Goal: Task Accomplishment & Management: Use online tool/utility

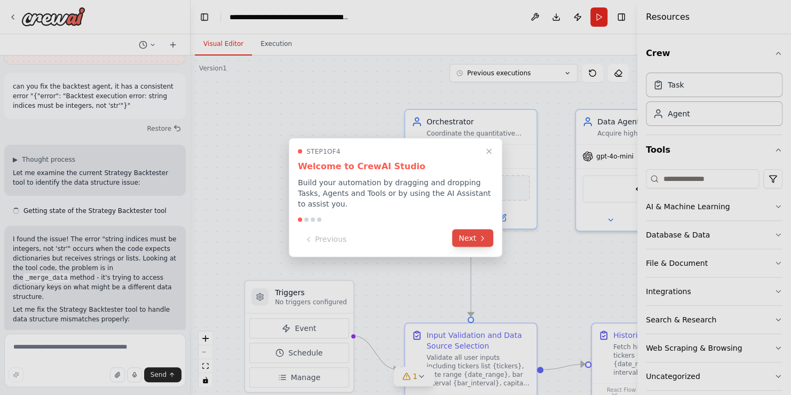
scroll to position [13738, 0]
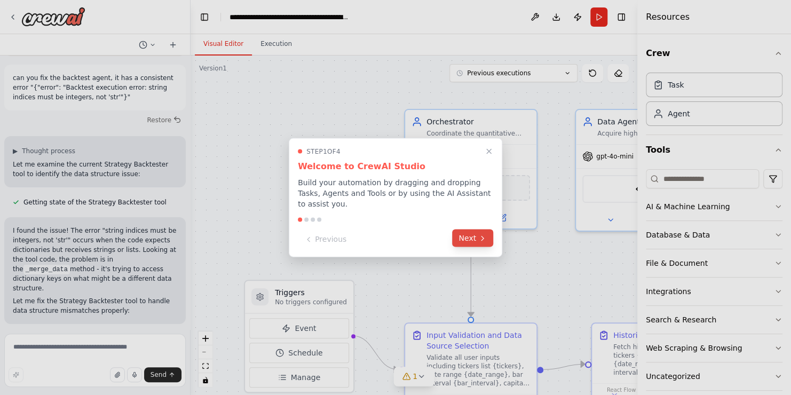
click at [473, 233] on button "Next" at bounding box center [472, 239] width 41 height 18
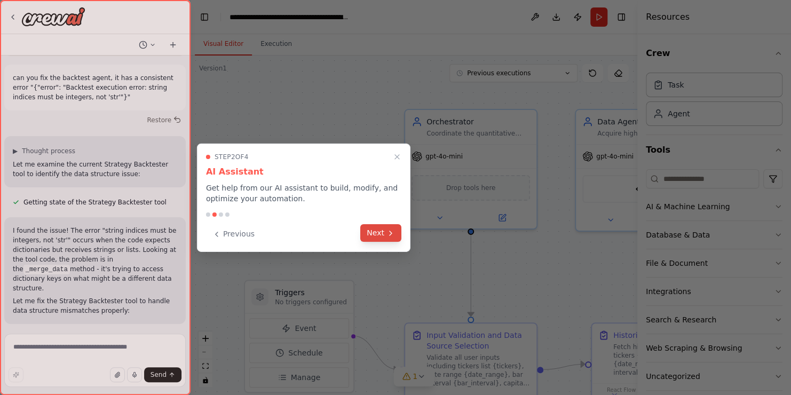
click at [396, 234] on button "Next" at bounding box center [380, 233] width 41 height 18
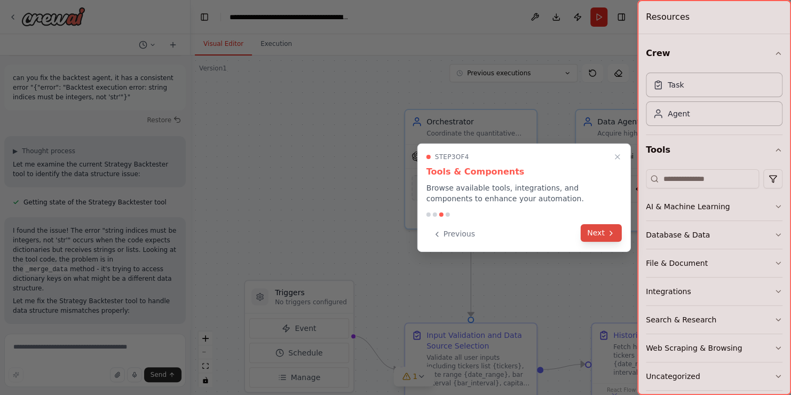
click at [602, 230] on button "Next" at bounding box center [601, 233] width 41 height 18
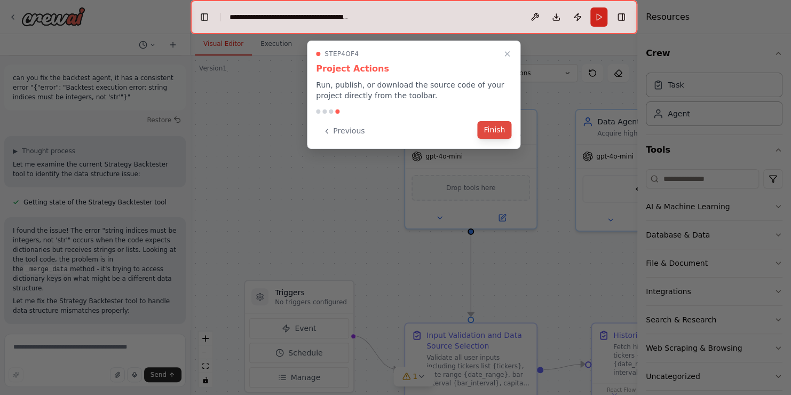
click at [492, 131] on button "Finish" at bounding box center [494, 130] width 34 height 18
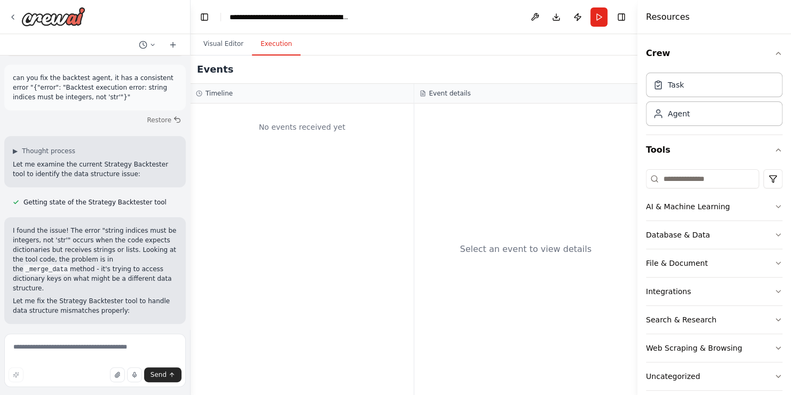
click at [273, 49] on button "Execution" at bounding box center [276, 44] width 49 height 22
click at [594, 23] on button "Run" at bounding box center [599, 16] width 17 height 19
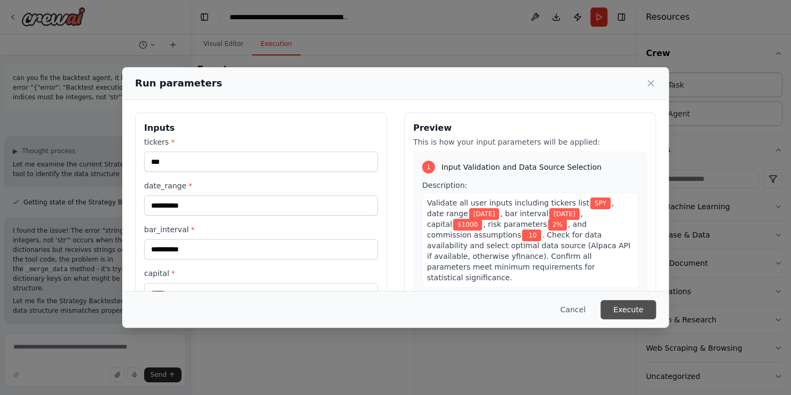
click at [634, 309] on button "Execute" at bounding box center [629, 309] width 56 height 19
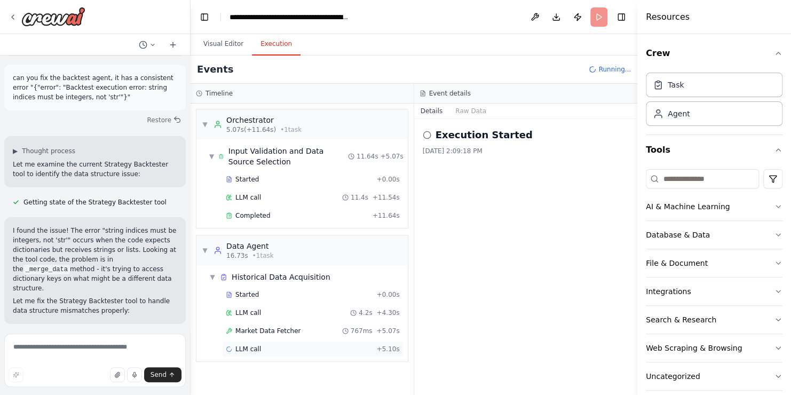
click at [261, 350] on div "LLM call + 5.10s" at bounding box center [313, 349] width 174 height 9
click at [254, 312] on span "LLM call" at bounding box center [248, 313] width 26 height 9
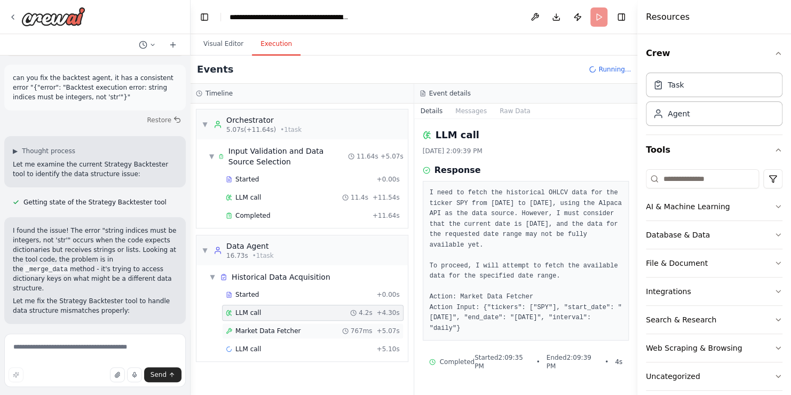
click at [364, 330] on span "767ms" at bounding box center [362, 331] width 22 height 9
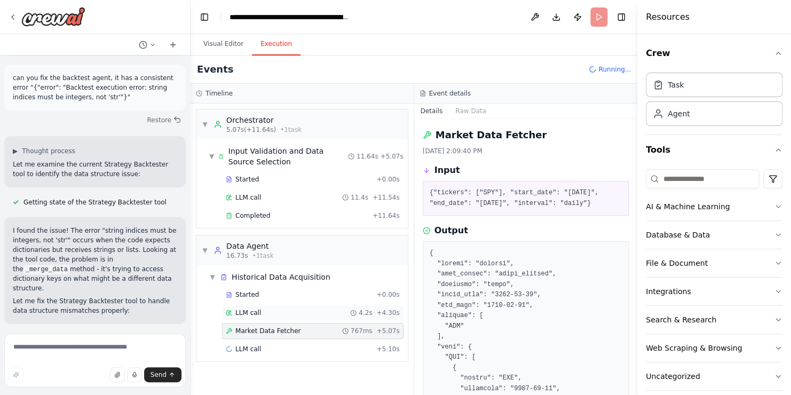
click at [303, 314] on div "LLM call 4.2s + 4.30s" at bounding box center [313, 313] width 174 height 9
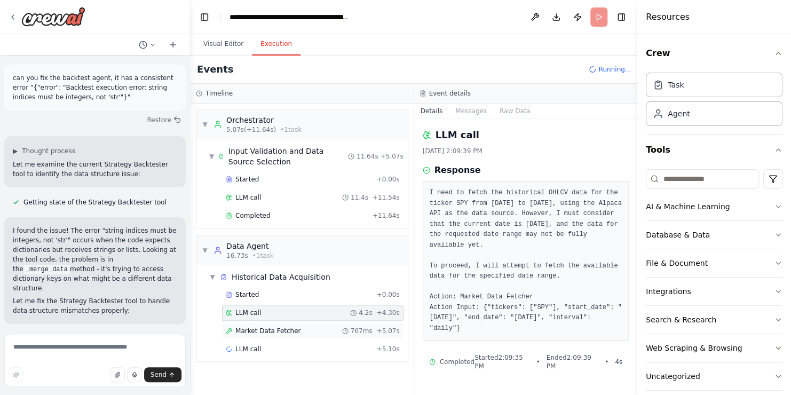
click at [305, 327] on div "Market Data Fetcher 767ms + 5.07s" at bounding box center [313, 331] width 174 height 9
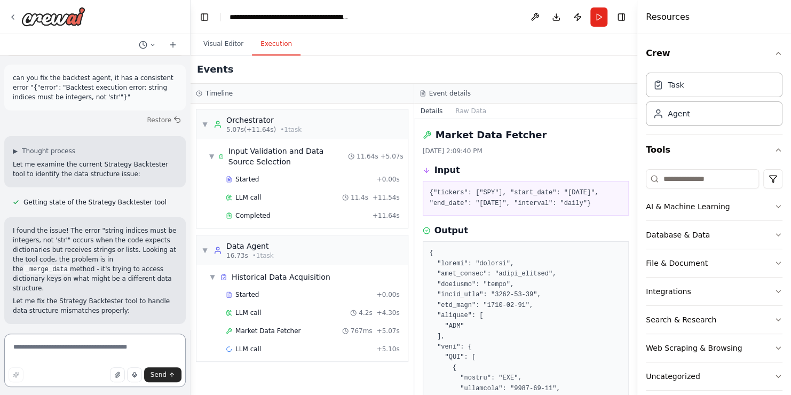
click at [76, 361] on textarea at bounding box center [95, 360] width 182 height 53
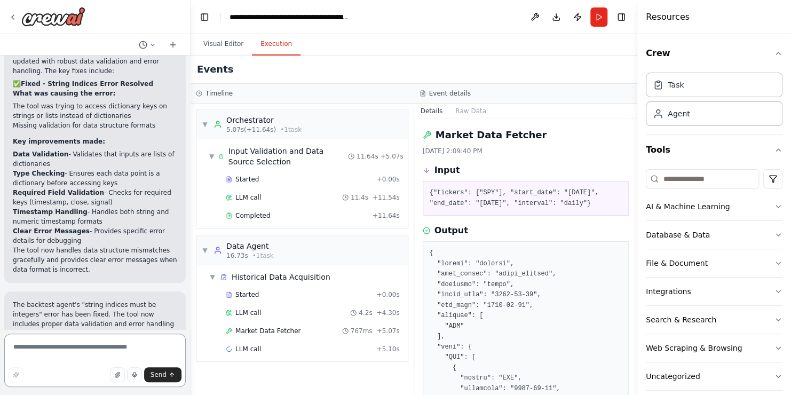
scroll to position [14341, 0]
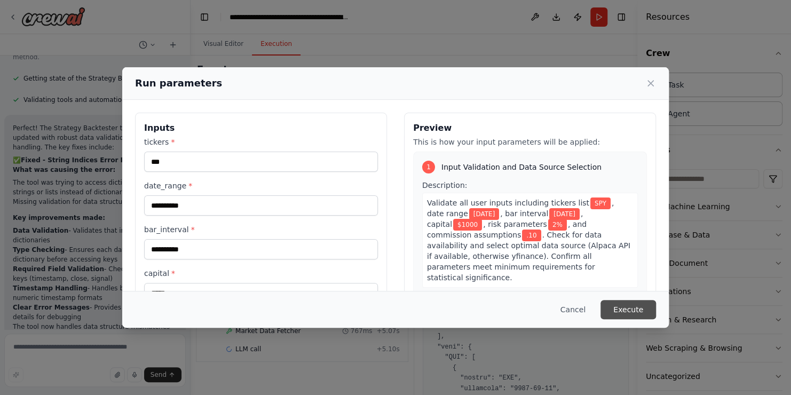
click at [643, 308] on button "Execute" at bounding box center [629, 309] width 56 height 19
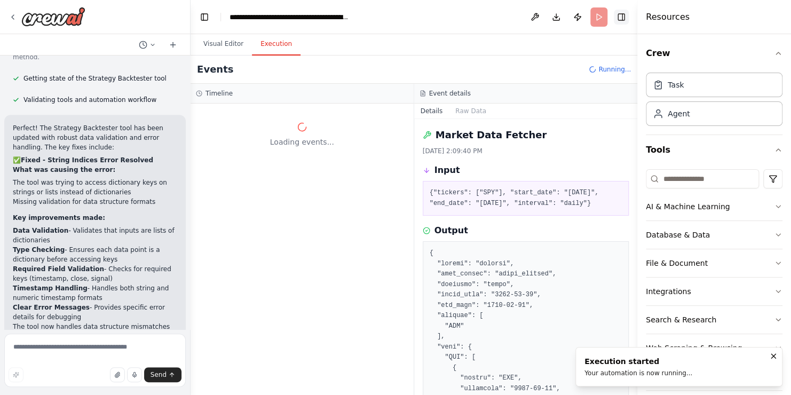
click at [623, 18] on button "Toggle Right Sidebar" at bounding box center [621, 17] width 15 height 15
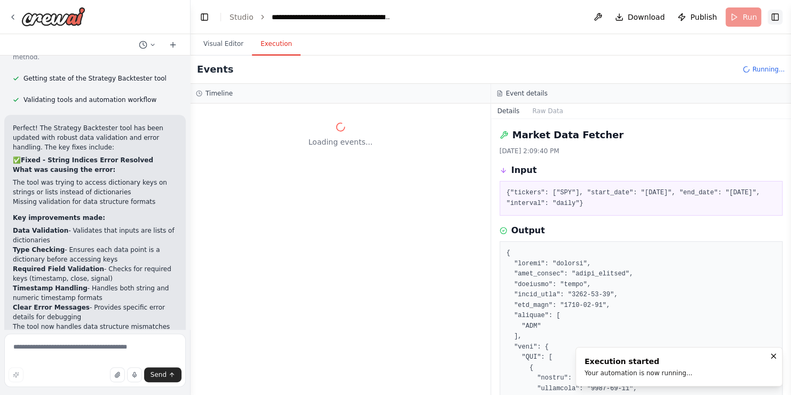
click at [779, 13] on button "Toggle Right Sidebar" at bounding box center [775, 17] width 15 height 15
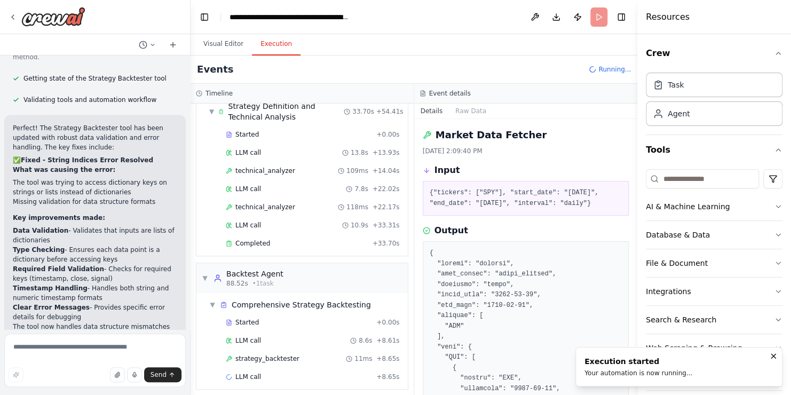
scroll to position [324, 0]
click at [282, 353] on span "strategy_backtester" at bounding box center [267, 357] width 64 height 9
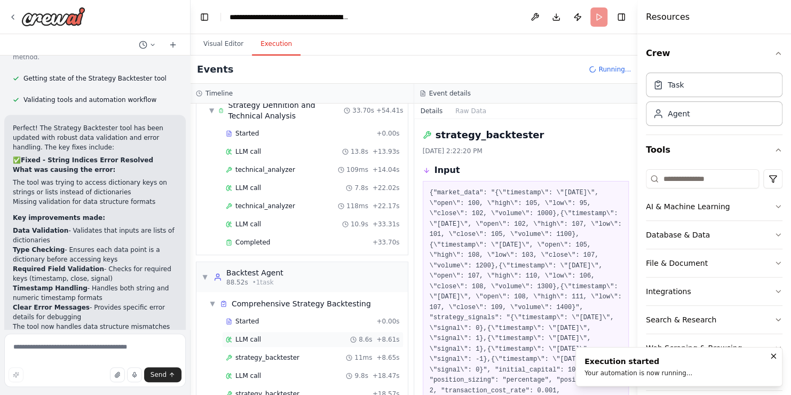
click at [281, 339] on div "LLM call 8.6s + 8.61s" at bounding box center [313, 339] width 174 height 9
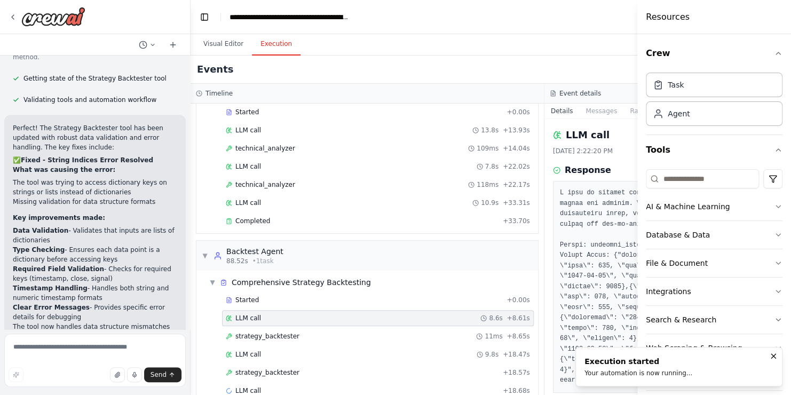
scroll to position [308, 0]
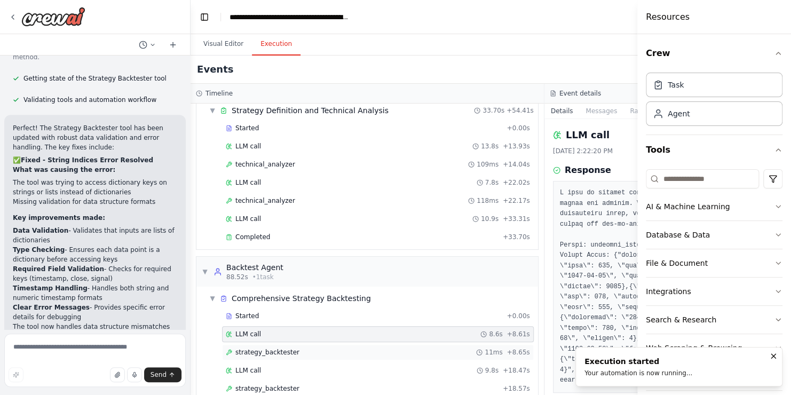
click at [288, 354] on div "strategy_backtester 11ms + 8.65s" at bounding box center [378, 352] width 312 height 16
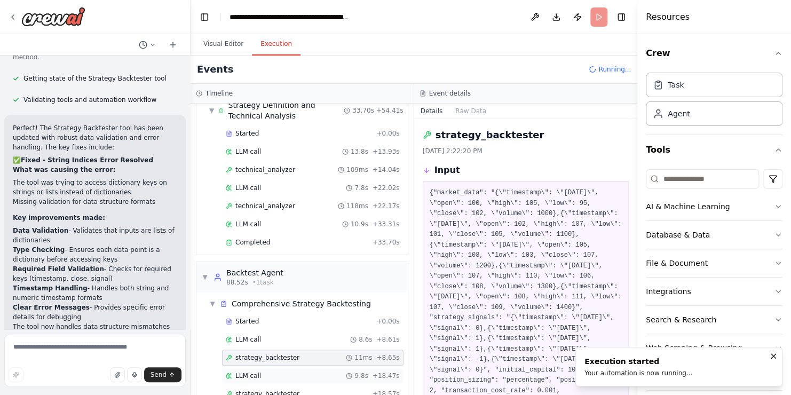
click at [270, 372] on div "LLM call 9.8s + 18.47s" at bounding box center [313, 376] width 174 height 9
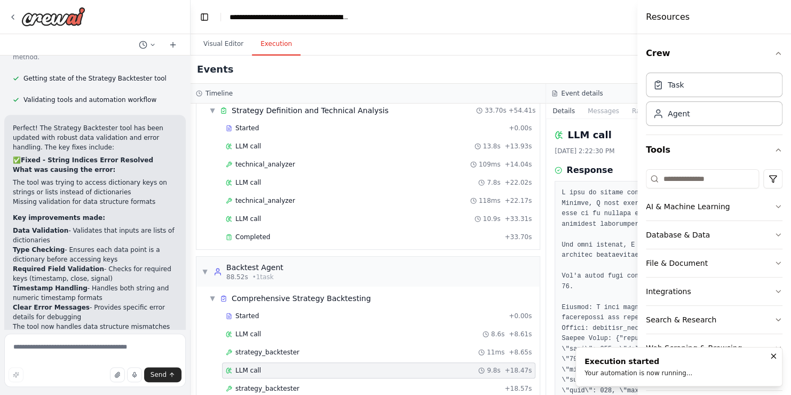
scroll to position [338, 0]
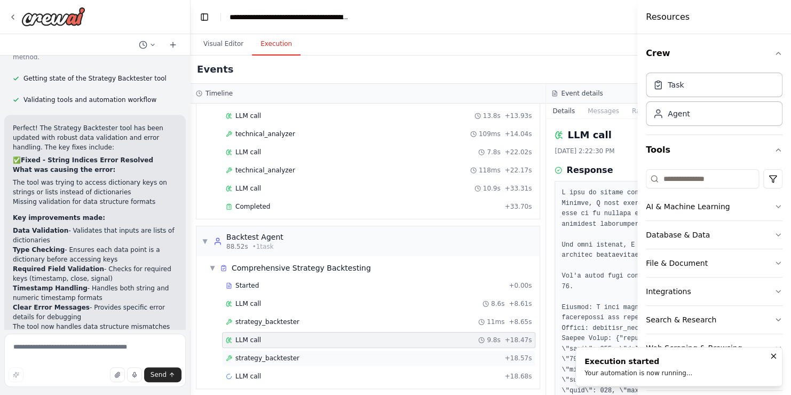
click at [265, 354] on span "strategy_backtester" at bounding box center [267, 358] width 64 height 9
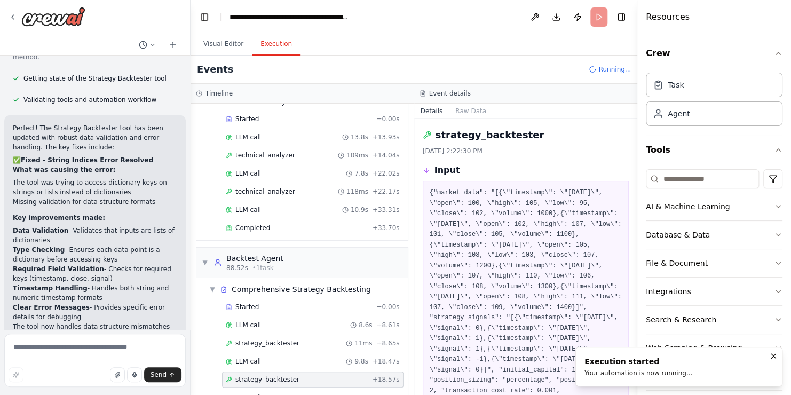
scroll to position [359, 0]
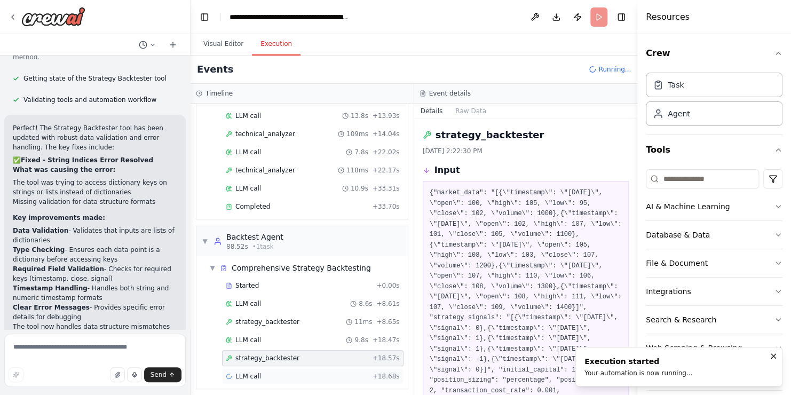
click at [257, 372] on span "LLM call" at bounding box center [248, 376] width 26 height 9
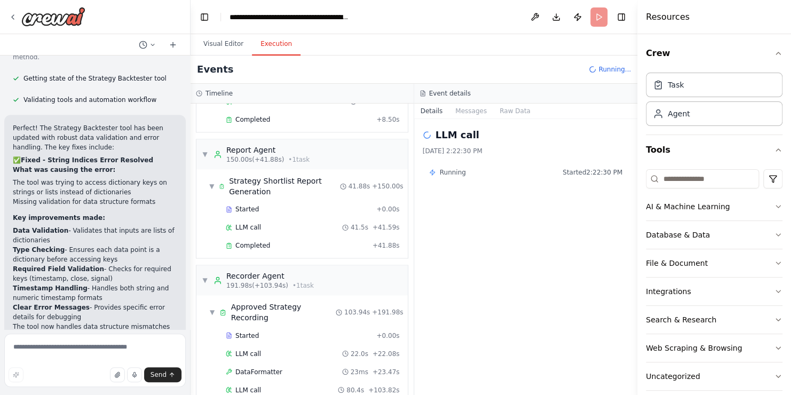
scroll to position [14341, 0]
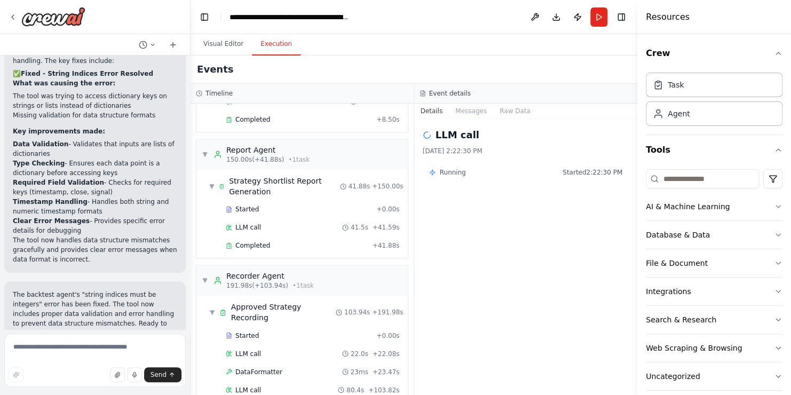
click at [463, 386] on div "LLM call 10/6/2025, 2:22:30 PM Running Started 2:22:30 PM" at bounding box center [526, 257] width 224 height 276
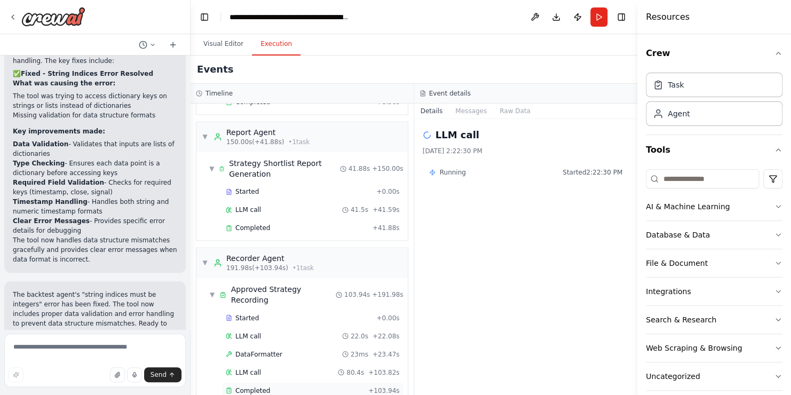
click at [263, 386] on span "Completed" at bounding box center [252, 390] width 35 height 9
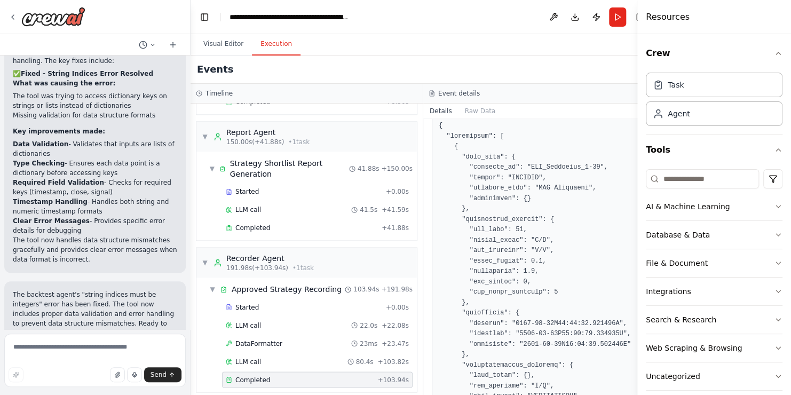
scroll to position [224, 0]
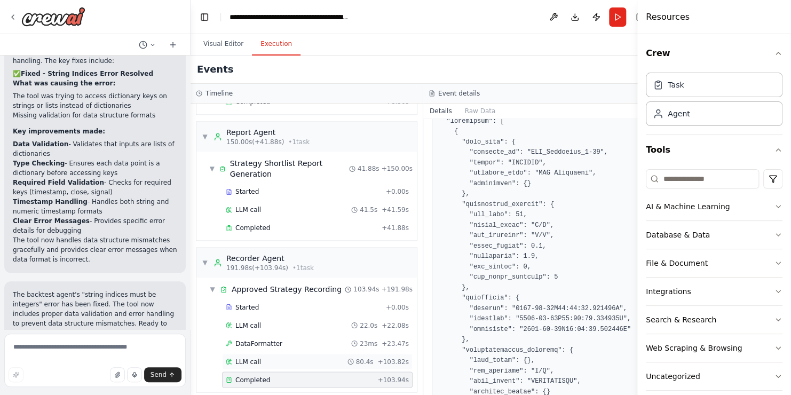
click at [283, 357] on div "LLM call 80.4s + 103.82s" at bounding box center [317, 361] width 183 height 9
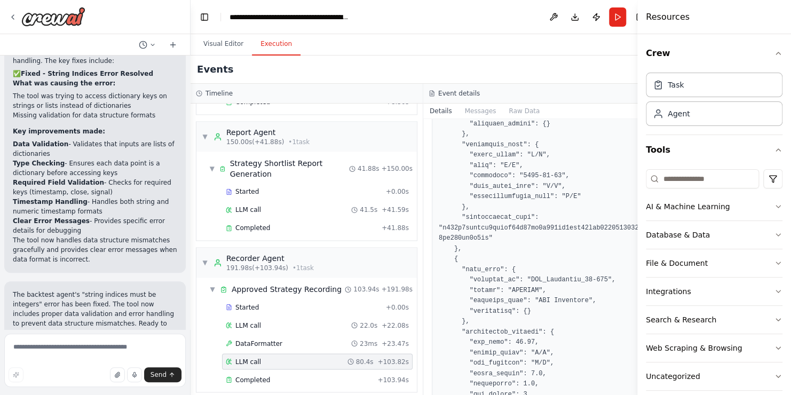
scroll to position [767, 0]
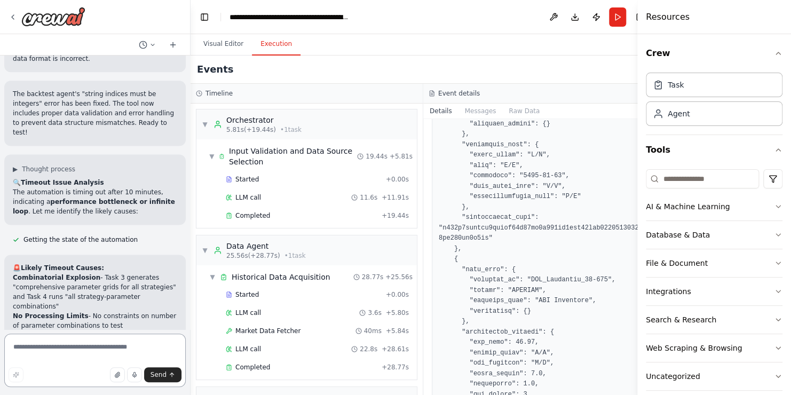
scroll to position [14551, 0]
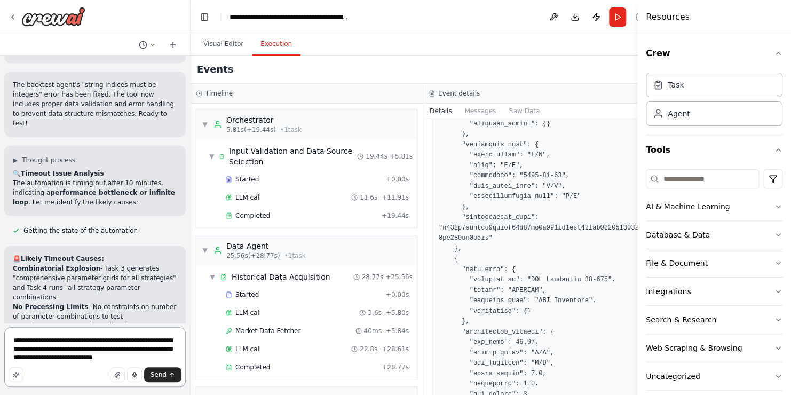
type textarea "**********"
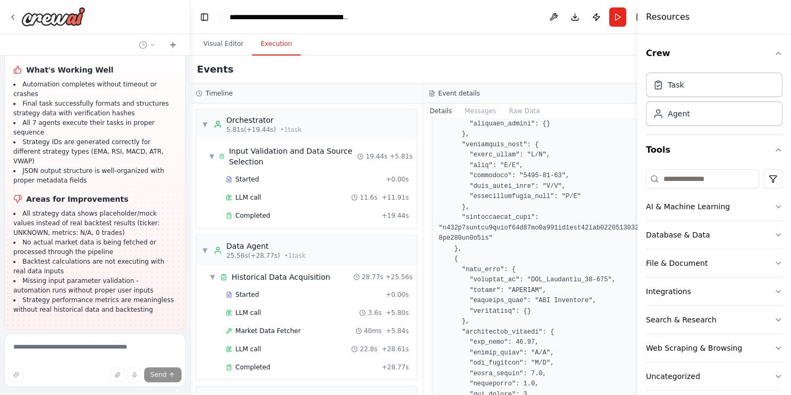
scroll to position [15229, 0]
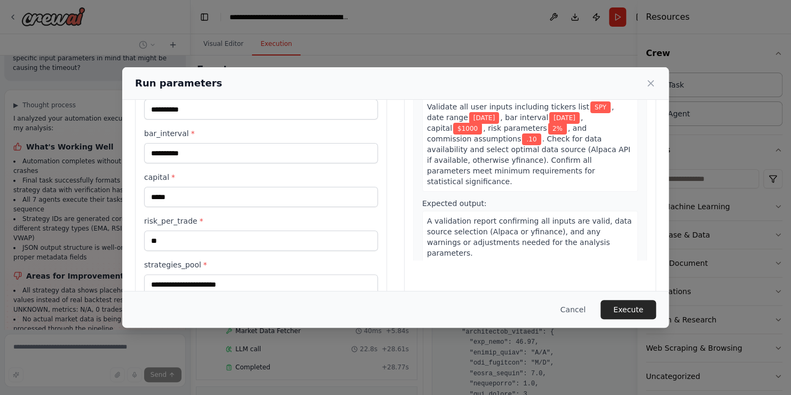
scroll to position [99, 0]
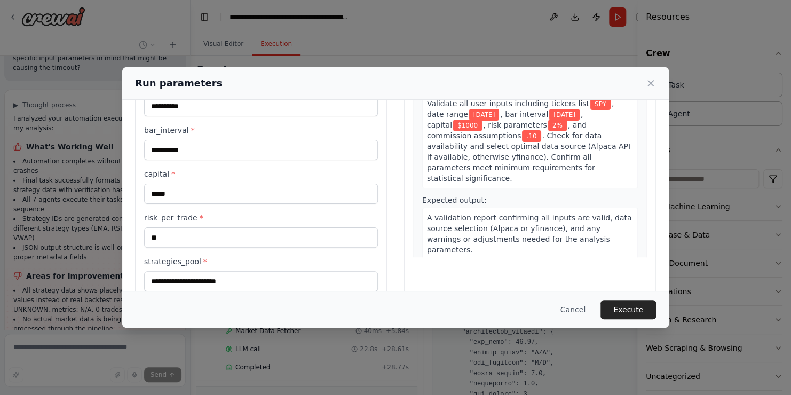
drag, startPoint x: 356, startPoint y: 77, endPoint x: 250, endPoint y: 58, distance: 107.9
click at [250, 58] on div "**********" at bounding box center [395, 197] width 791 height 395
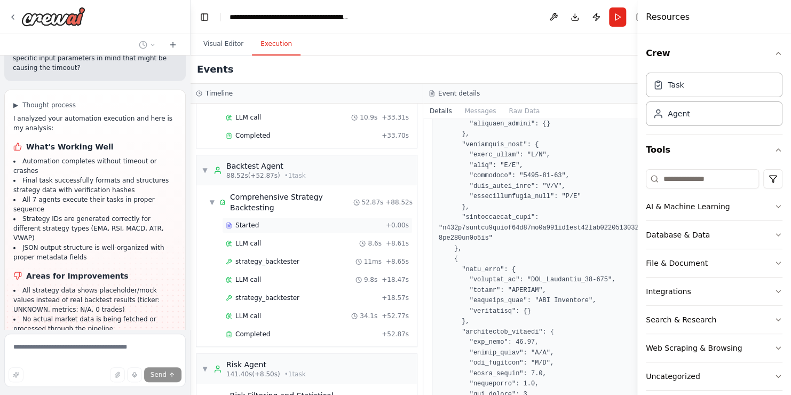
scroll to position [431, 0]
click at [609, 19] on button "Run" at bounding box center [617, 16] width 17 height 19
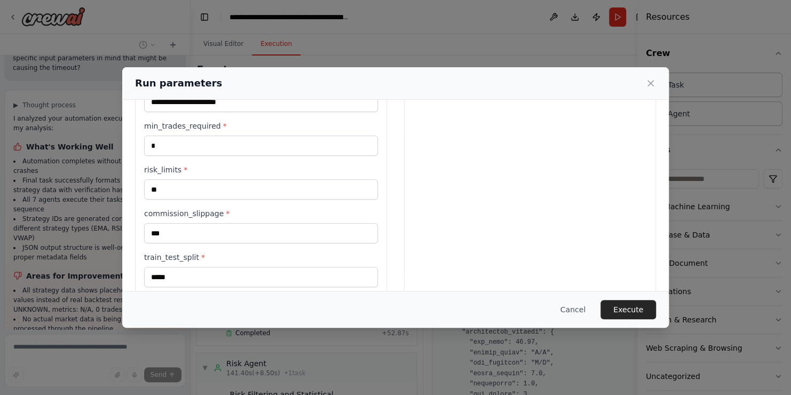
scroll to position [280, 0]
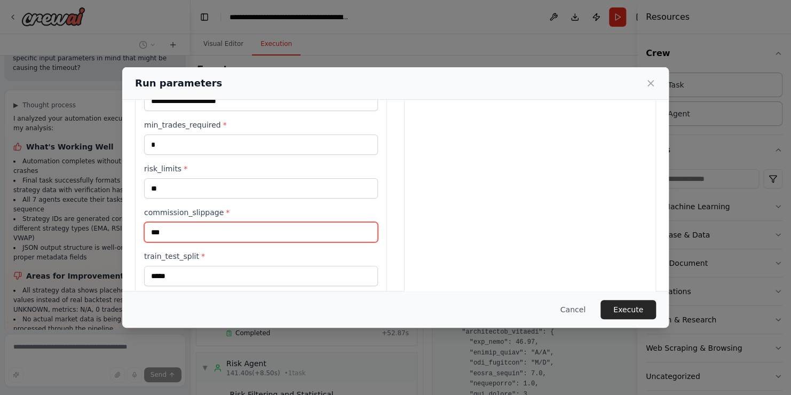
click at [167, 231] on input "***" at bounding box center [261, 232] width 234 height 20
type input "*"
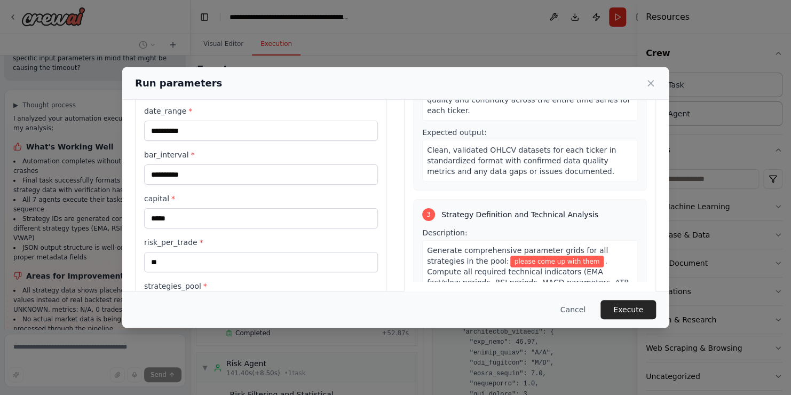
scroll to position [64, 0]
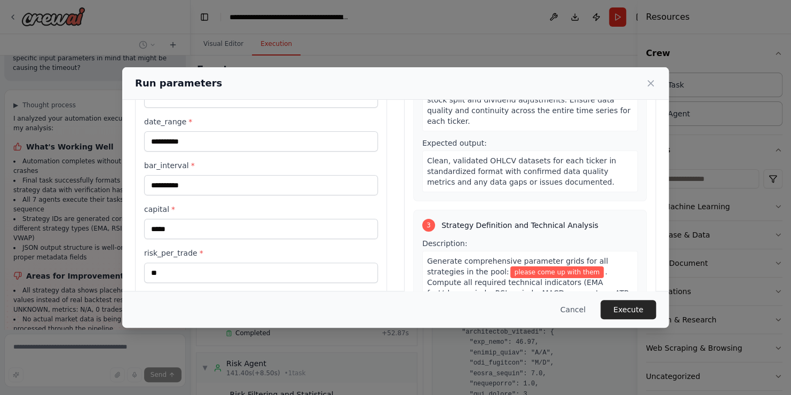
type input "*"
click at [182, 229] on input "*****" at bounding box center [261, 229] width 234 height 20
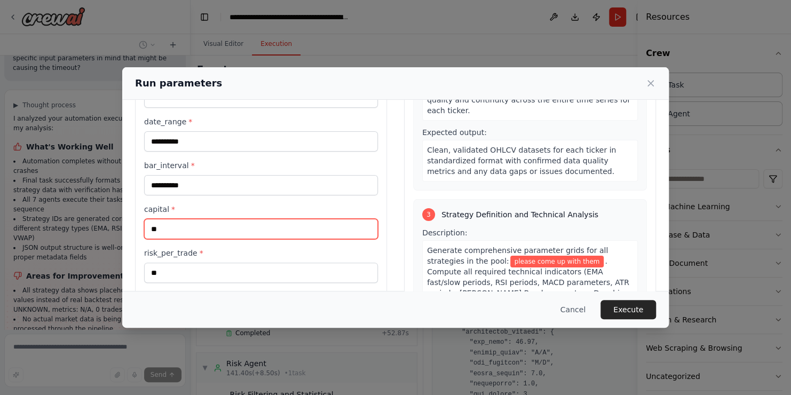
type input "*"
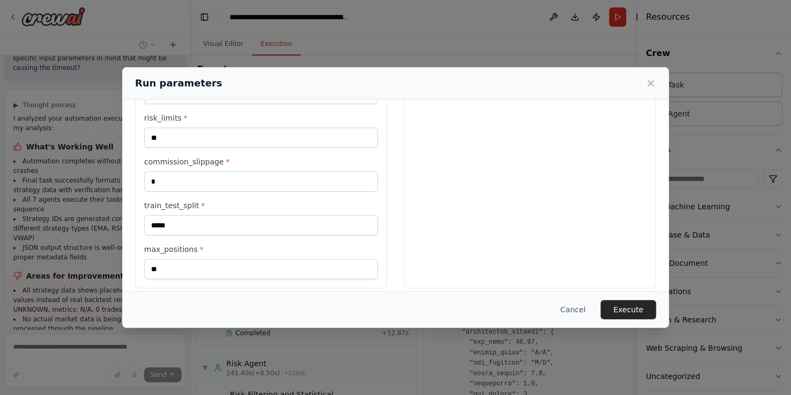
scroll to position [337, 0]
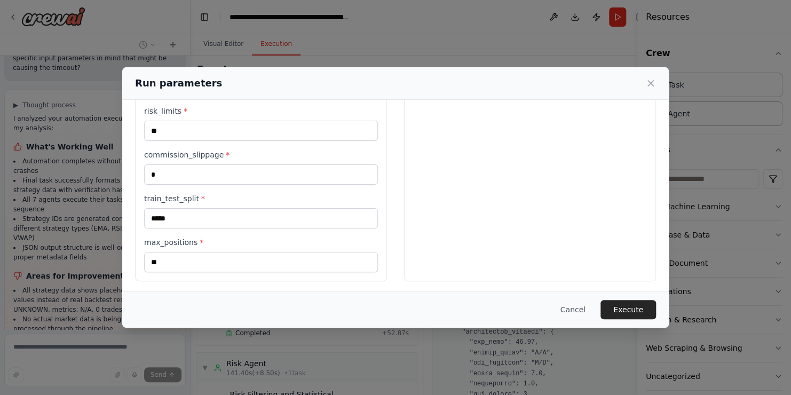
type input "****"
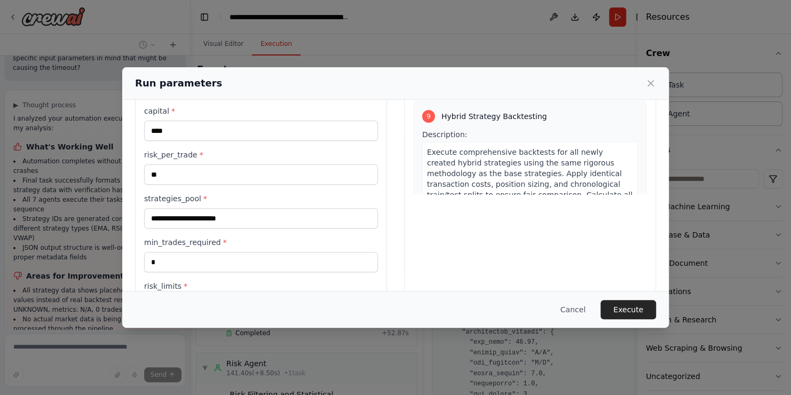
scroll to position [0, 0]
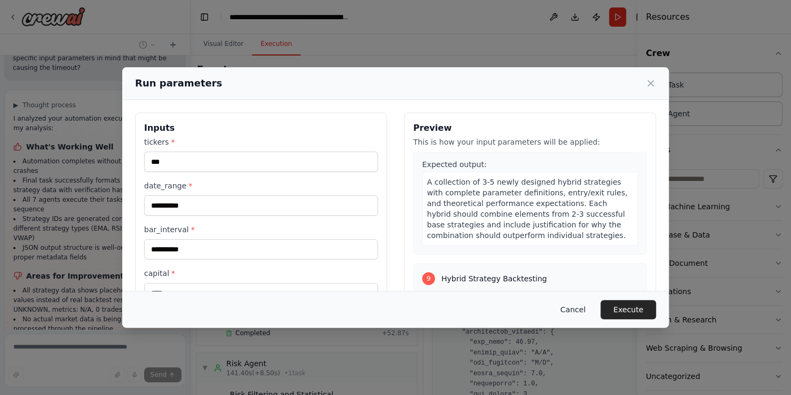
click at [579, 311] on button "Cancel" at bounding box center [573, 309] width 42 height 19
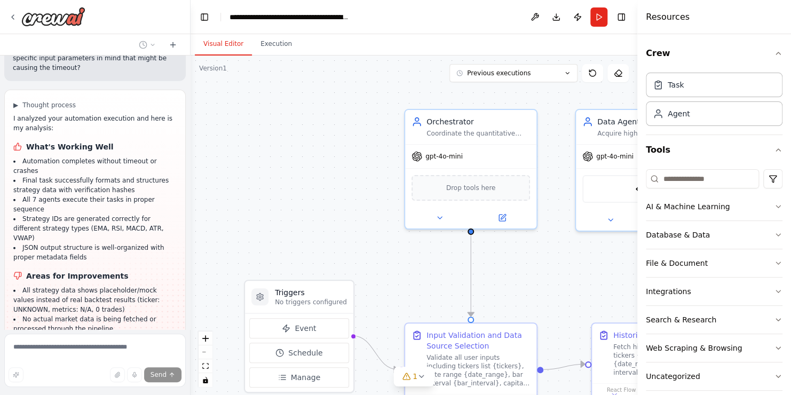
click at [225, 43] on button "Visual Editor" at bounding box center [223, 44] width 57 height 22
click at [620, 22] on button "Toggle Right Sidebar" at bounding box center [621, 17] width 15 height 15
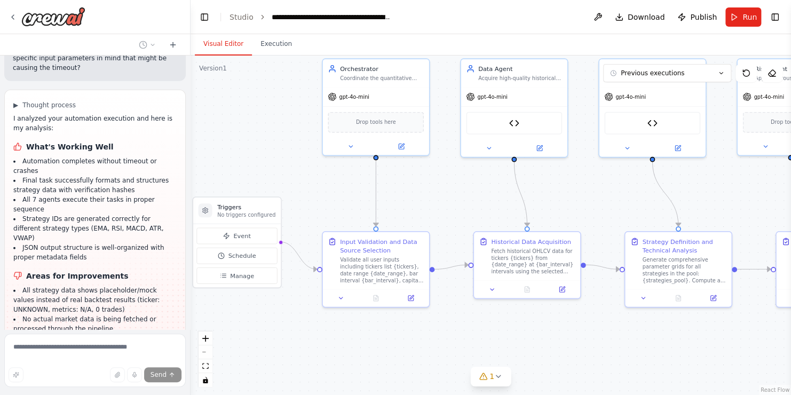
drag, startPoint x: 382, startPoint y: 264, endPoint x: 288, endPoint y: 182, distance: 124.8
click at [288, 182] on div ".deletable-edge-delete-btn { width: 20px; height: 20px; border: 0px solid #ffff…" at bounding box center [491, 226] width 601 height 340
drag, startPoint x: 447, startPoint y: 231, endPoint x: 317, endPoint y: 194, distance: 134.7
drag, startPoint x: 317, startPoint y: 194, endPoint x: 567, endPoint y: 202, distance: 249.5
click at [567, 202] on div ".deletable-edge-delete-btn { width: 20px; height: 20px; border: 0px solid #ffff…" at bounding box center [491, 226] width 601 height 340
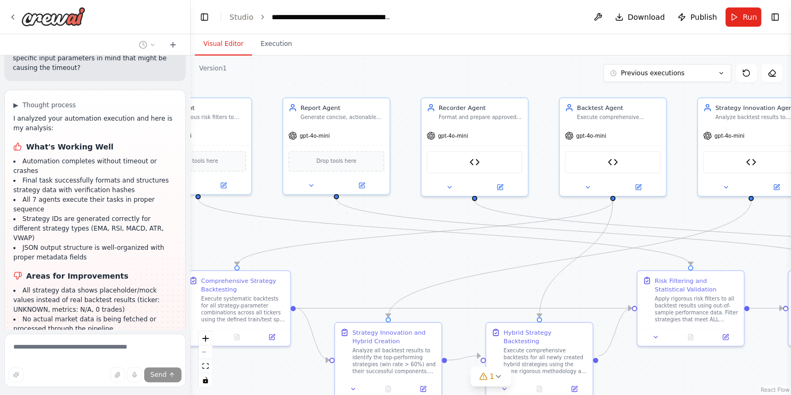
drag, startPoint x: 567, startPoint y: 202, endPoint x: -27, endPoint y: 240, distance: 595.0
click at [0, 240] on html "Persona: You are a seasoned quantitative trader and market technician with deep…" at bounding box center [395, 197] width 791 height 395
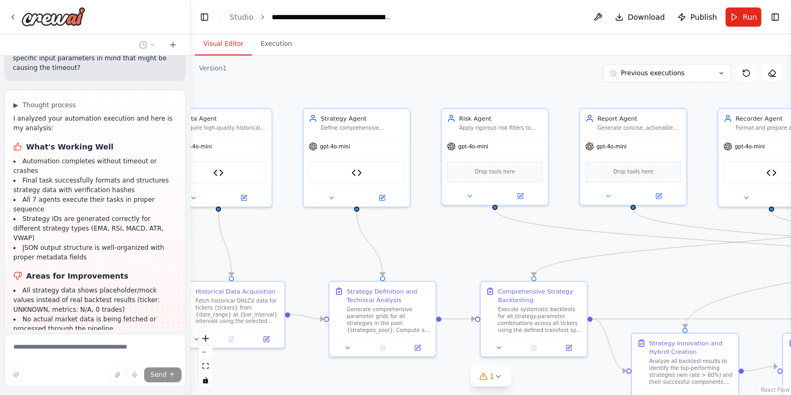
drag, startPoint x: 495, startPoint y: 263, endPoint x: 792, endPoint y: 273, distance: 297.1
click at [791, 273] on html "Persona: You are a seasoned quantitative trader and market technician with deep…" at bounding box center [395, 197] width 791 height 395
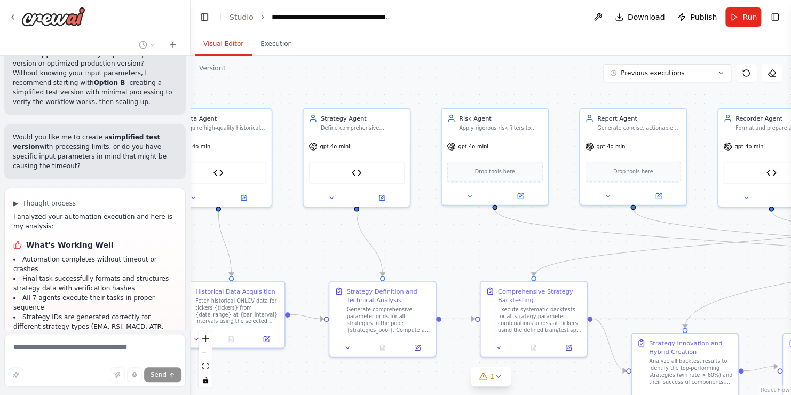
scroll to position [15143, 0]
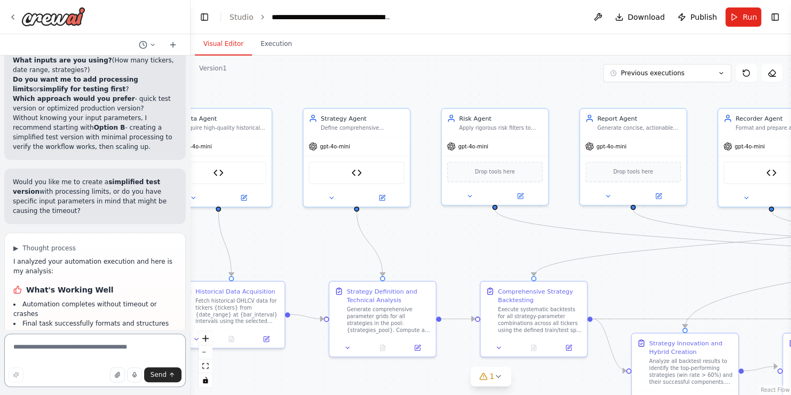
scroll to position [15101, 0]
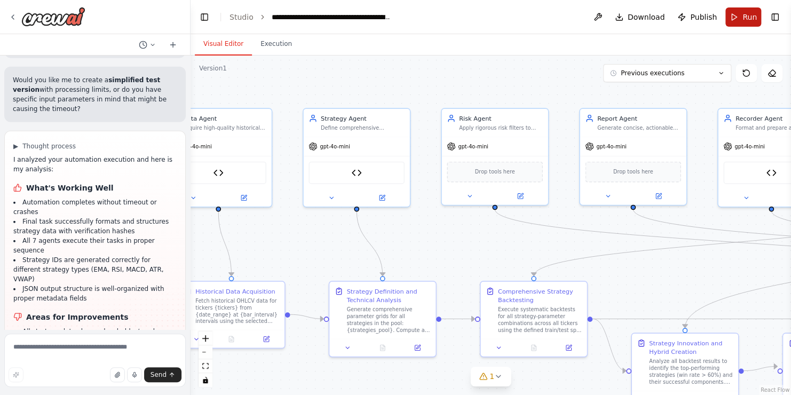
click at [736, 15] on button "Run" at bounding box center [744, 16] width 36 height 19
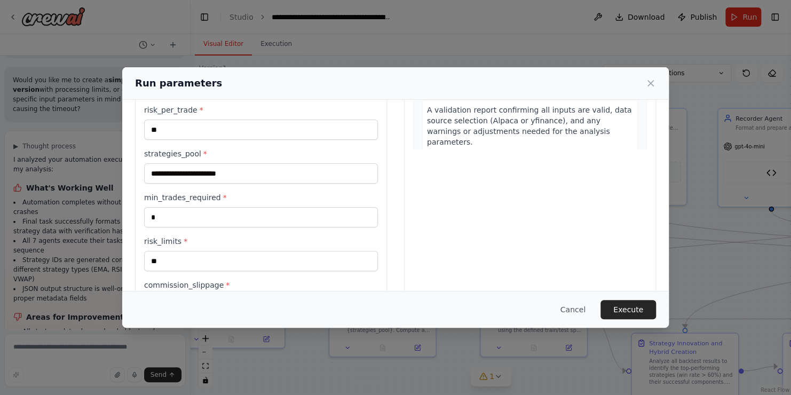
scroll to position [207, 0]
drag, startPoint x: 243, startPoint y: 170, endPoint x: 150, endPoint y: 165, distance: 93.1
click at [150, 165] on input "**********" at bounding box center [261, 173] width 234 height 20
drag, startPoint x: 187, startPoint y: 216, endPoint x: 147, endPoint y: 204, distance: 41.7
click at [147, 204] on div "min_trades_required * *" at bounding box center [261, 209] width 234 height 35
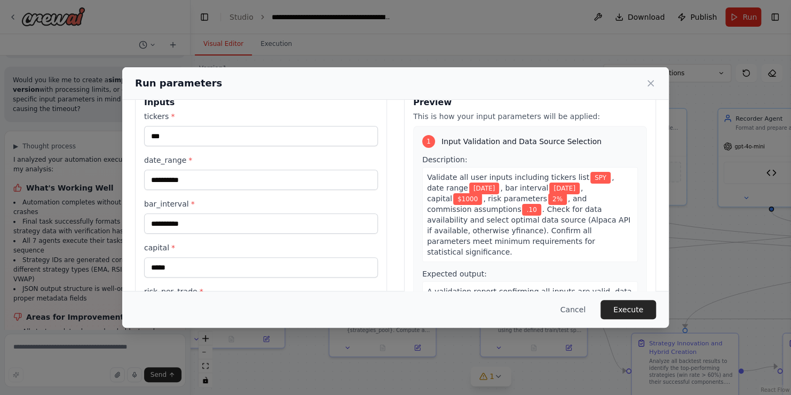
scroll to position [0, 0]
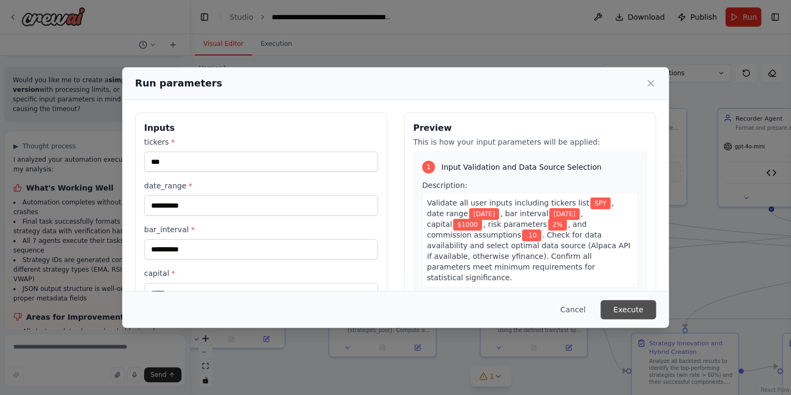
click at [636, 312] on button "Execute" at bounding box center [629, 309] width 56 height 19
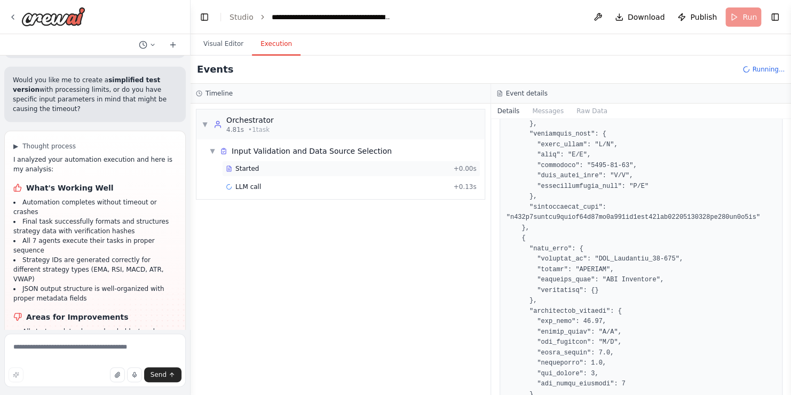
click at [270, 167] on div "Started" at bounding box center [337, 168] width 223 height 9
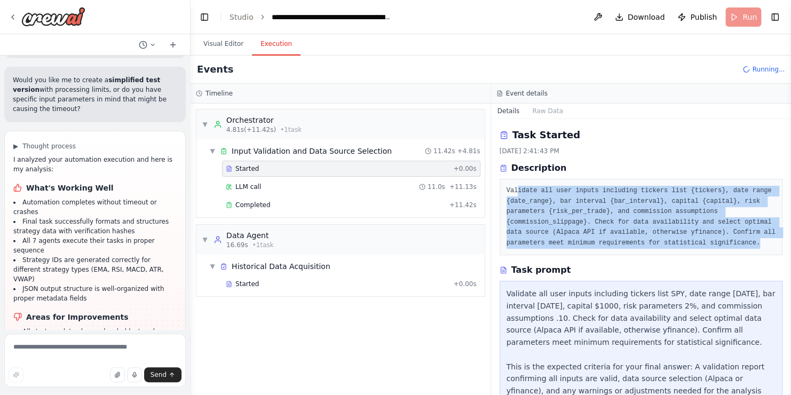
drag, startPoint x: 517, startPoint y: 190, endPoint x: 755, endPoint y: 248, distance: 244.6
click at [755, 248] on div "Validate all user inputs including tickers list {tickers}, date range {date_ran…" at bounding box center [642, 217] width 284 height 76
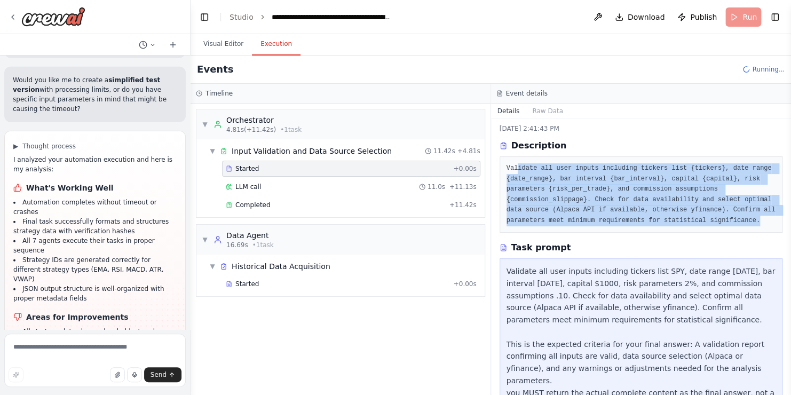
scroll to position [49, 0]
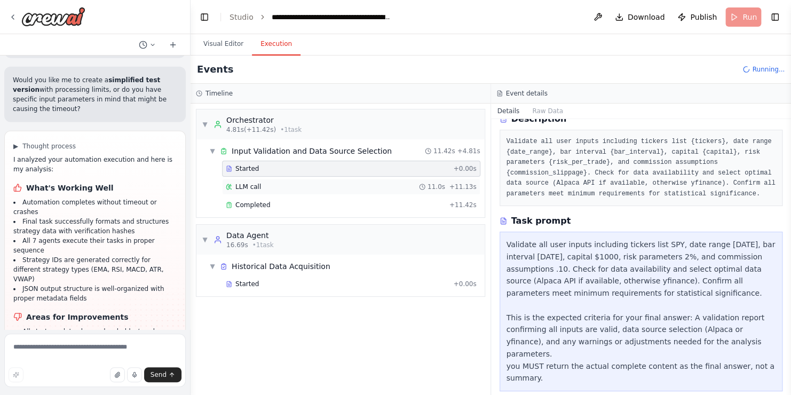
click at [286, 187] on div "LLM call 11.0s + 11.13s" at bounding box center [351, 187] width 251 height 9
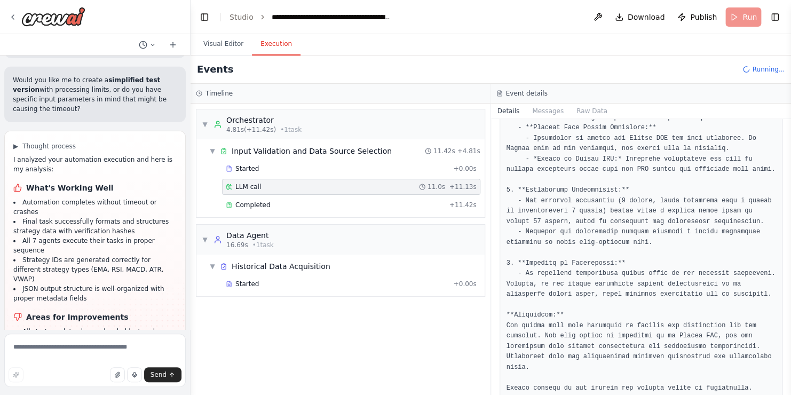
scroll to position [485, 0]
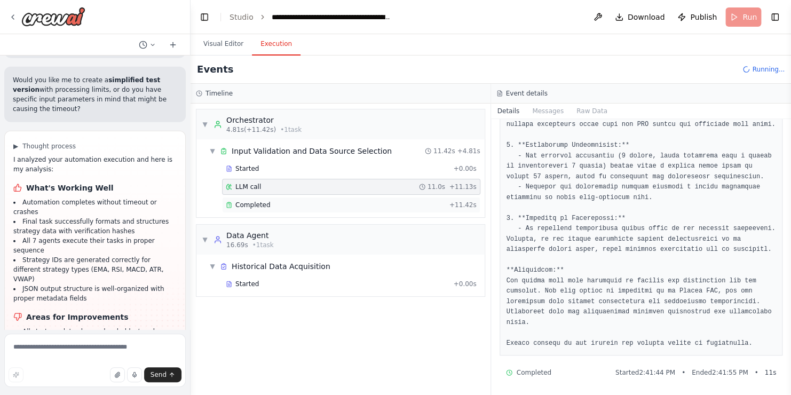
click at [265, 201] on span "Completed" at bounding box center [252, 205] width 35 height 9
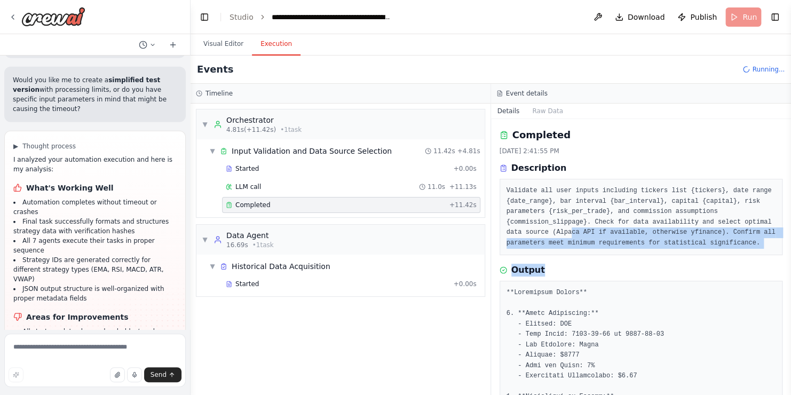
drag, startPoint x: 549, startPoint y: 235, endPoint x: 698, endPoint y: 255, distance: 149.7
click at [698, 255] on div "Completed 10/6/2025, 2:41:55 PM Description Validate all user inputs including …" at bounding box center [641, 257] width 301 height 276
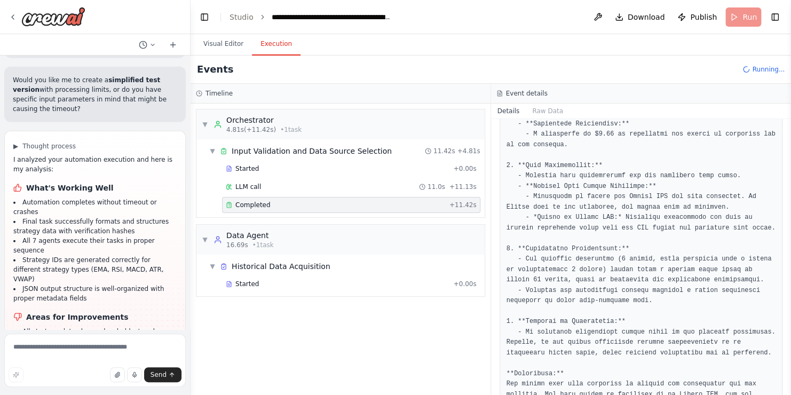
scroll to position [530, 0]
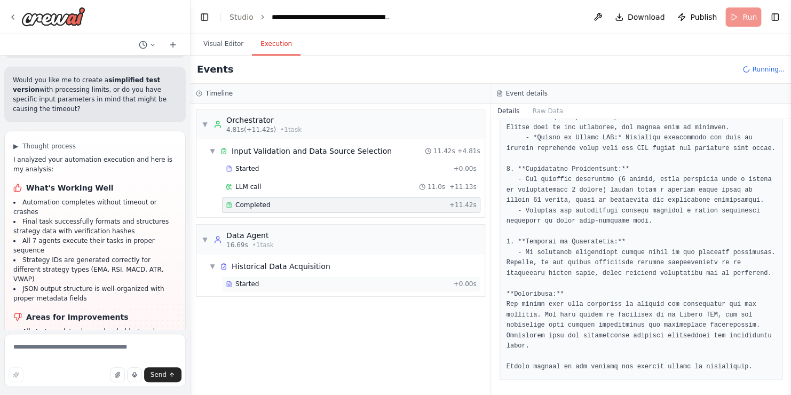
click at [256, 280] on div "Started" at bounding box center [337, 284] width 223 height 9
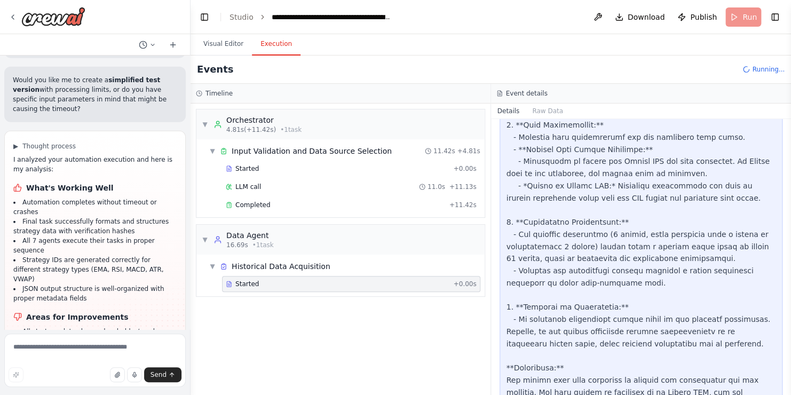
scroll to position [758, 0]
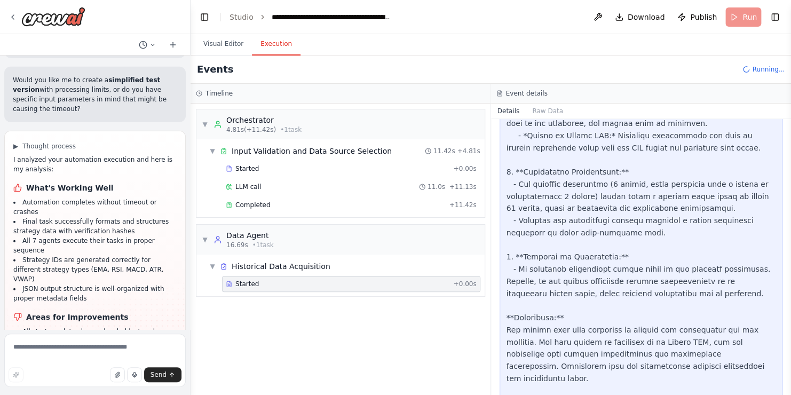
click at [253, 282] on span "Started" at bounding box center [246, 284] width 23 height 9
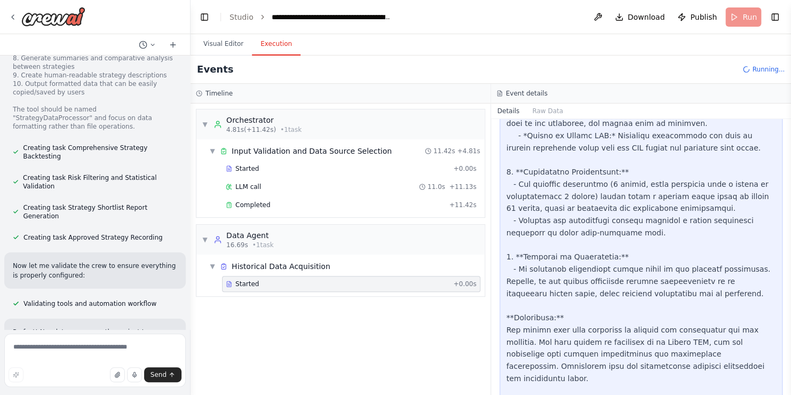
scroll to position [5440, 0]
drag, startPoint x: 43, startPoint y: 137, endPoint x: 123, endPoint y: 176, distance: 89.3
drag, startPoint x: 123, startPoint y: 176, endPoint x: 119, endPoint y: 212, distance: 36.0
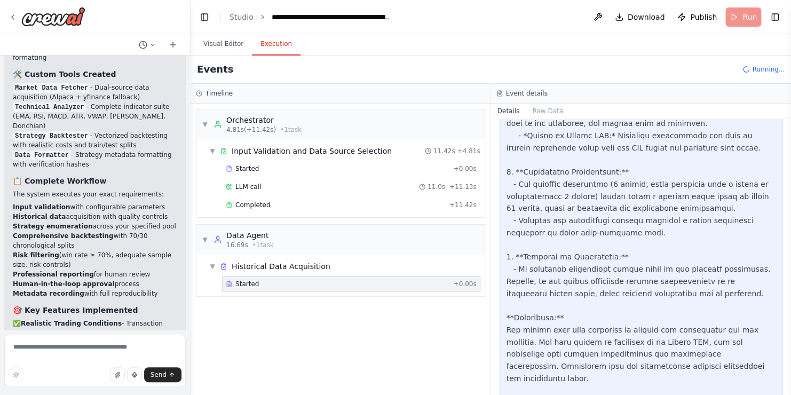
scroll to position [6031, 0]
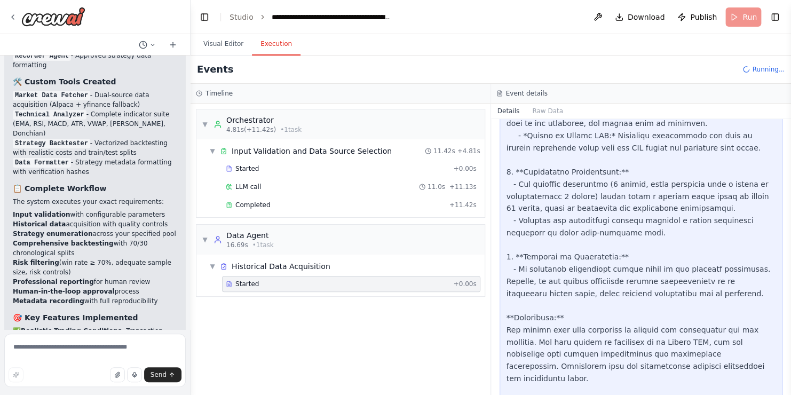
drag, startPoint x: 60, startPoint y: 163, endPoint x: 116, endPoint y: 176, distance: 57.0
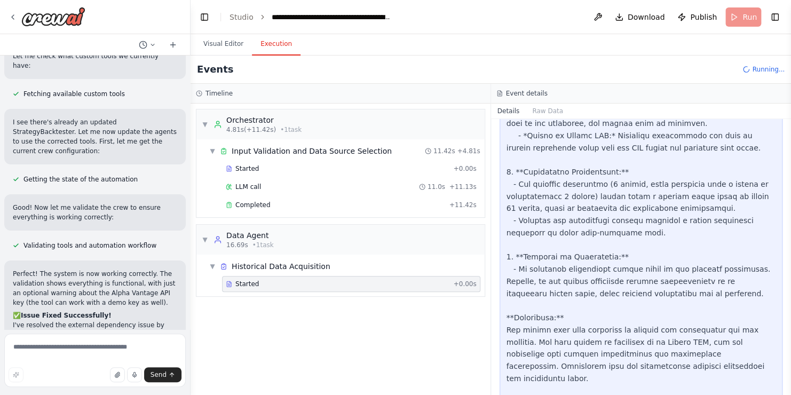
scroll to position [9850, 0]
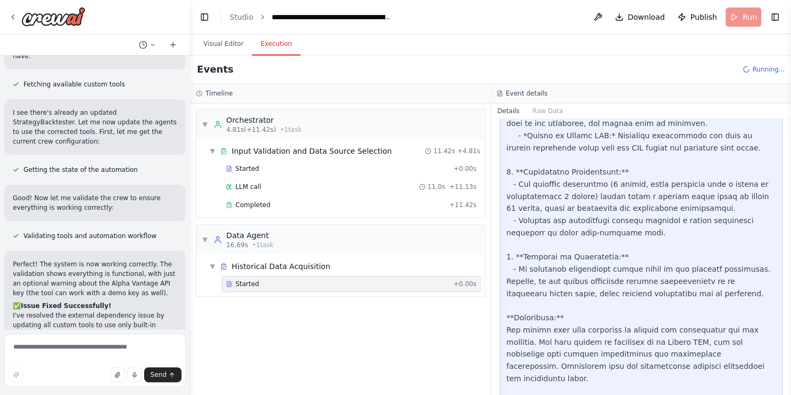
drag, startPoint x: 17, startPoint y: 191, endPoint x: 91, endPoint y: 185, distance: 73.9
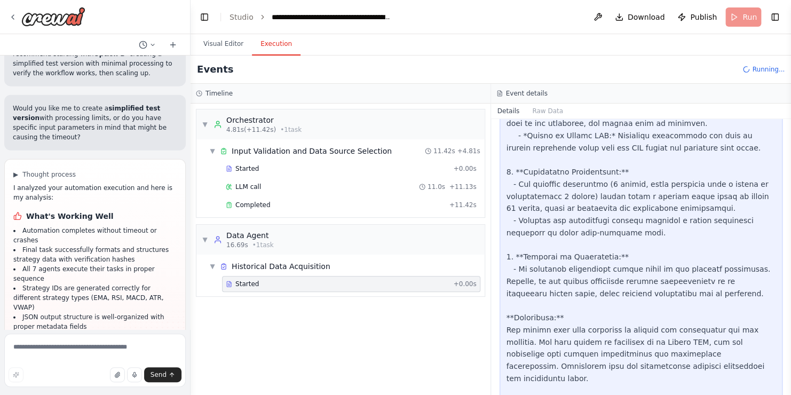
scroll to position [15101, 0]
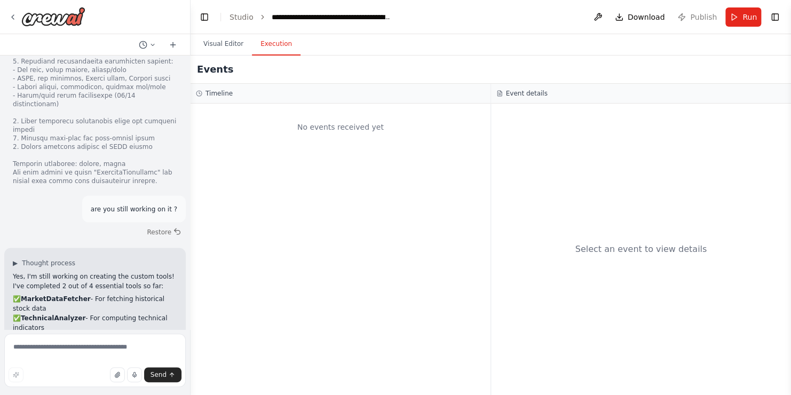
click at [280, 47] on button "Execution" at bounding box center [276, 44] width 49 height 22
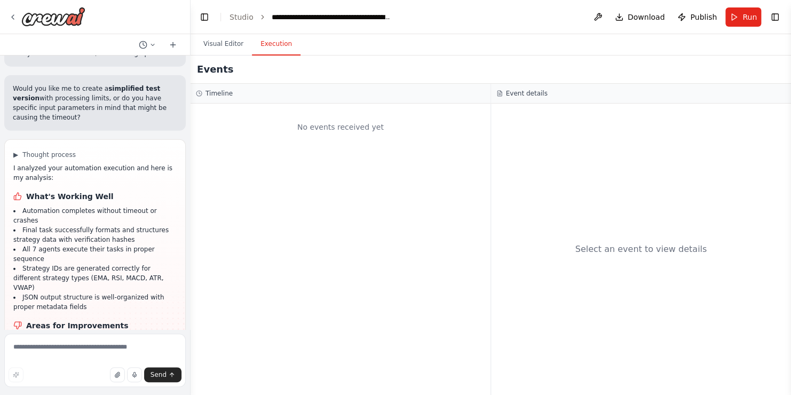
scroll to position [15101, 0]
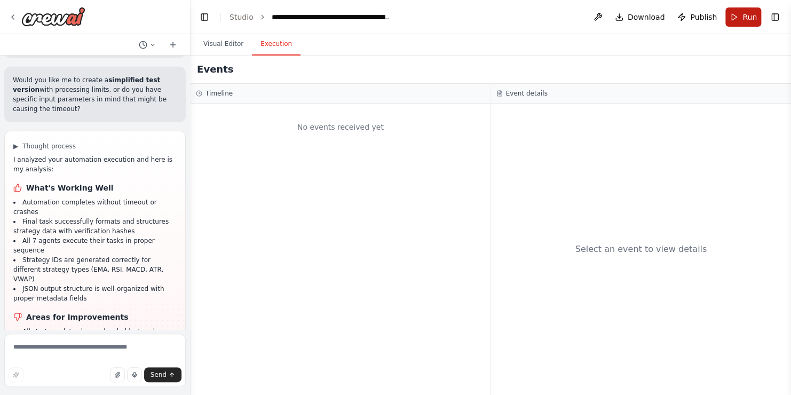
click at [741, 13] on button "Run" at bounding box center [744, 16] width 36 height 19
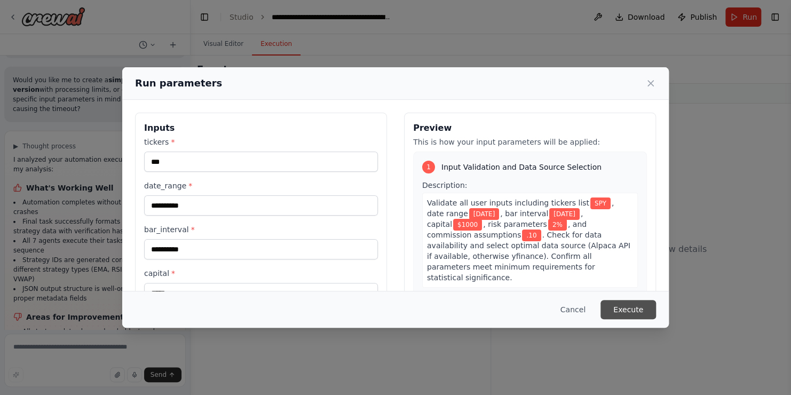
click at [638, 310] on button "Execute" at bounding box center [629, 309] width 56 height 19
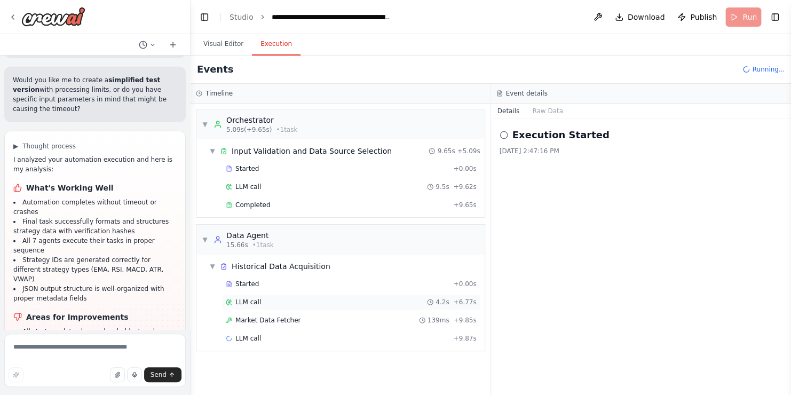
click at [254, 300] on span "LLM call" at bounding box center [248, 302] width 26 height 9
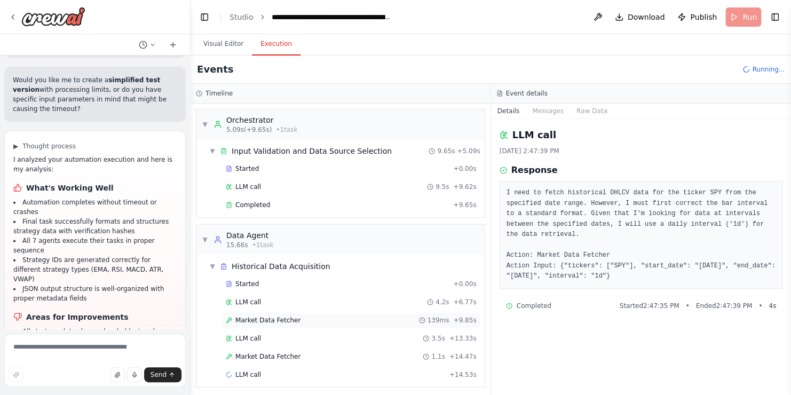
click at [256, 313] on div "Market Data Fetcher 139ms + 9.85s" at bounding box center [351, 320] width 258 height 16
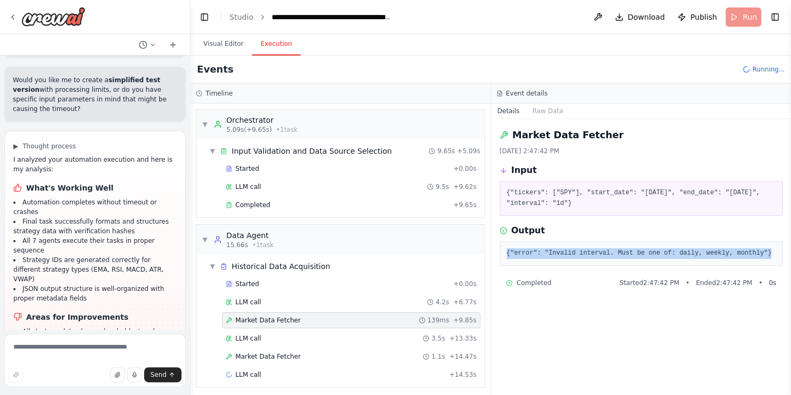
drag, startPoint x: 502, startPoint y: 254, endPoint x: 761, endPoint y: 255, distance: 259.0
click at [761, 255] on div "{"error": "Invalid interval. Must be one of: daily, weekly, monthly"}" at bounding box center [642, 253] width 284 height 25
click at [318, 340] on div "LLM call 3.5s + 13.33s" at bounding box center [351, 338] width 251 height 9
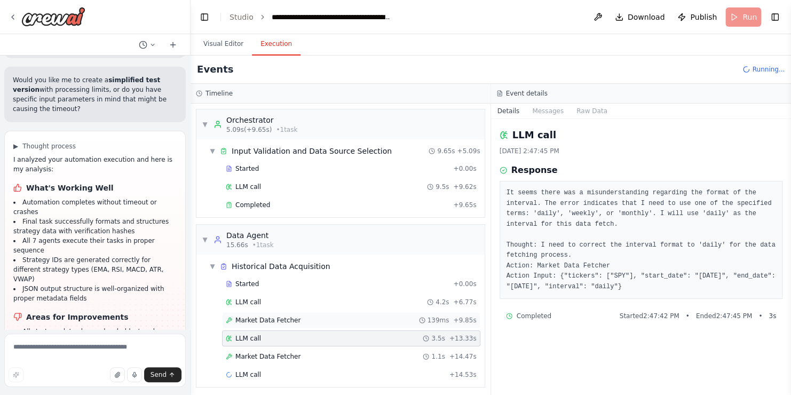
click at [278, 317] on span "Market Data Fetcher" at bounding box center [267, 320] width 65 height 9
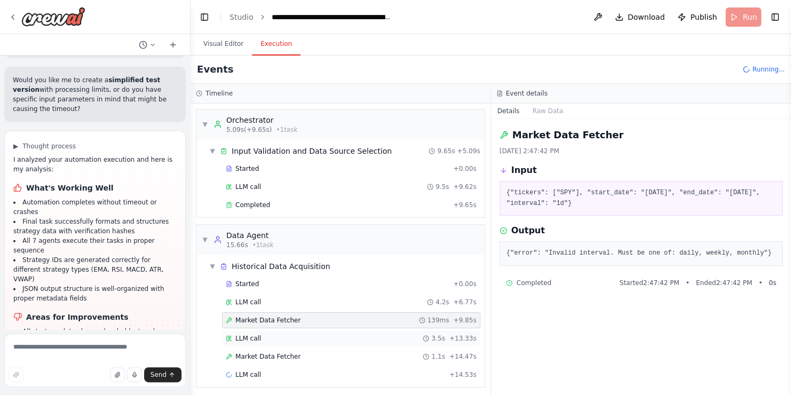
click at [300, 334] on div "LLM call 3.5s + 13.33s" at bounding box center [351, 338] width 251 height 9
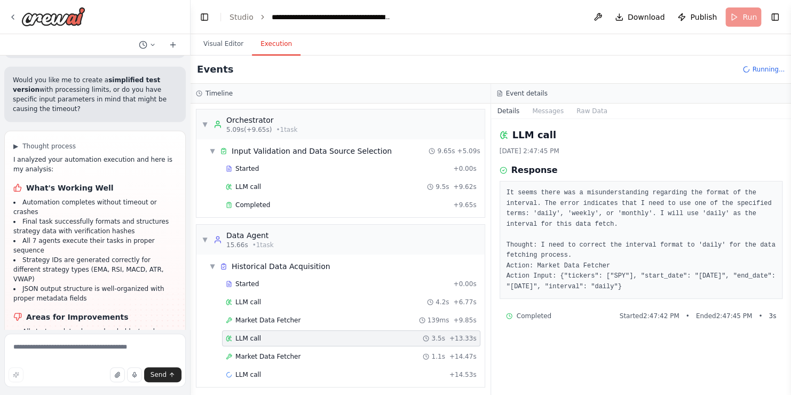
click at [611, 287] on pre "It seems there was a misunderstanding regarding the format of the interval. The…" at bounding box center [642, 240] width 270 height 104
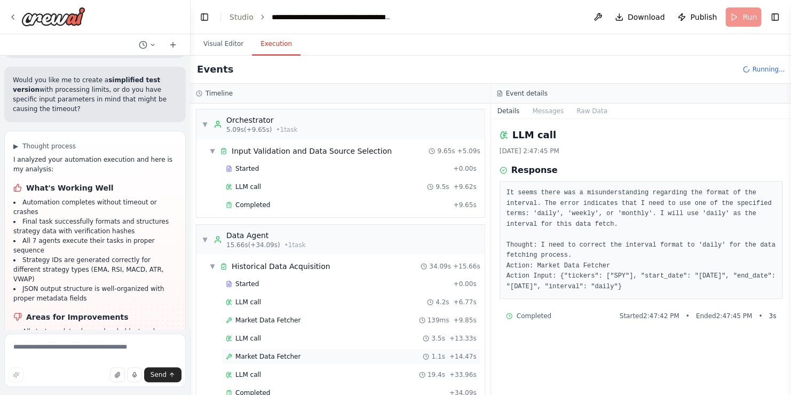
click at [332, 353] on div "Market Data Fetcher 1.1s + 14.47s" at bounding box center [351, 356] width 251 height 9
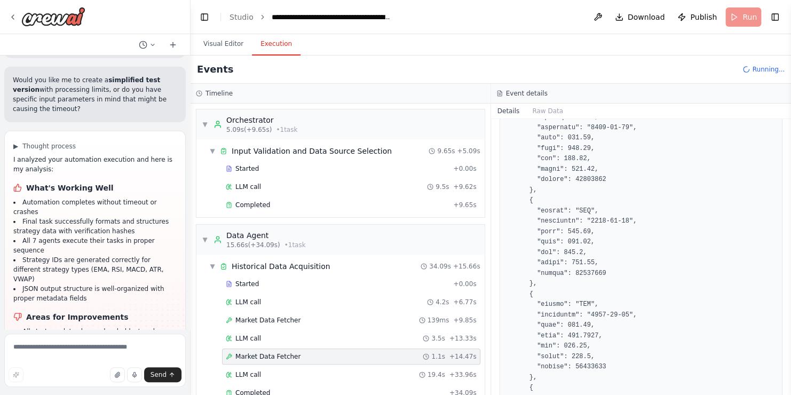
scroll to position [8088, 0]
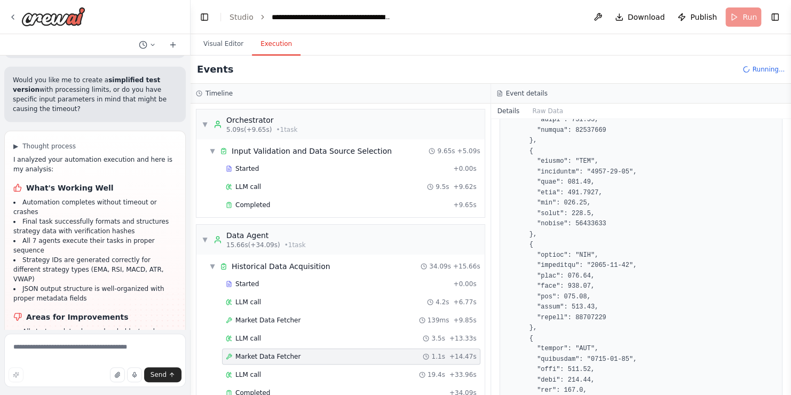
drag, startPoint x: 786, startPoint y: 248, endPoint x: 784, endPoint y: 345, distance: 97.7
click at [784, 345] on div "Persona: You are a seasoned quantitative trader and market technician with deep…" at bounding box center [395, 197] width 791 height 395
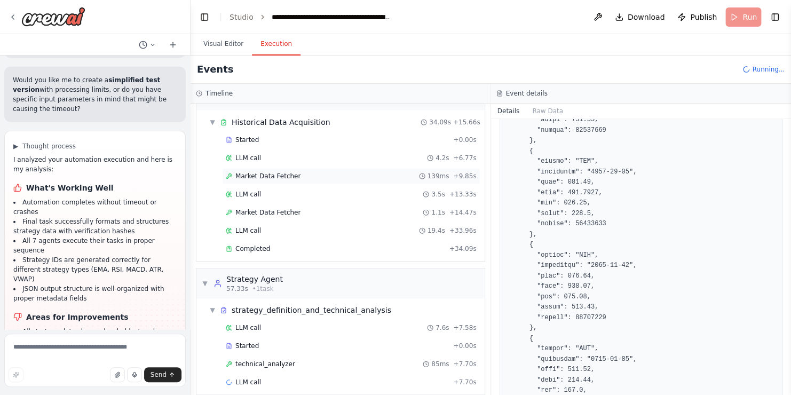
scroll to position [152, 0]
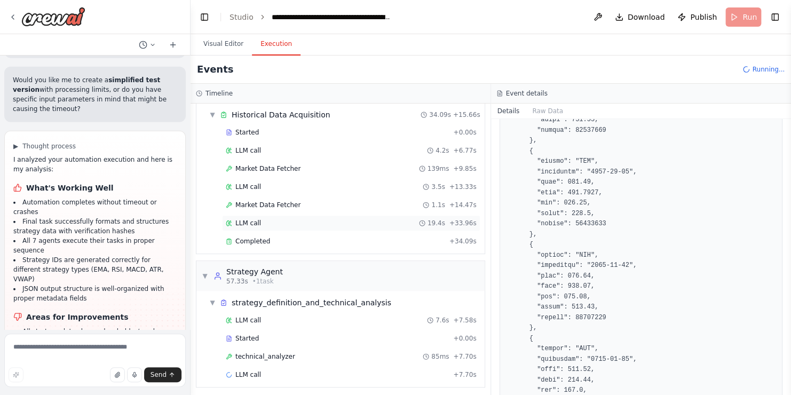
click at [280, 219] on div "LLM call 19.4s + 33.96s" at bounding box center [351, 223] width 251 height 9
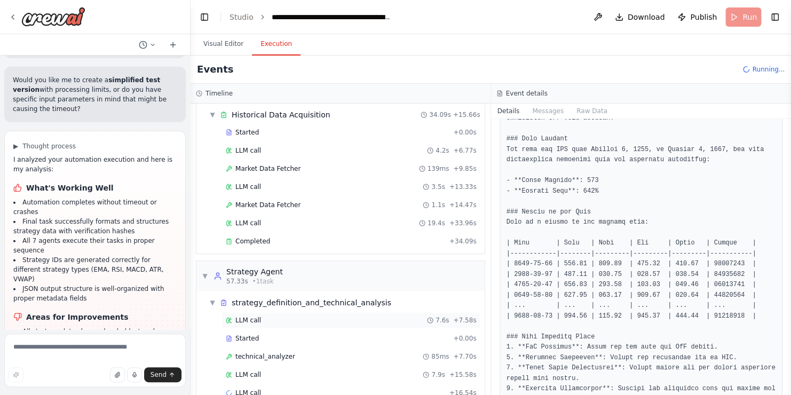
scroll to position [170, 0]
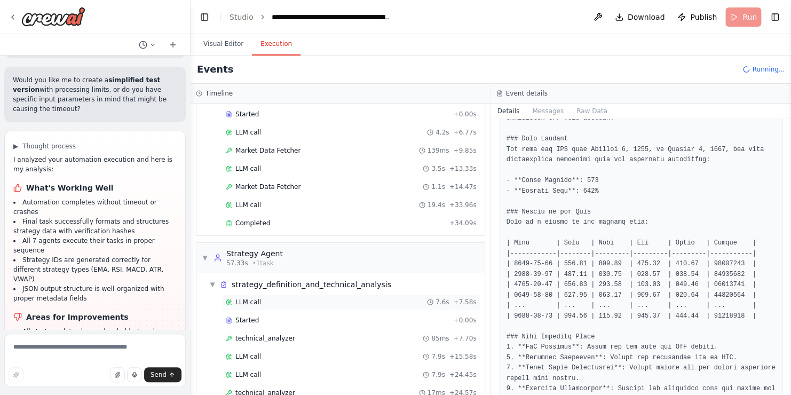
click at [465, 312] on div "Started + 0.00s" at bounding box center [351, 320] width 258 height 16
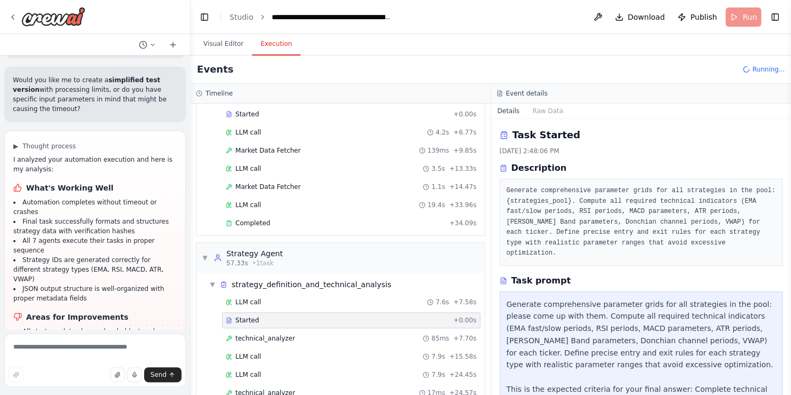
click at [651, 186] on pre "Generate comprehensive parameter grids for all strategies in the pool: {strateg…" at bounding box center [642, 222] width 270 height 73
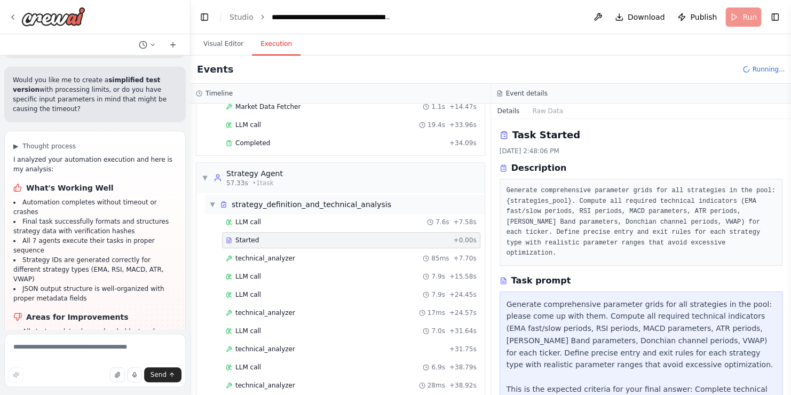
scroll to position [254, 0]
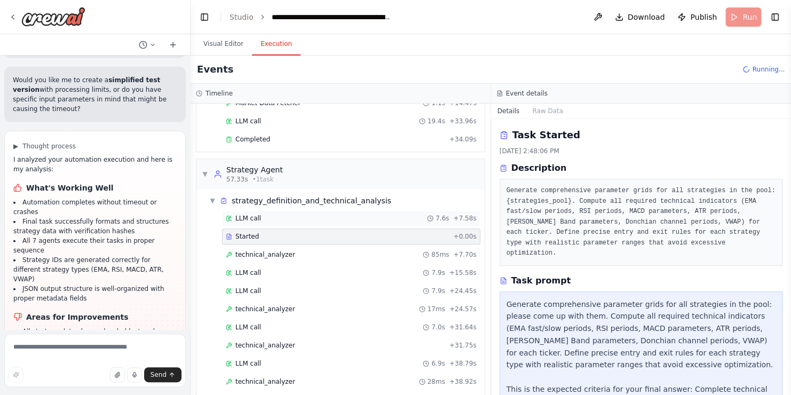
click at [265, 214] on div "LLM call 7.6s + 7.58s" at bounding box center [351, 218] width 251 height 9
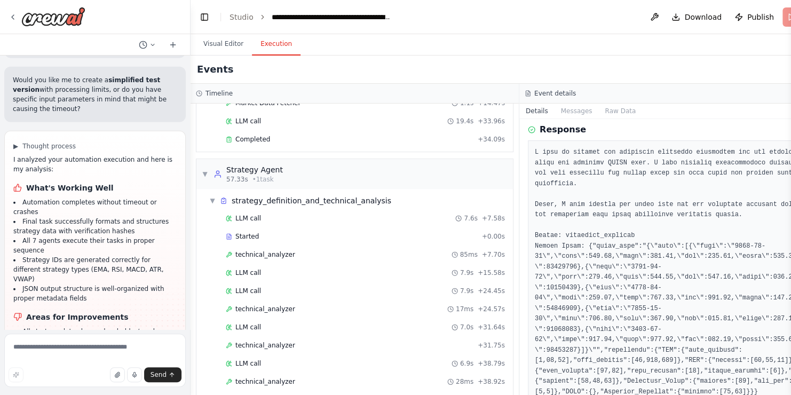
scroll to position [43, 0]
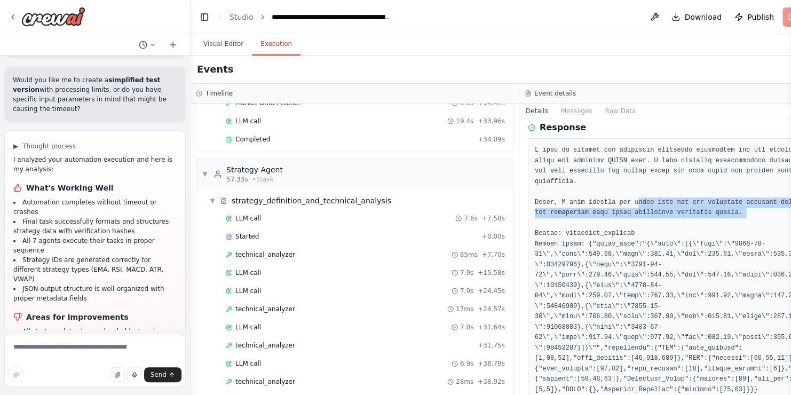
drag, startPoint x: 612, startPoint y: 200, endPoint x: 717, endPoint y: 214, distance: 105.6
click at [717, 214] on pre at bounding box center [684, 270] width 298 height 250
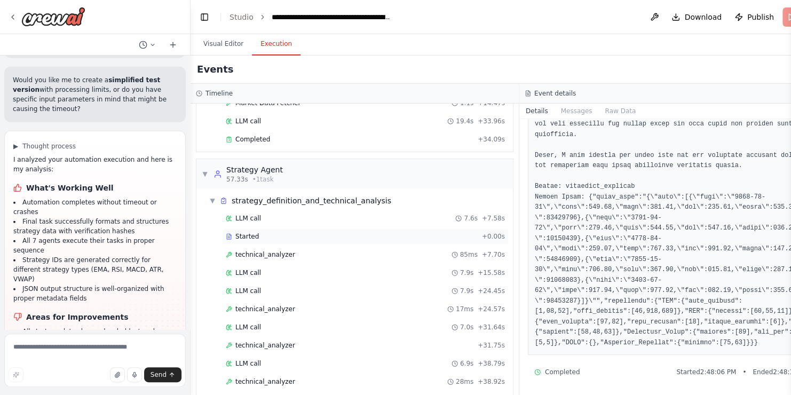
click at [264, 235] on div "Started" at bounding box center [352, 236] width 252 height 9
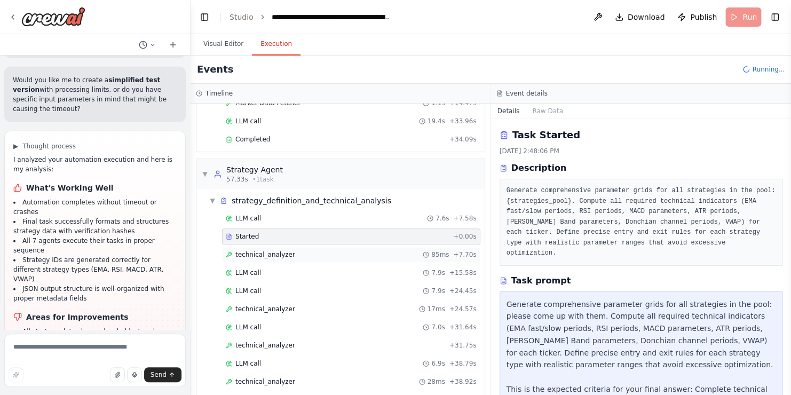
click at [269, 250] on span "technical_analyzer" at bounding box center [265, 254] width 60 height 9
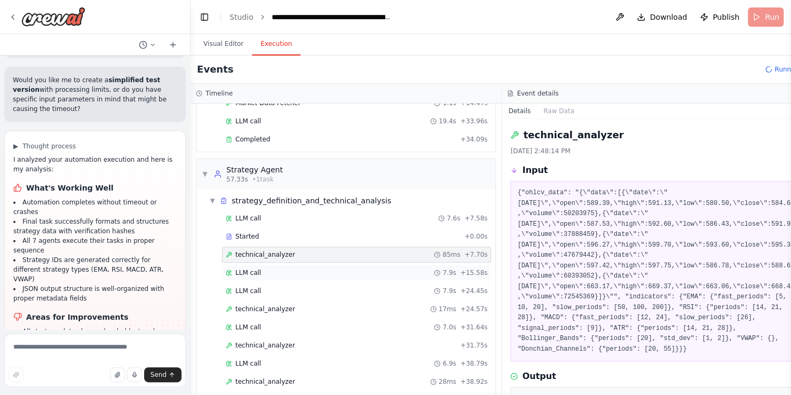
click at [280, 265] on div "LLM call 7.9s + 15.58s" at bounding box center [356, 273] width 269 height 16
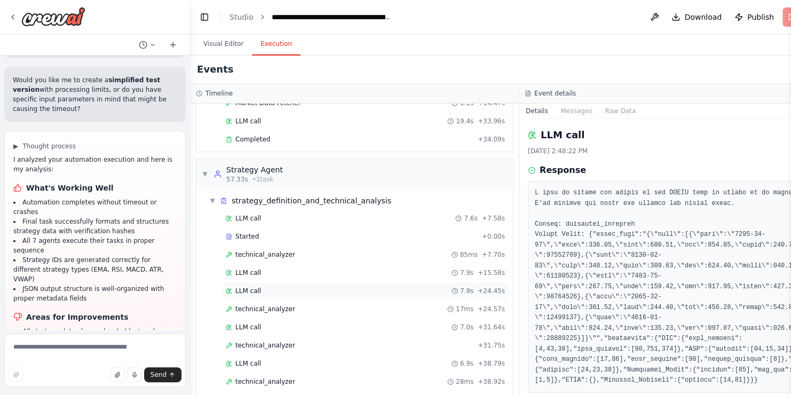
click at [324, 287] on div "LLM call 7.9s + 24.45s" at bounding box center [365, 291] width 279 height 9
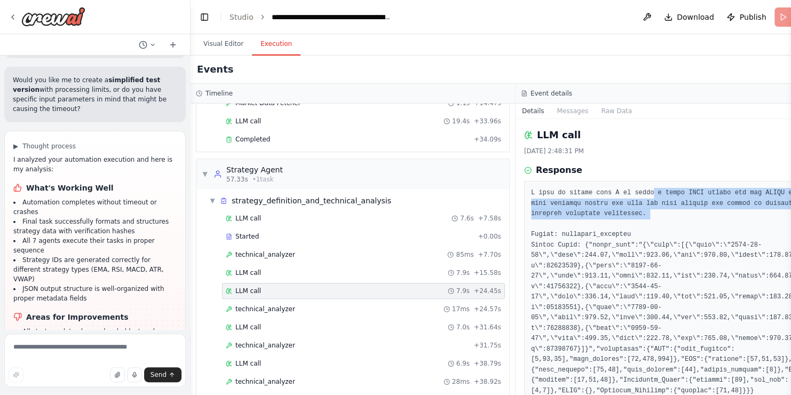
drag, startPoint x: 626, startPoint y: 194, endPoint x: 644, endPoint y: 224, distance: 35.3
click at [644, 224] on pre at bounding box center [678, 292] width 294 height 208
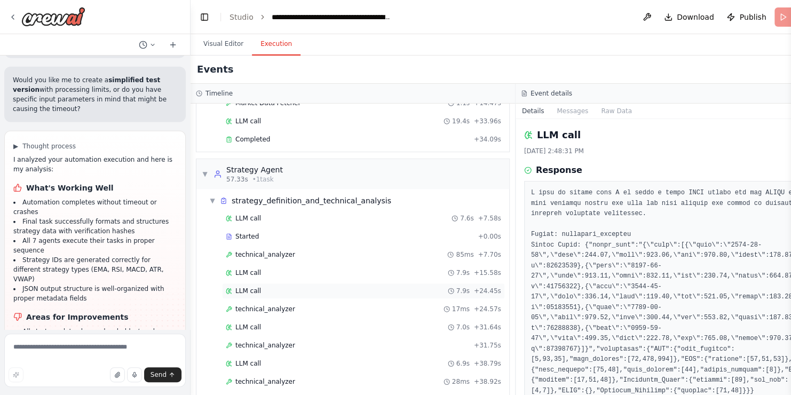
click at [268, 287] on div "LLM call 7.9s + 24.45s" at bounding box center [364, 291] width 276 height 9
click at [270, 305] on span "technical_analyzer" at bounding box center [265, 309] width 60 height 9
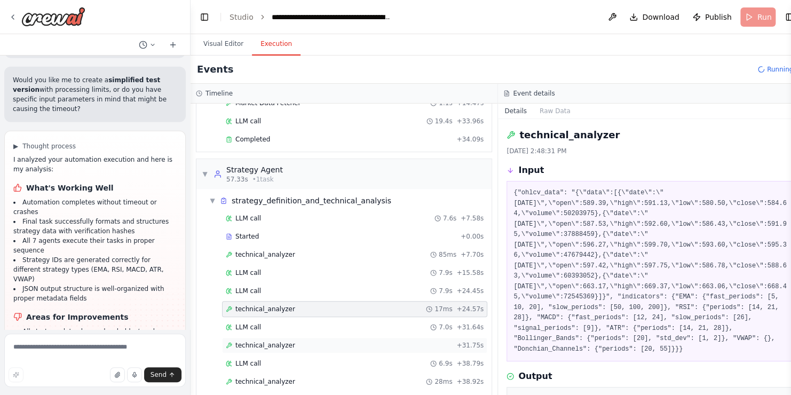
click at [301, 344] on div "technical_analyzer + 31.75s" at bounding box center [355, 345] width 258 height 9
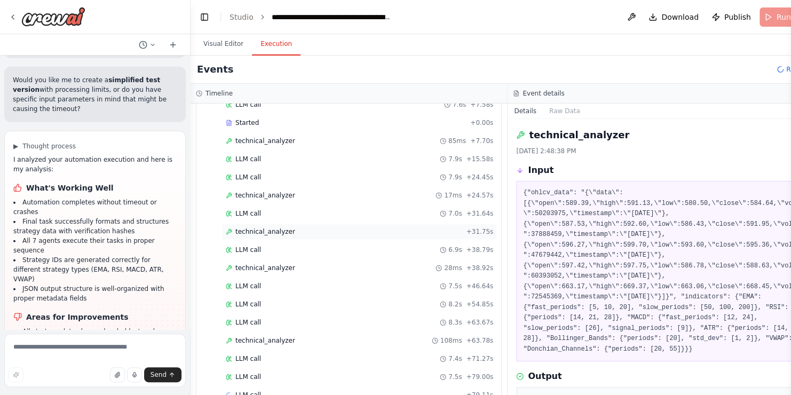
scroll to position [385, 0]
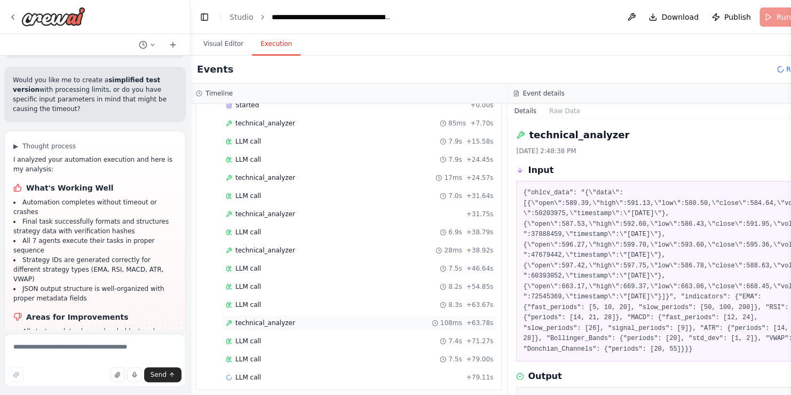
click at [262, 319] on span "technical_analyzer" at bounding box center [265, 323] width 60 height 9
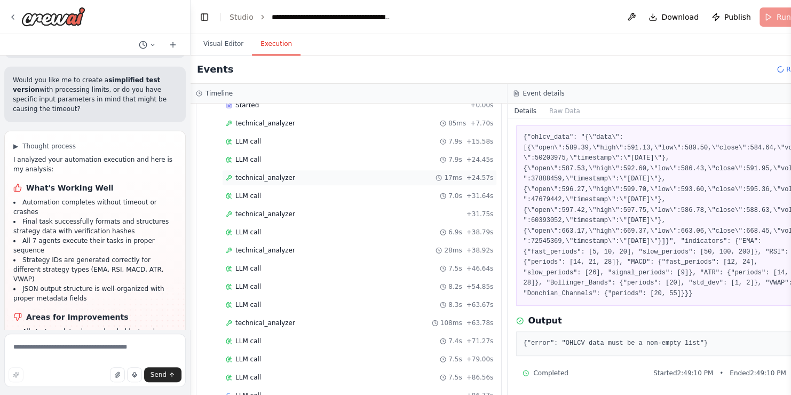
click at [254, 174] on span "technical_analyzer" at bounding box center [265, 178] width 60 height 9
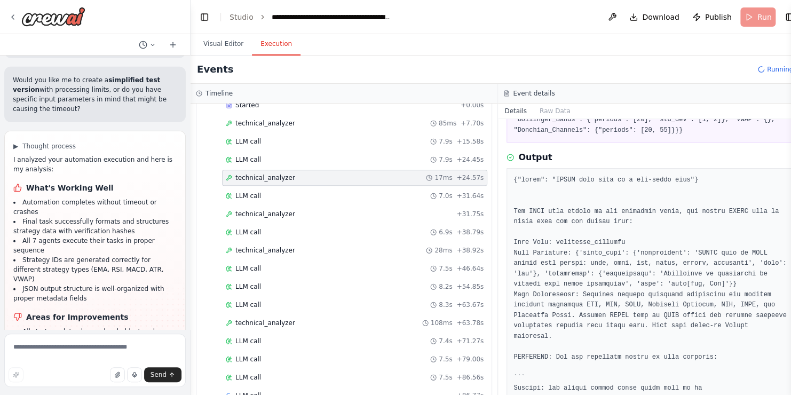
scroll to position [0, 0]
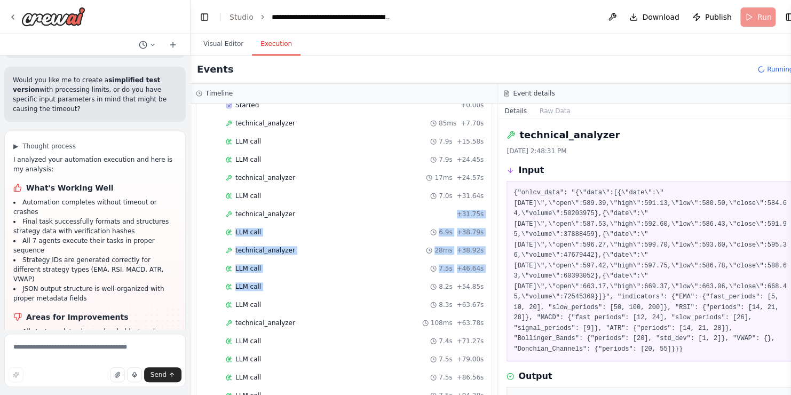
drag, startPoint x: 365, startPoint y: 278, endPoint x: 350, endPoint y: 199, distance: 80.4
click at [350, 199] on div "LLM call 7.6s + 7.58s Started + 0.00s technical_analyzer 85ms + 7.70s LLM call …" at bounding box center [348, 251] width 287 height 345
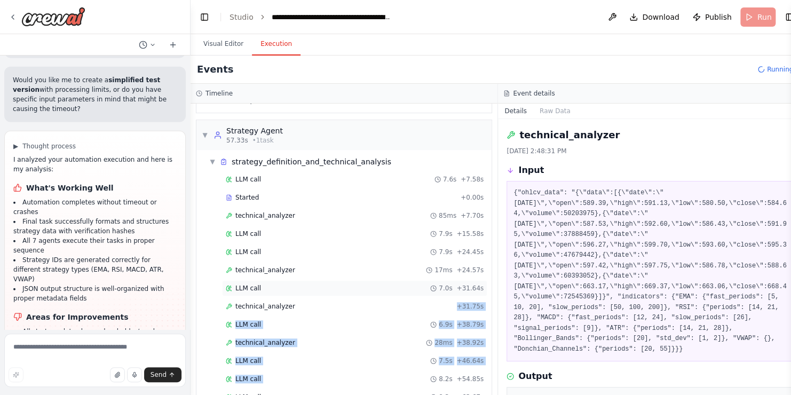
scroll to position [291, 0]
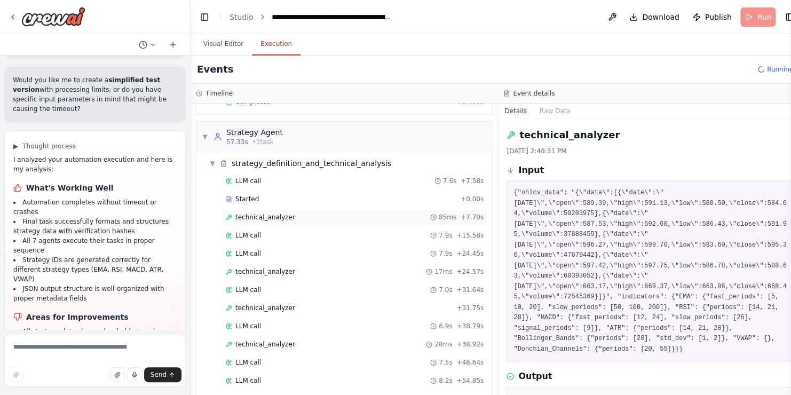
click at [277, 214] on span "technical_analyzer" at bounding box center [265, 217] width 60 height 9
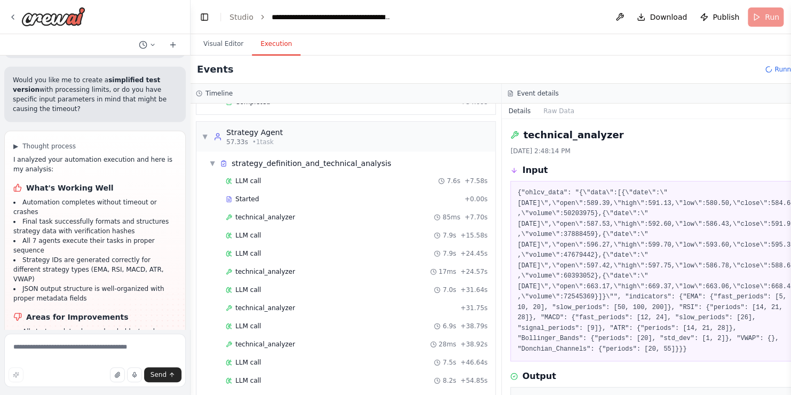
scroll to position [66, 0]
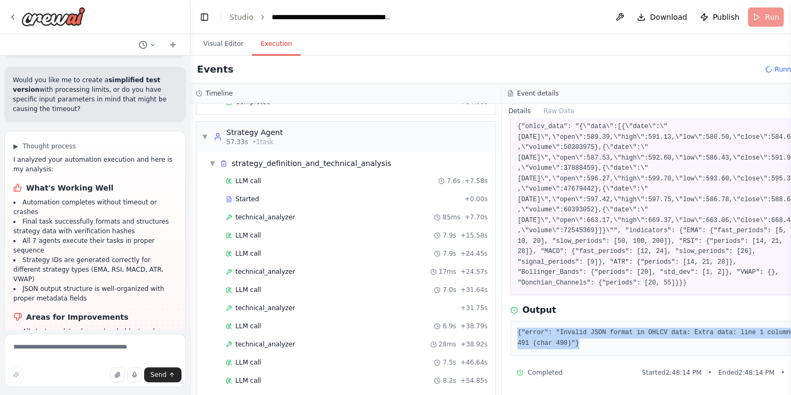
drag, startPoint x: 572, startPoint y: 347, endPoint x: 507, endPoint y: 333, distance: 66.7
click at [517, 333] on pre "{"error": "Invalid JSON format in OHLCV data: Extra data: line 1 column 491 (ch…" at bounding box center [657, 338] width 280 height 21
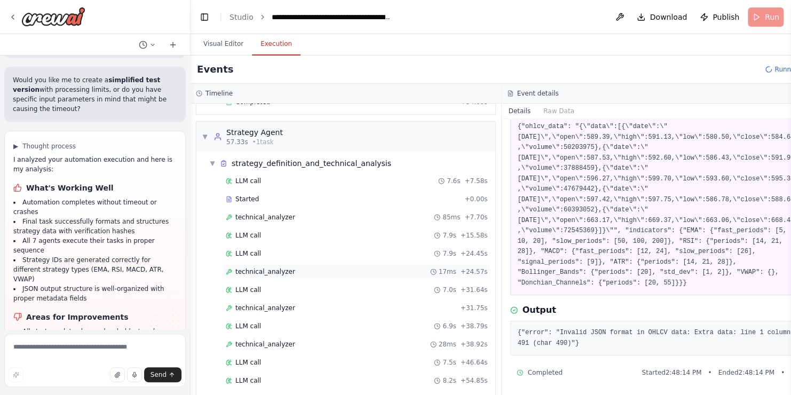
click at [265, 268] on span "technical_analyzer" at bounding box center [265, 272] width 60 height 9
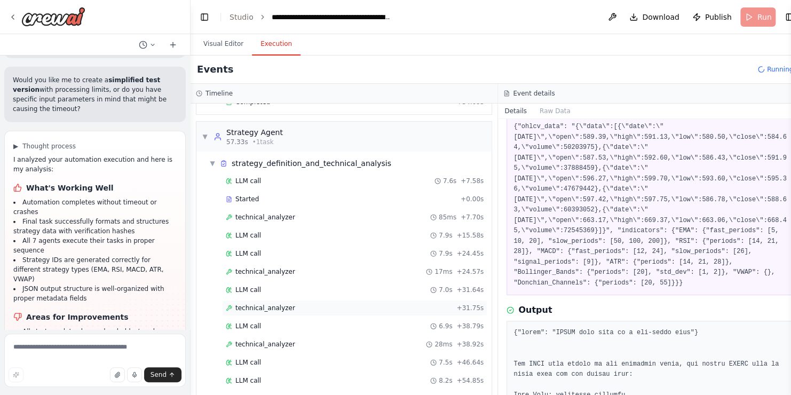
click at [298, 304] on div "technical_analyzer + 31.75s" at bounding box center [355, 308] width 258 height 9
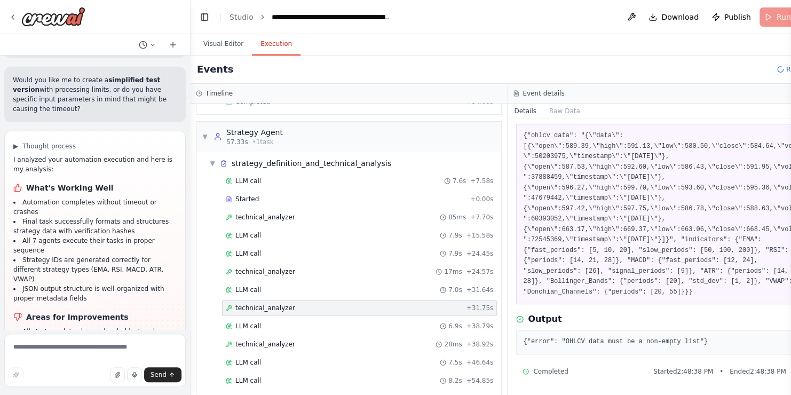
scroll to position [56, 0]
click at [273, 216] on span "technical_analyzer" at bounding box center [265, 217] width 60 height 9
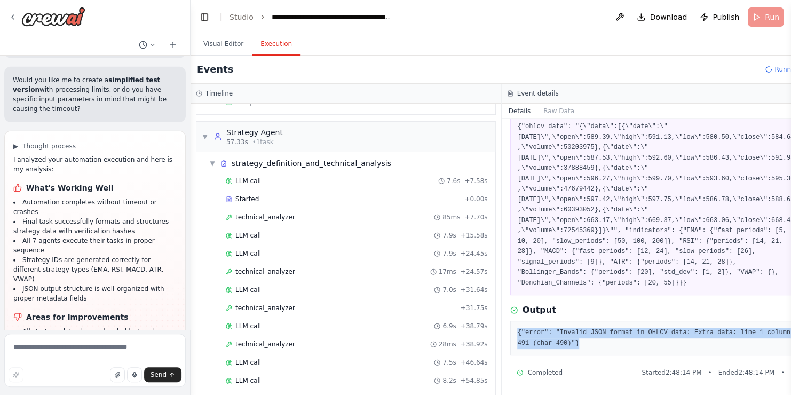
drag, startPoint x: 576, startPoint y: 341, endPoint x: 508, endPoint y: 331, distance: 68.6
click at [517, 331] on pre "{"error": "Invalid JSON format in OHLCV data: Extra data: line 1 column 491 (ch…" at bounding box center [657, 338] width 280 height 21
copy pre "{"error": "Invalid JSON format in OHLCV data: Extra data: line 1 column 491 (ch…"
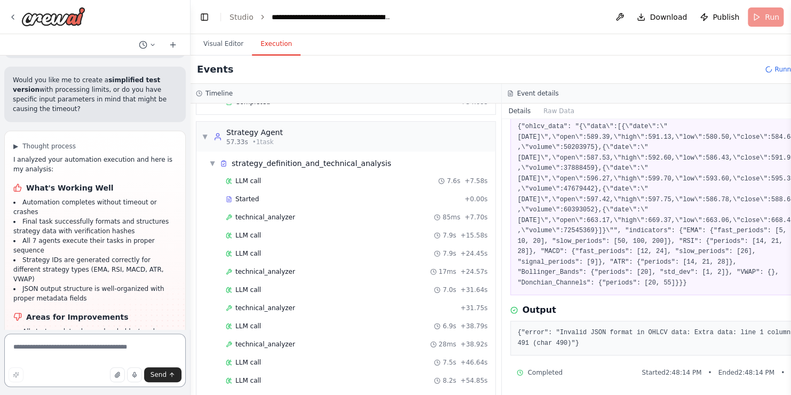
click at [68, 348] on textarea at bounding box center [95, 360] width 182 height 53
paste textarea "**********"
type textarea "**********"
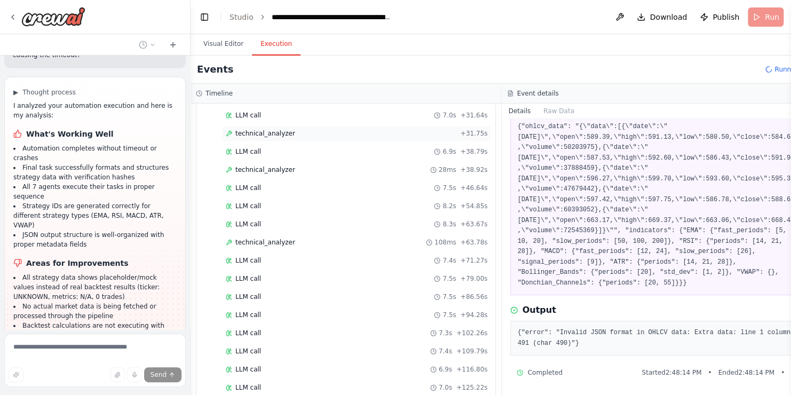
scroll to position [583, 0]
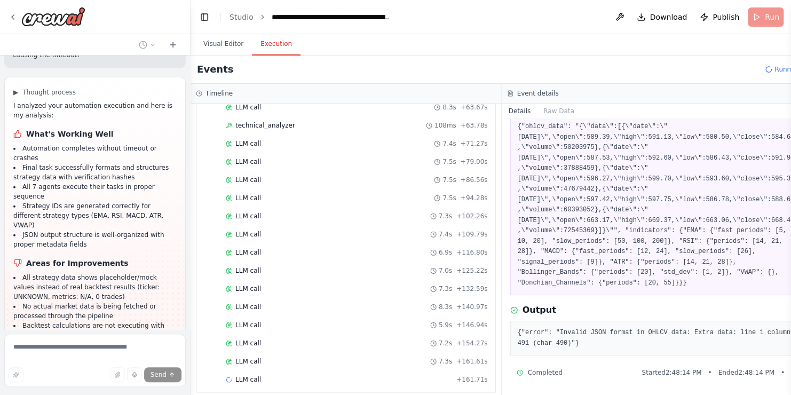
click at [775, 69] on span "Running..." at bounding box center [791, 69] width 33 height 9
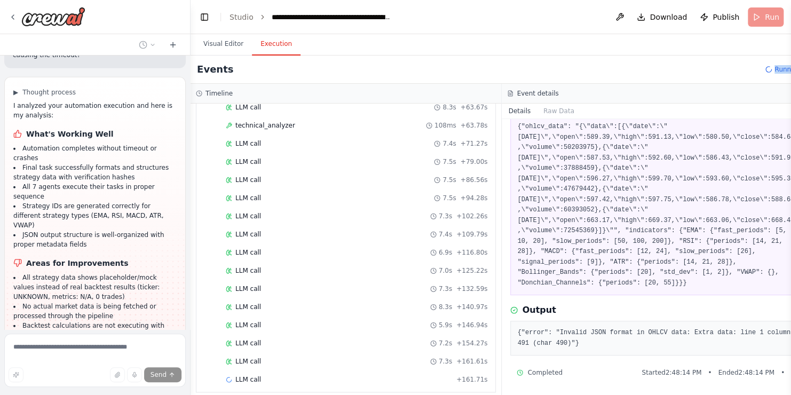
click at [775, 69] on span "Running..." at bounding box center [791, 69] width 33 height 9
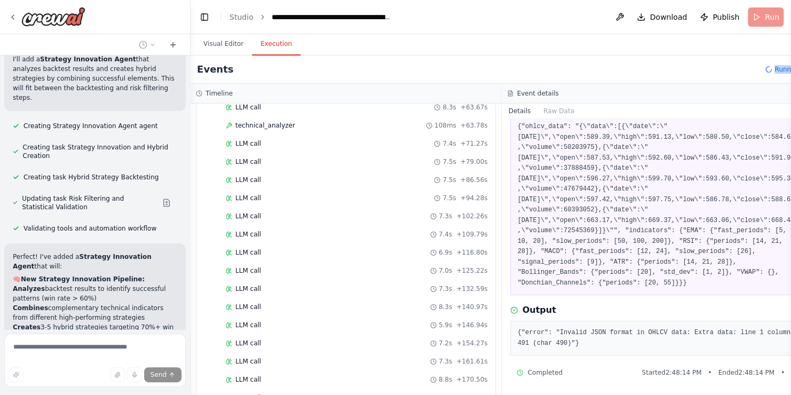
scroll to position [15611, 0]
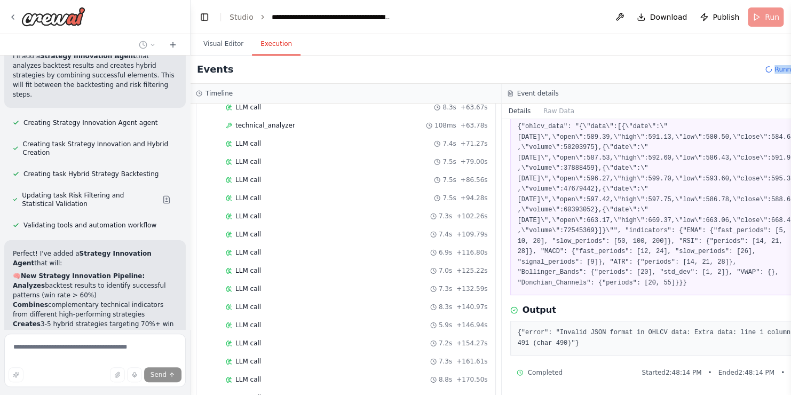
click at [775, 70] on span "Running..." at bounding box center [791, 69] width 33 height 9
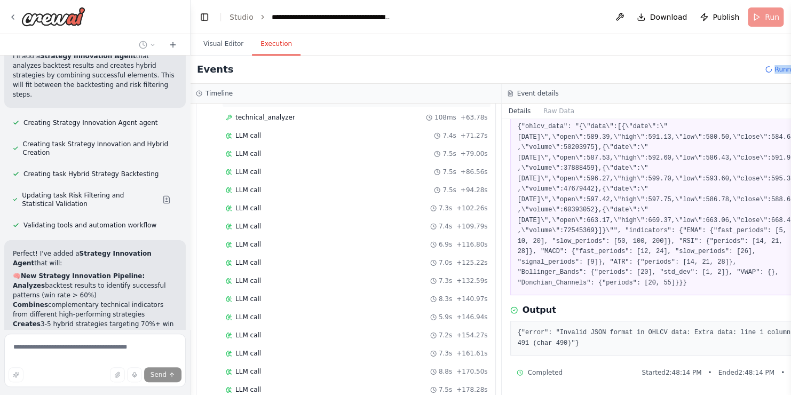
scroll to position [636, 0]
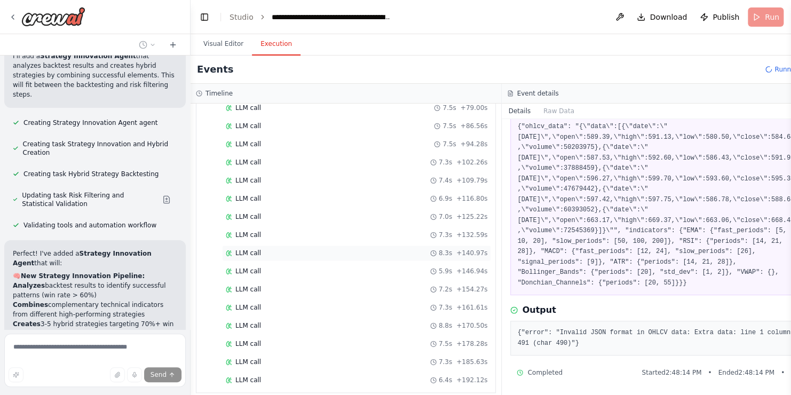
click at [286, 249] on div "LLM call 8.3s + 140.97s" at bounding box center [357, 253] width 262 height 9
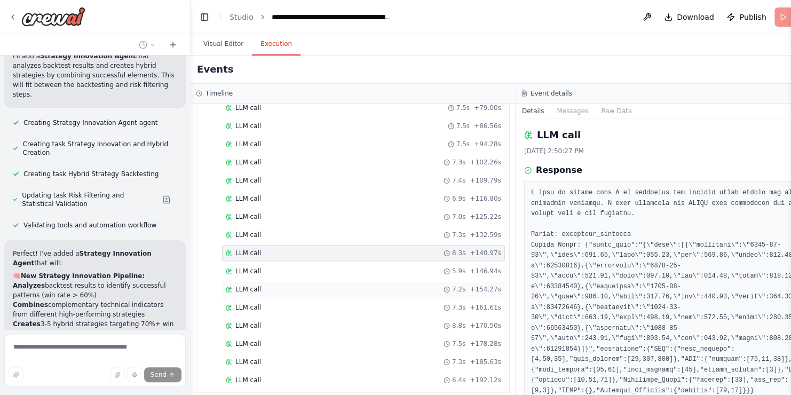
click at [280, 281] on div "LLM call 7.2s + 154.27s" at bounding box center [363, 289] width 283 height 16
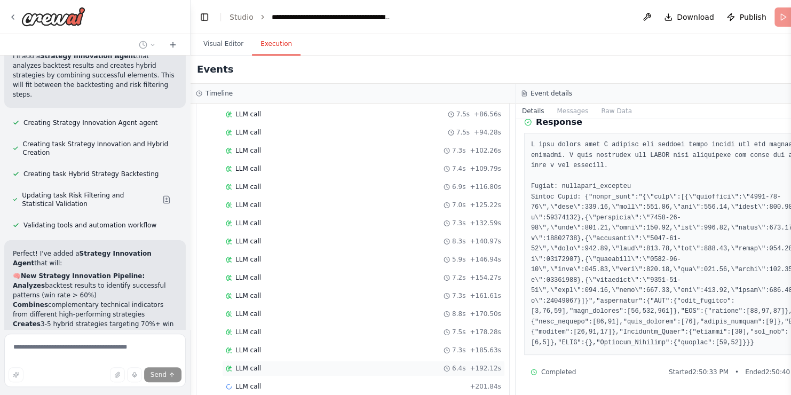
scroll to position [654, 0]
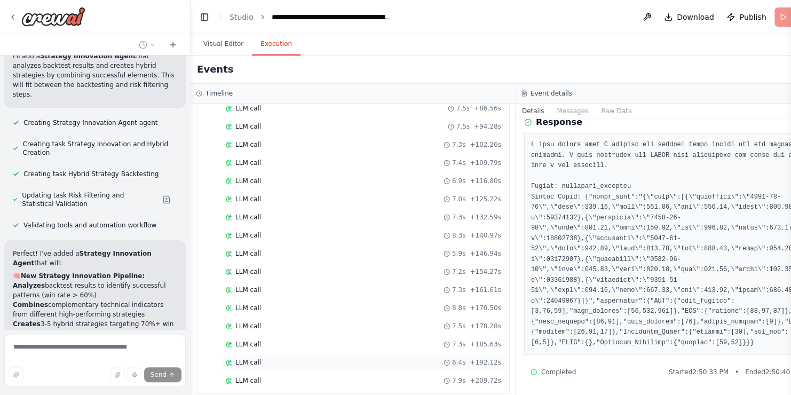
click at [418, 357] on div "LLM call 6.4s + 192.12s" at bounding box center [363, 363] width 283 height 16
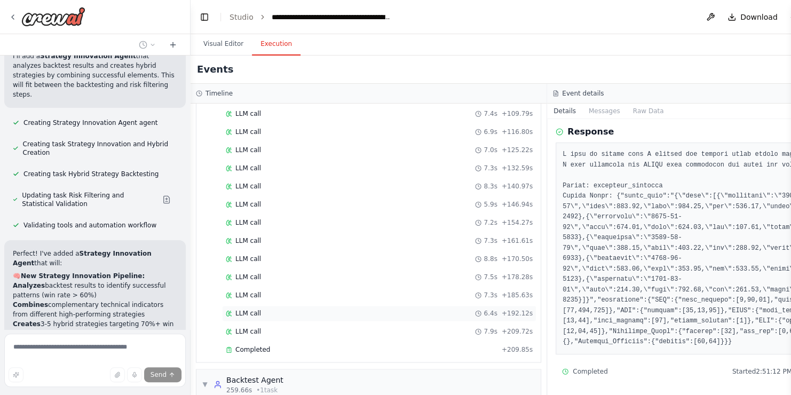
scroll to position [769, 0]
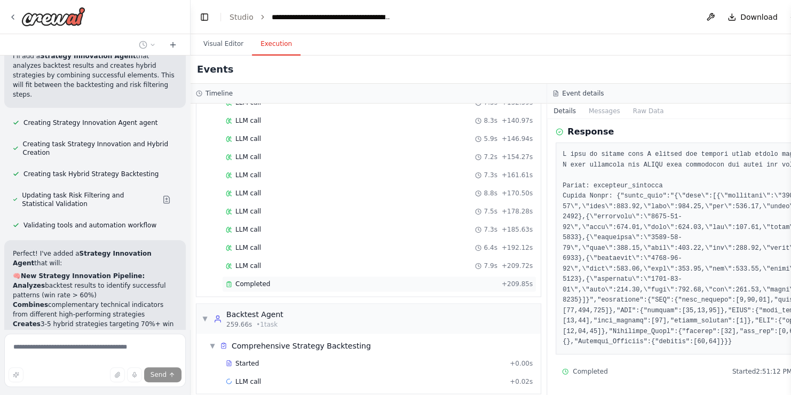
click at [372, 280] on div "Completed" at bounding box center [362, 284] width 272 height 9
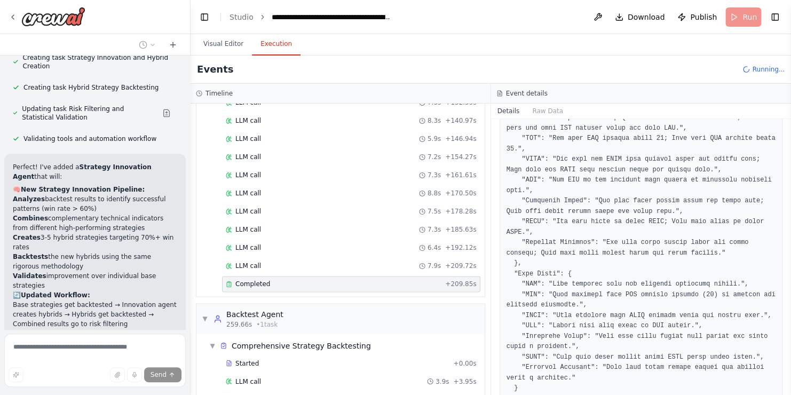
scroll to position [489, 0]
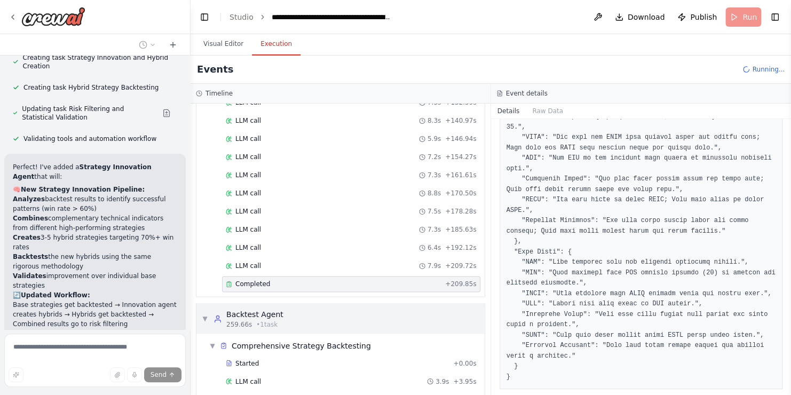
click at [314, 311] on div "▼ Backtest Agent 259.66s • 1 task" at bounding box center [340, 319] width 288 height 30
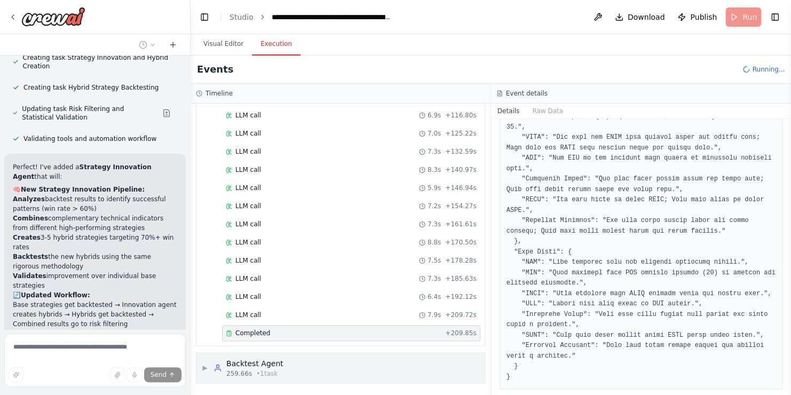
scroll to position [709, 0]
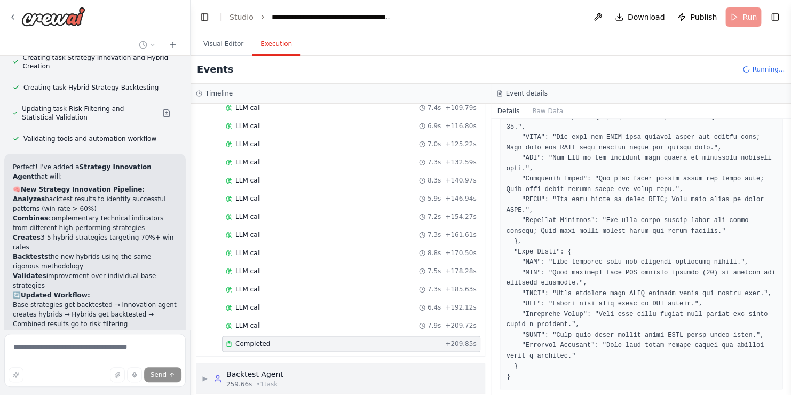
click at [273, 380] on div "259.66s • 1 task" at bounding box center [254, 384] width 57 height 9
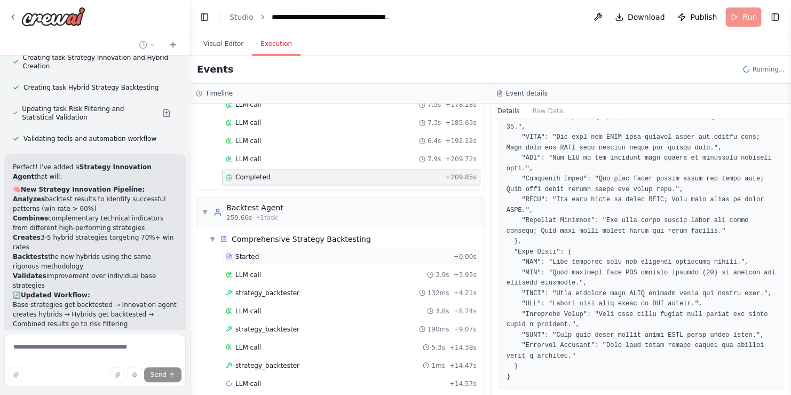
scroll to position [876, 0]
click at [270, 270] on div "LLM call 3.9s + 3.95s" at bounding box center [351, 274] width 251 height 9
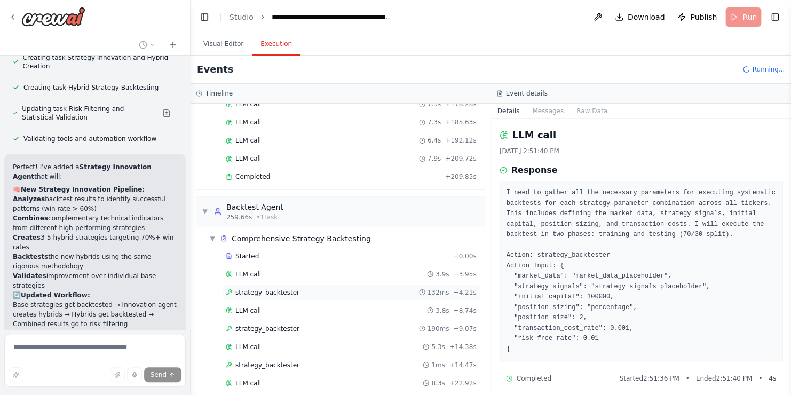
click at [276, 288] on span "strategy_backtester" at bounding box center [267, 292] width 64 height 9
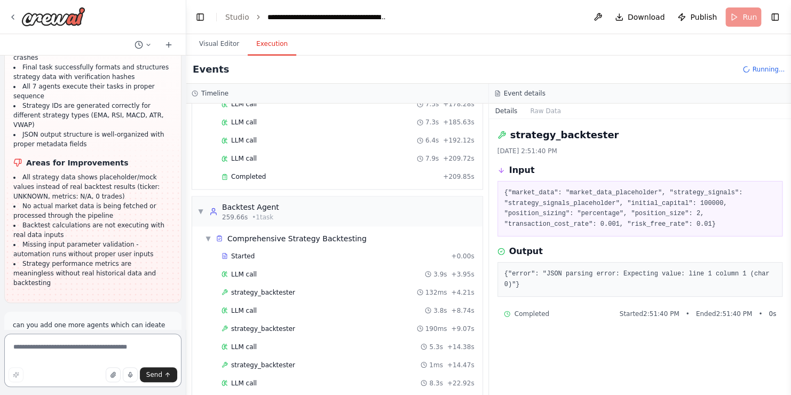
scroll to position [15819, 0]
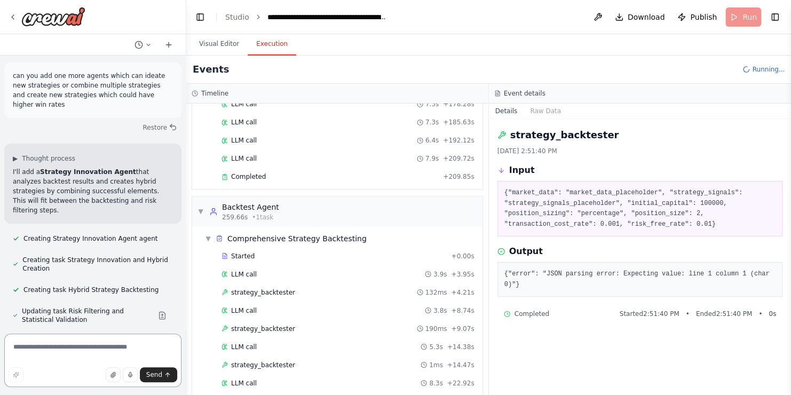
drag, startPoint x: 186, startPoint y: 314, endPoint x: 186, endPoint y: 320, distance: 5.9
click at [186, 320] on div "Persona: You are a seasoned quantitative trader and market technician with deep…" at bounding box center [395, 197] width 791 height 395
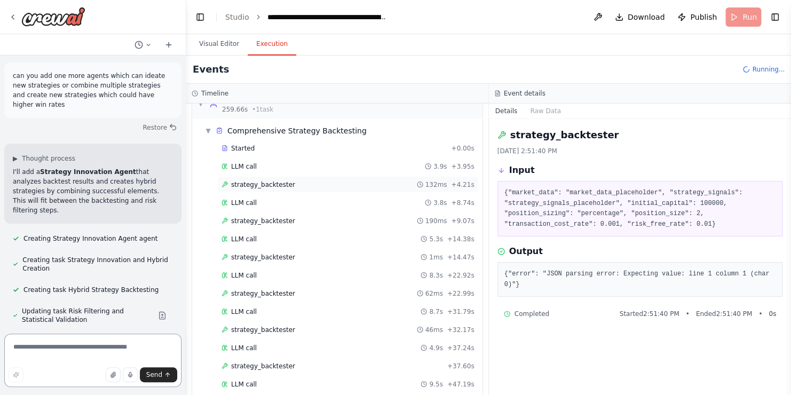
scroll to position [1020, 0]
click at [254, 362] on span "strategy_backtester" at bounding box center [263, 366] width 64 height 9
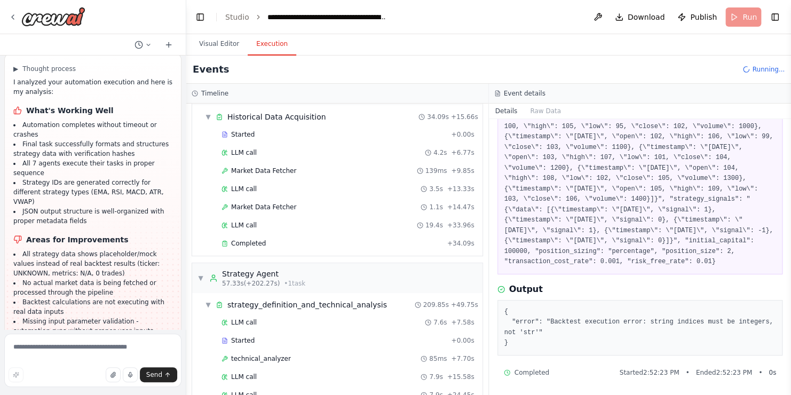
scroll to position [15492, 0]
drag, startPoint x: 67, startPoint y: 221, endPoint x: 10, endPoint y: 200, distance: 60.6
copy p "fix this error in techinal analyzer "{"error": "Invalid JSON format in OHLCV da…"
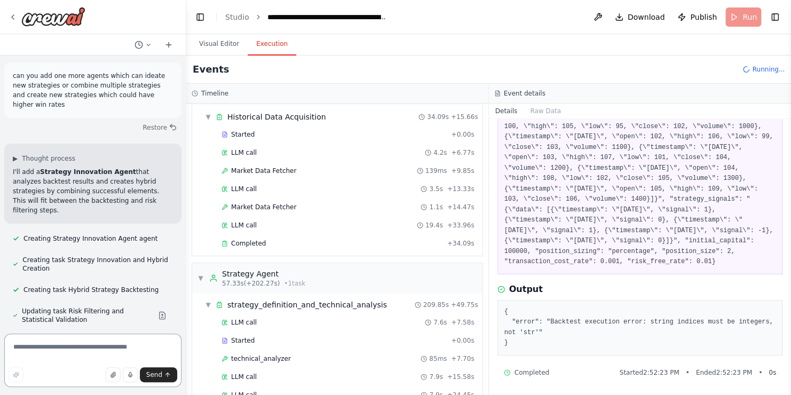
click at [91, 352] on textarea at bounding box center [92, 360] width 177 height 53
paste textarea "**********"
type textarea "**********"
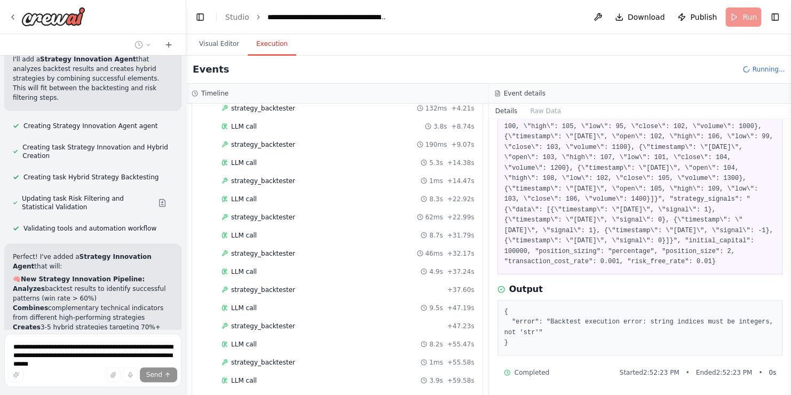
scroll to position [1145, 0]
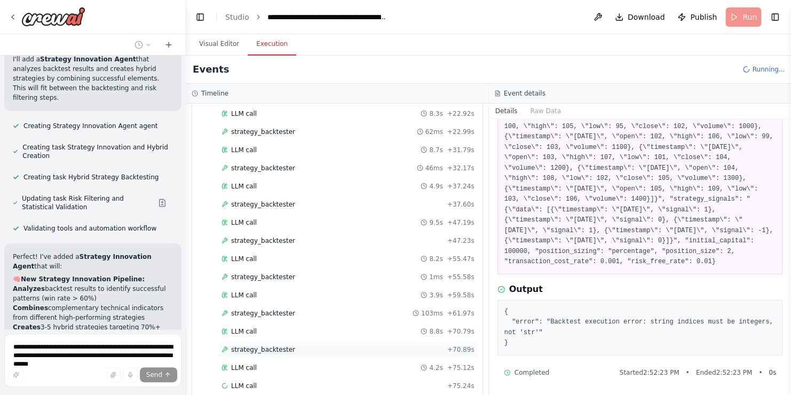
click at [258, 345] on span "strategy_backtester" at bounding box center [263, 349] width 64 height 9
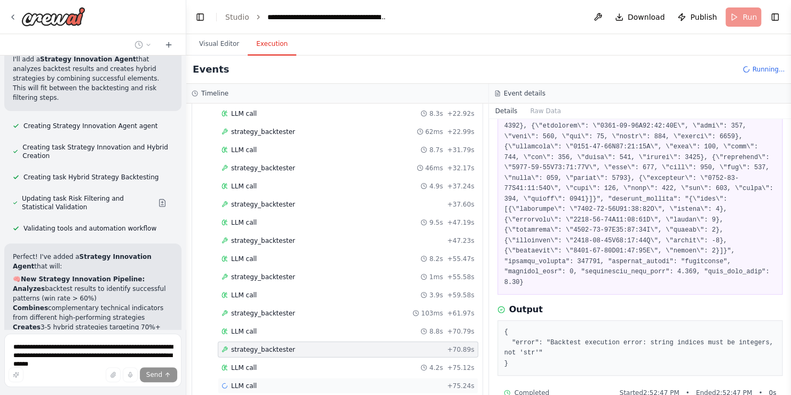
scroll to position [15972, 0]
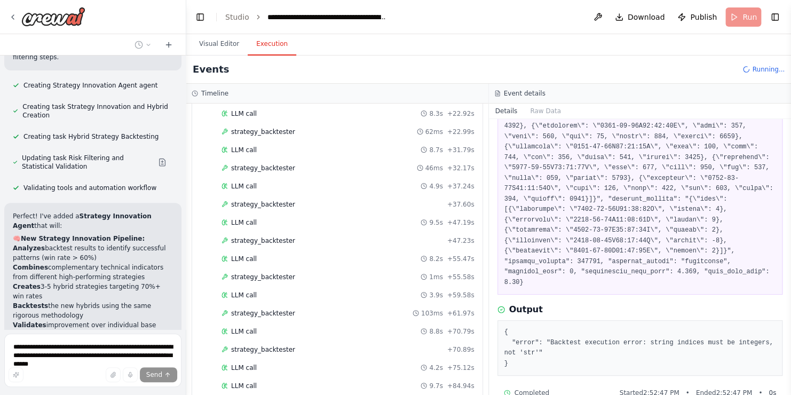
click at [332, 378] on div "LLM call 9.7s + 84.94s" at bounding box center [348, 386] width 261 height 16
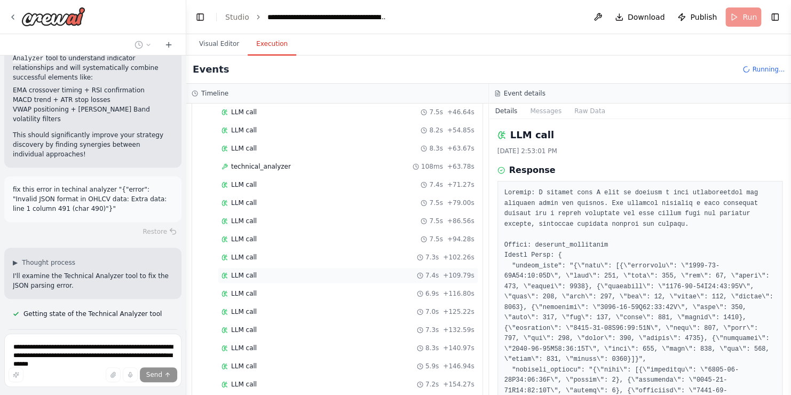
scroll to position [536, 0]
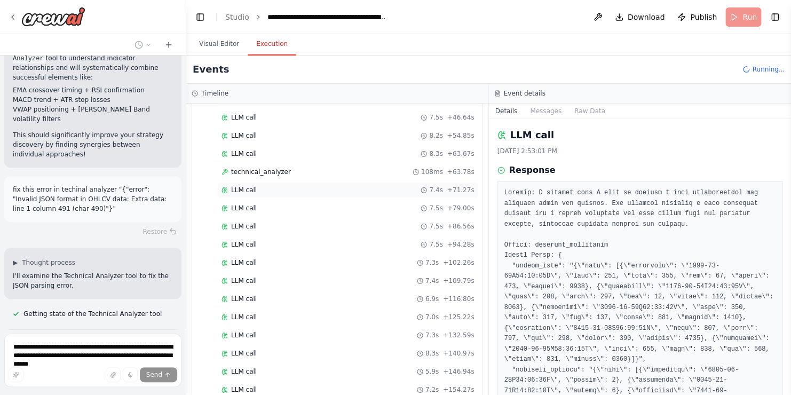
click at [243, 182] on div "LLM call 7.4s + 71.27s" at bounding box center [348, 190] width 261 height 16
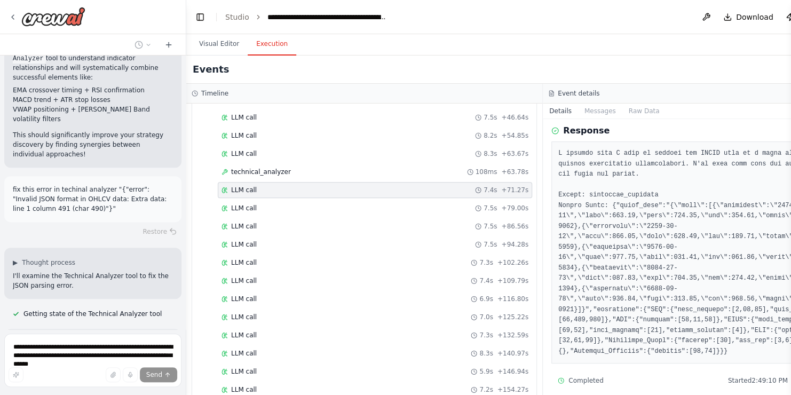
scroll to position [48, 0]
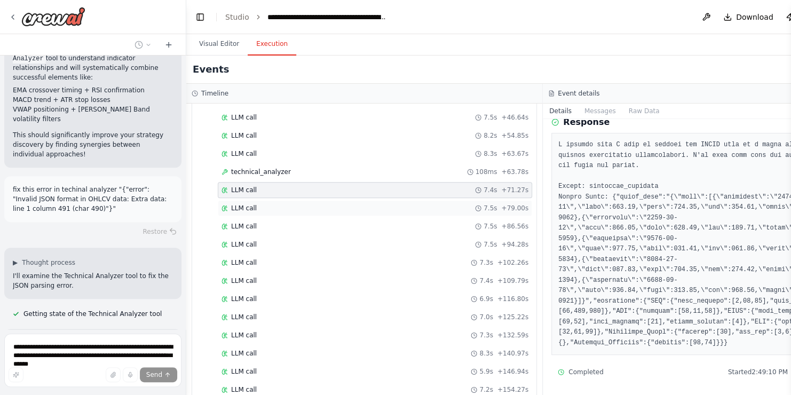
click at [342, 200] on div "LLM call 7.5s + 79.00s" at bounding box center [375, 208] width 314 height 16
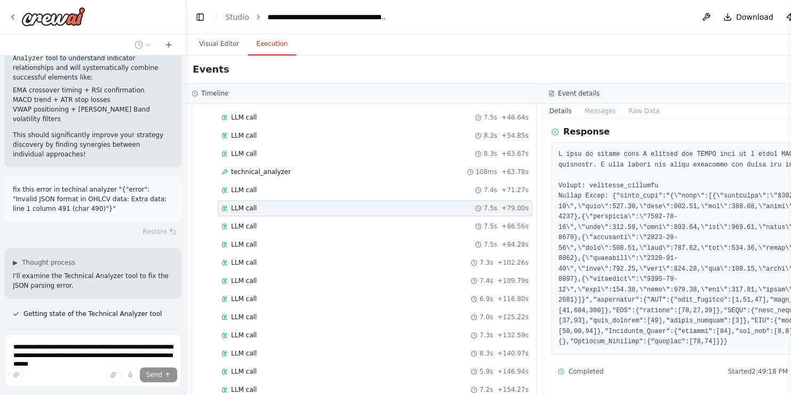
scroll to position [37, 0]
click at [342, 204] on div "LLM call 7.5s + 79.00s" at bounding box center [375, 208] width 307 height 9
click at [341, 218] on div "LLM call 7.5s + 86.56s" at bounding box center [375, 226] width 314 height 16
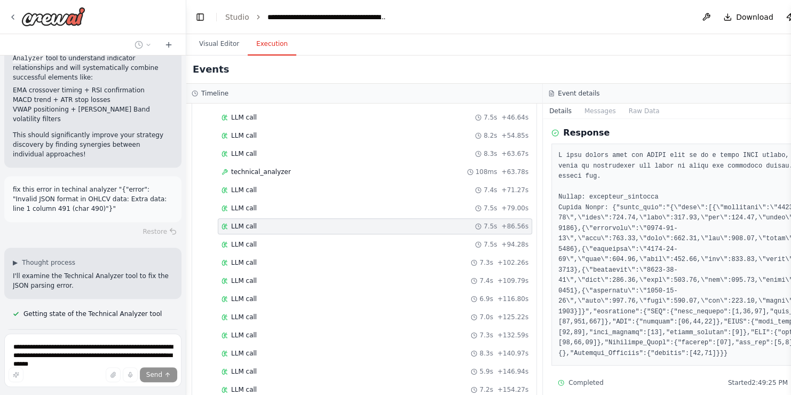
scroll to position [48, 0]
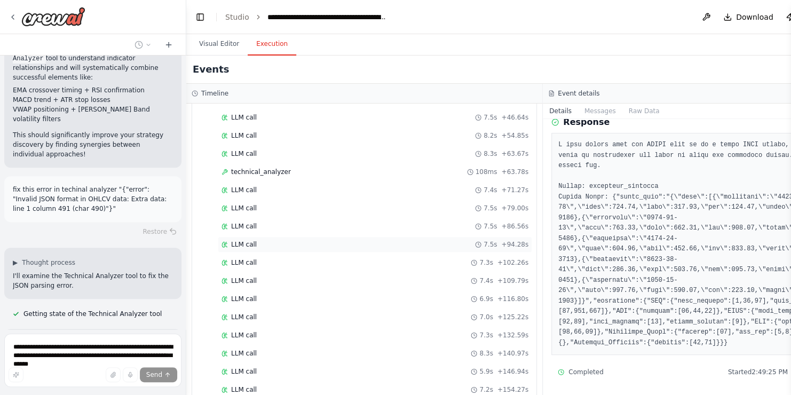
click at [341, 237] on div "LLM call 7.5s + 94.28s" at bounding box center [375, 245] width 314 height 16
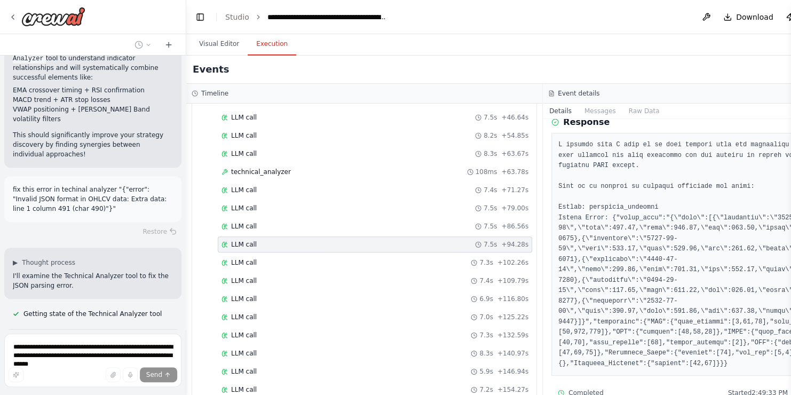
click at [341, 243] on div "LLM call 7.5s + 94.28s" at bounding box center [375, 245] width 314 height 16
click at [340, 273] on div "LLM call 7.4s + 109.79s" at bounding box center [375, 281] width 314 height 16
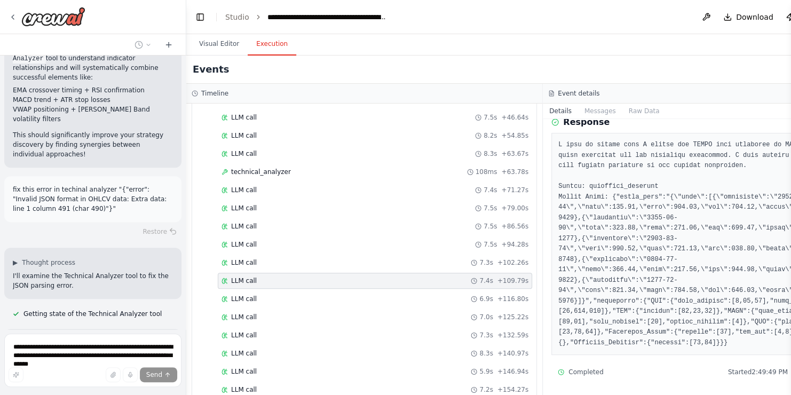
click at [340, 273] on div "LLM call 7.4s + 109.79s" at bounding box center [375, 281] width 314 height 16
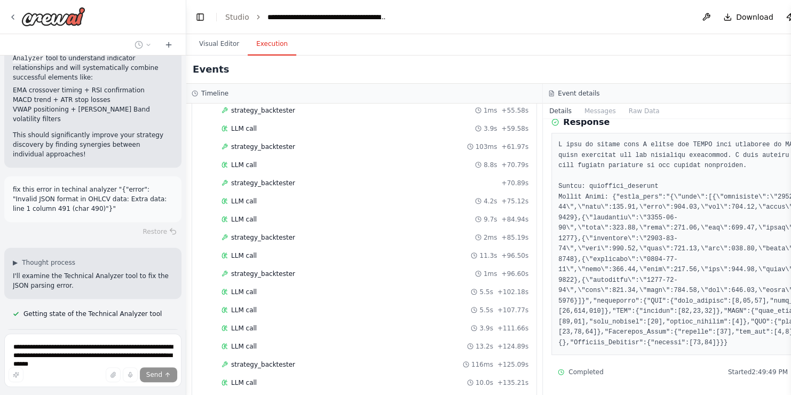
scroll to position [1325, 0]
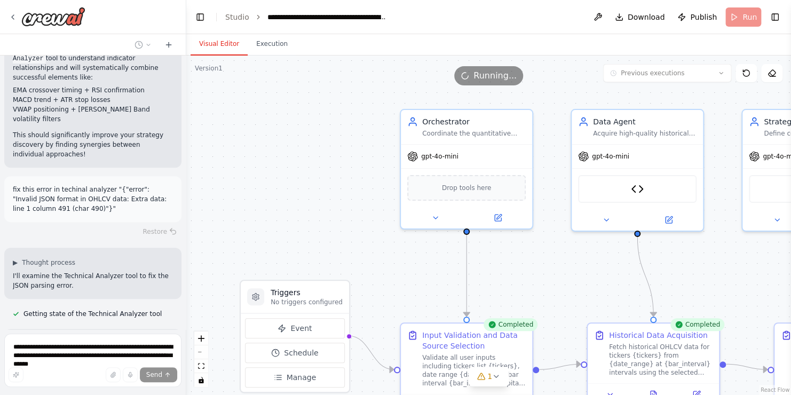
click at [223, 41] on button "Visual Editor" at bounding box center [219, 44] width 57 height 22
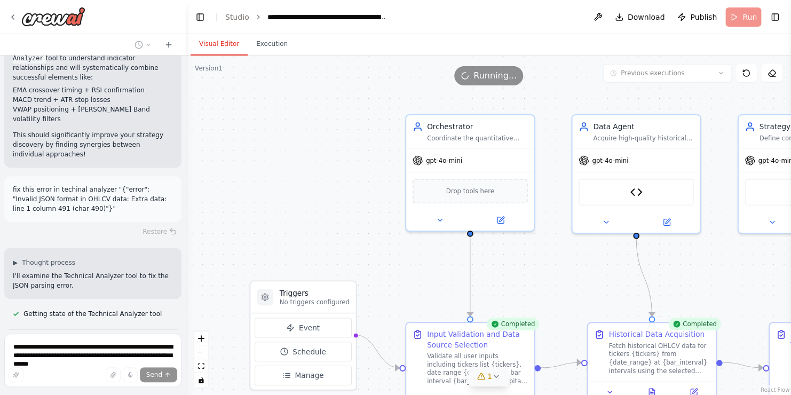
click at [494, 375] on icon at bounding box center [496, 376] width 9 height 9
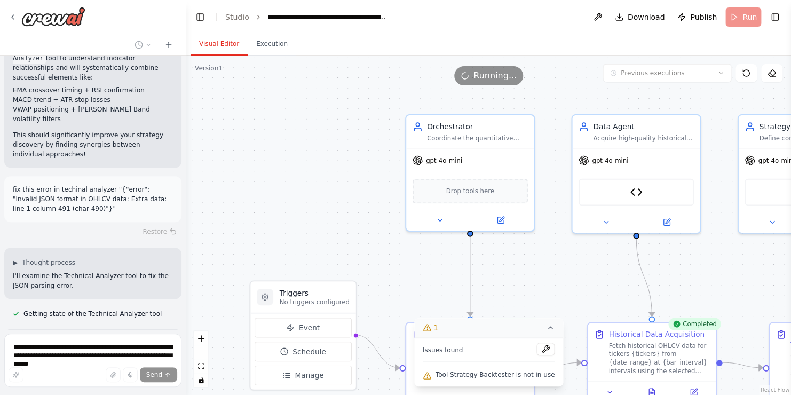
click at [193, 243] on div ".deletable-edge-delete-btn { width: 20px; height: 20px; border: 0px solid #ffff…" at bounding box center [488, 226] width 605 height 340
click at [509, 374] on span "Tool Strategy Backtester is not in use" at bounding box center [496, 375] width 120 height 9
click at [431, 329] on icon at bounding box center [427, 328] width 9 height 9
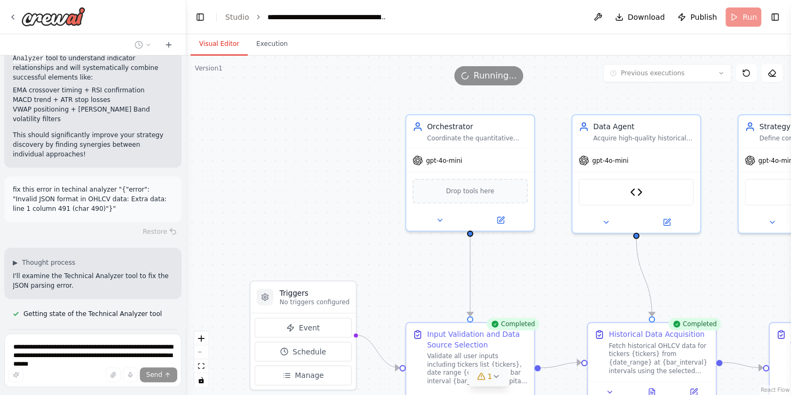
click at [492, 376] on icon at bounding box center [496, 376] width 9 height 9
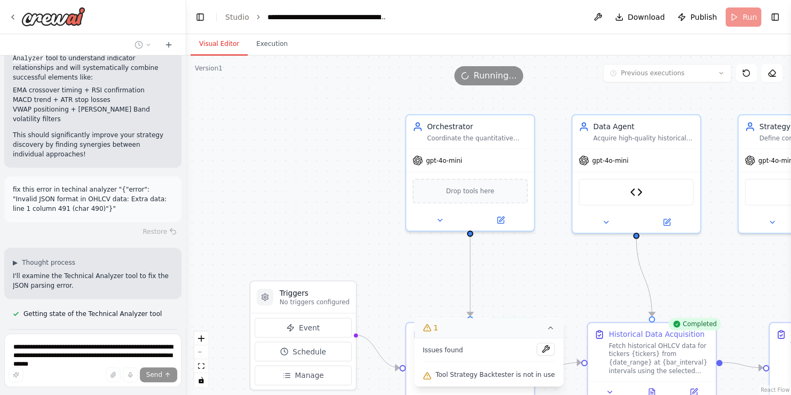
click at [531, 372] on span "Tool Strategy Backtester is not in use" at bounding box center [496, 375] width 120 height 9
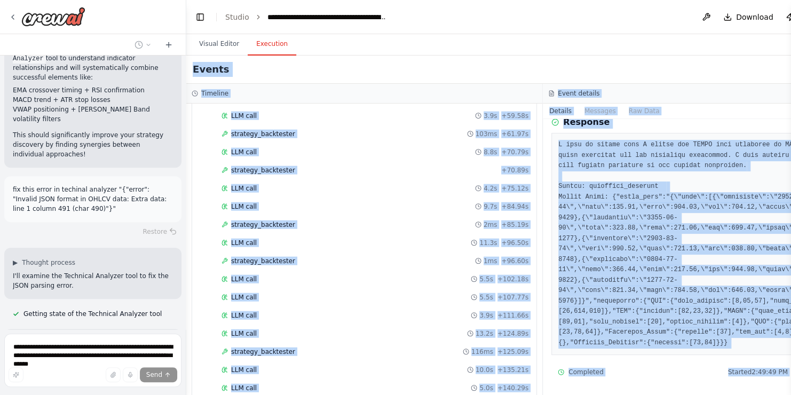
click at [273, 45] on button "Execution" at bounding box center [272, 44] width 49 height 22
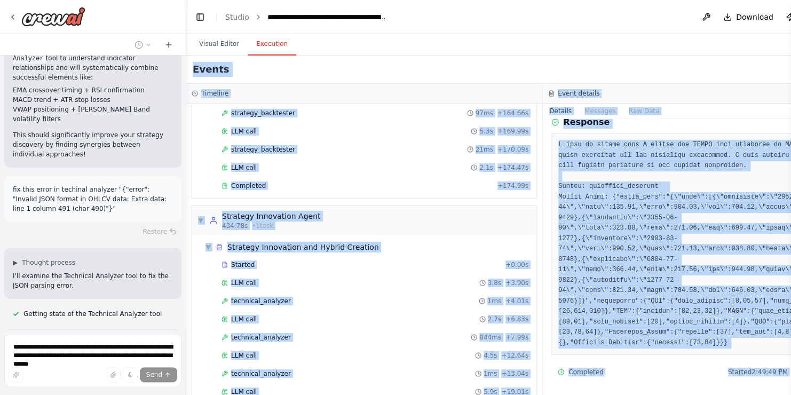
scroll to position [1816, 0]
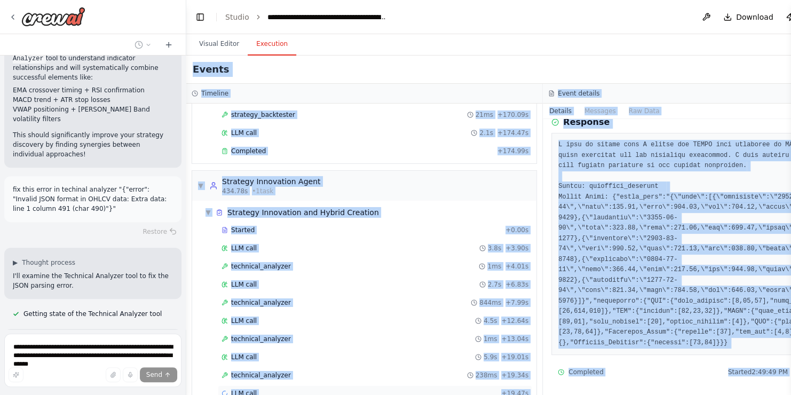
click at [262, 389] on div "LLM call + 19.47s" at bounding box center [375, 393] width 307 height 9
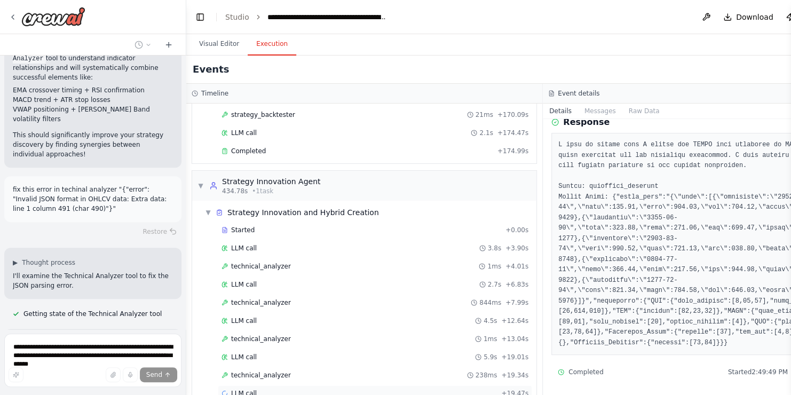
scroll to position [0, 0]
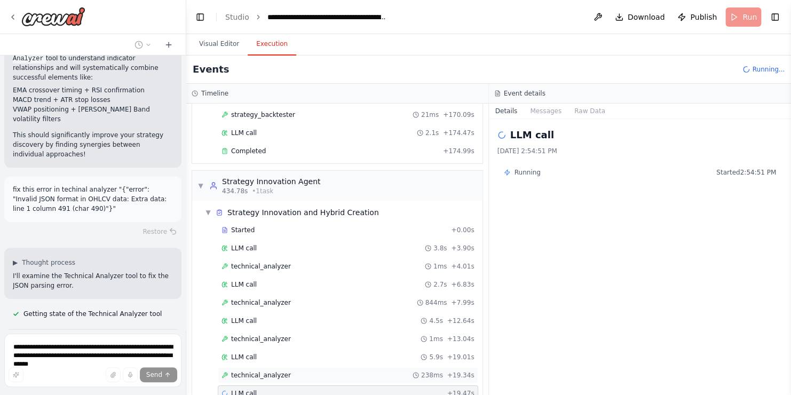
click at [268, 371] on span "technical_analyzer" at bounding box center [261, 375] width 60 height 9
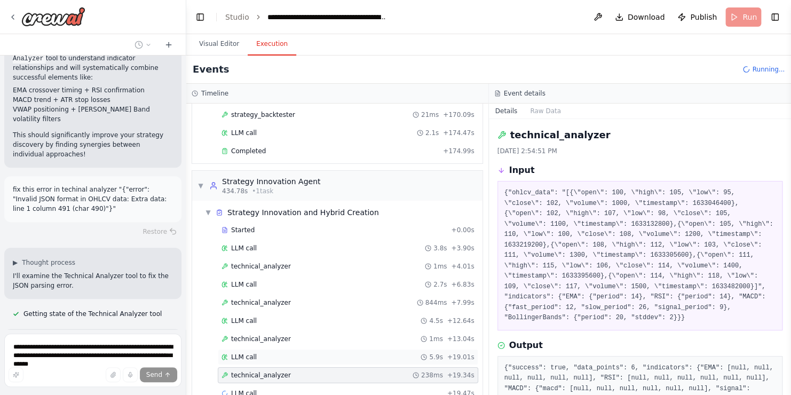
click at [263, 353] on div "LLM call 5.9s + 19.01s" at bounding box center [348, 357] width 253 height 9
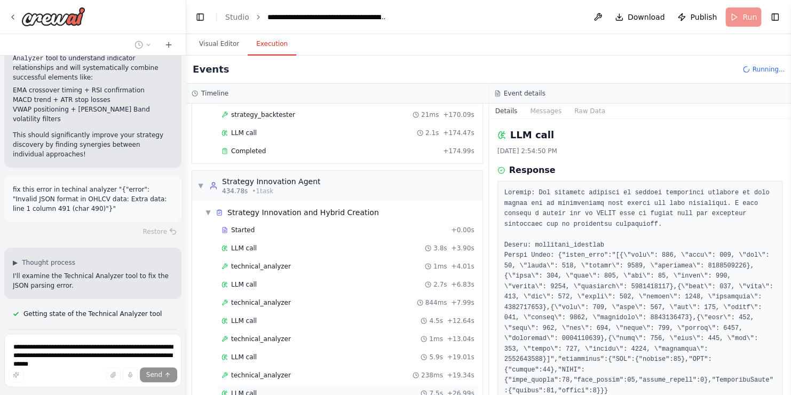
click at [259, 389] on div "LLM call 7.5s + 26.99s" at bounding box center [348, 393] width 253 height 9
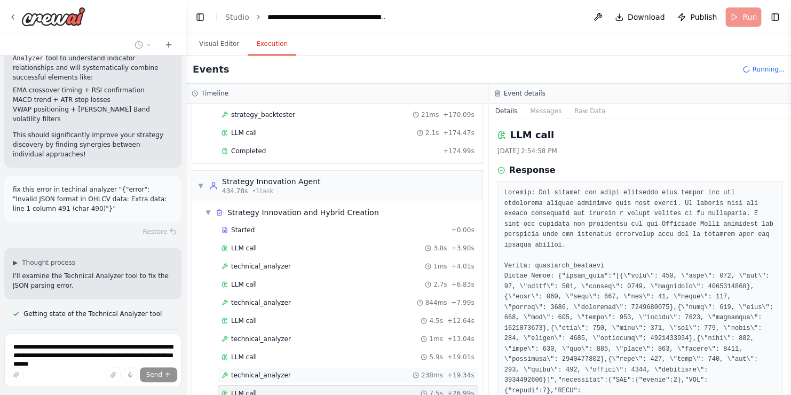
click at [269, 371] on span "technical_analyzer" at bounding box center [261, 375] width 60 height 9
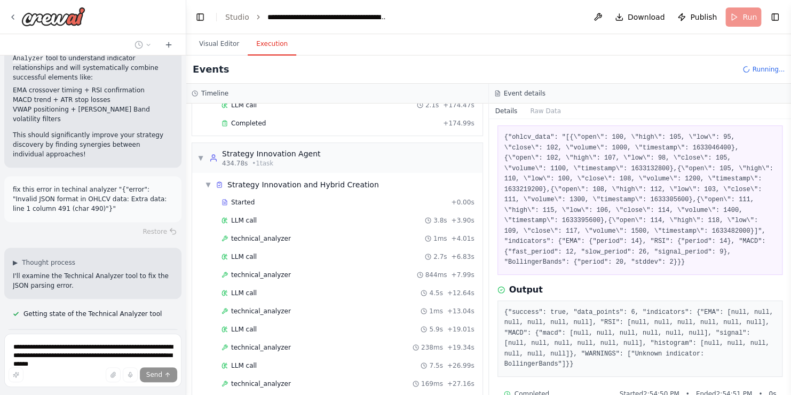
scroll to position [1844, 0]
click at [270, 216] on div "LLM call 3.8s + 3.90s" at bounding box center [348, 220] width 253 height 9
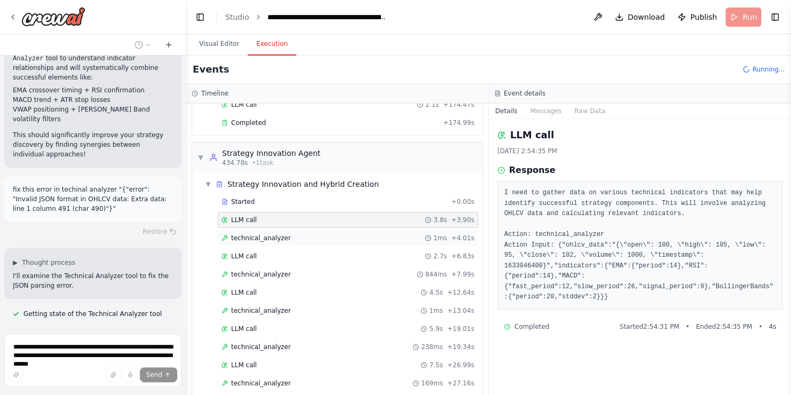
click at [274, 234] on span "technical_analyzer" at bounding box center [261, 238] width 60 height 9
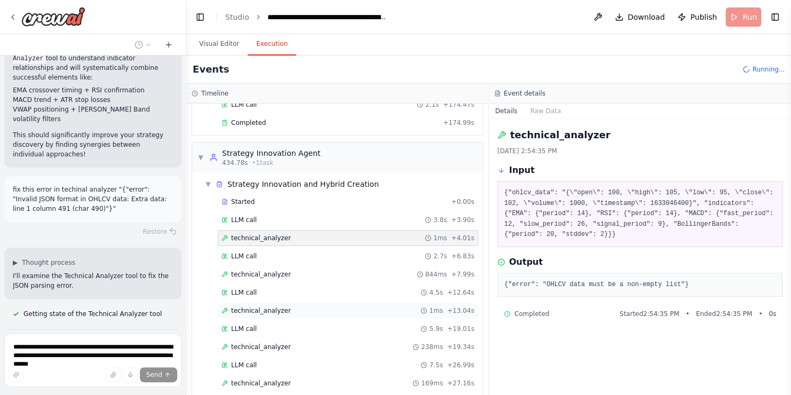
scroll to position [1888, 0]
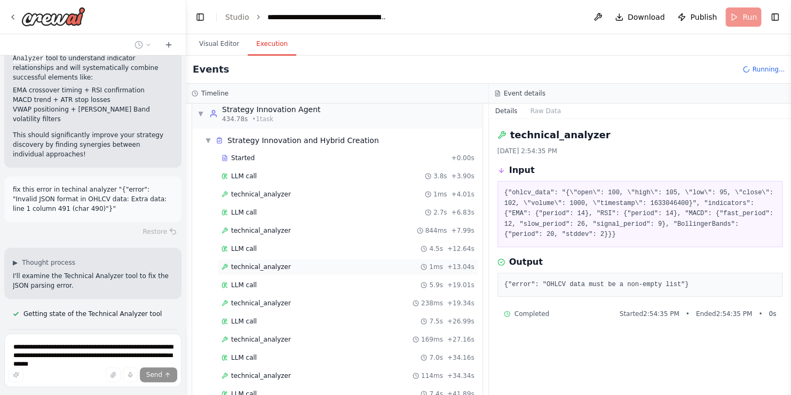
click at [265, 263] on span "technical_analyzer" at bounding box center [261, 267] width 60 height 9
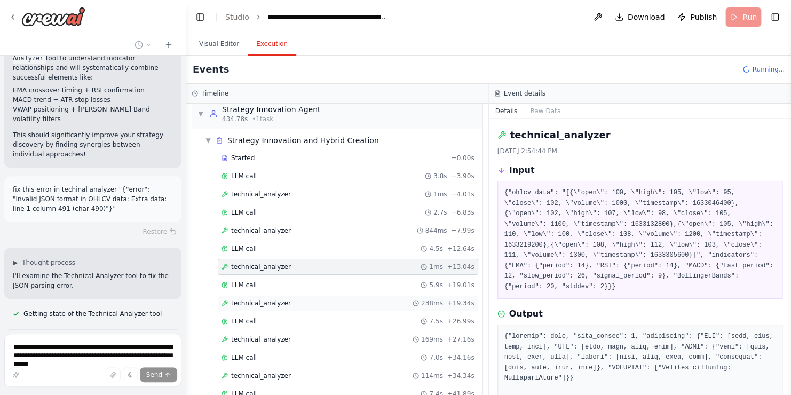
click at [265, 299] on span "technical_analyzer" at bounding box center [261, 303] width 60 height 9
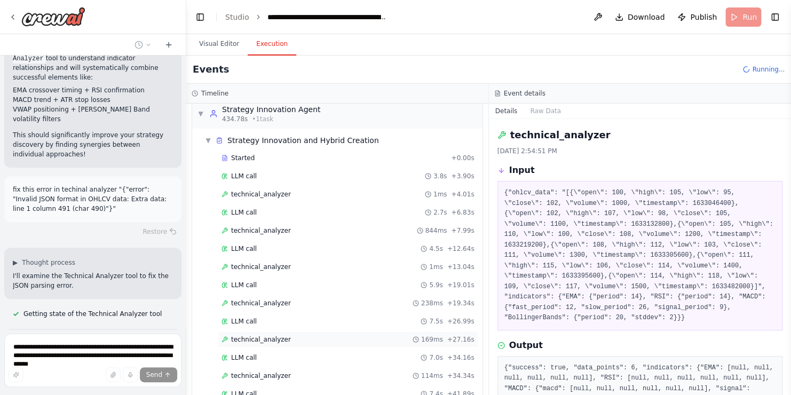
click at [268, 332] on div "technical_analyzer 169ms + 27.16s" at bounding box center [348, 340] width 261 height 16
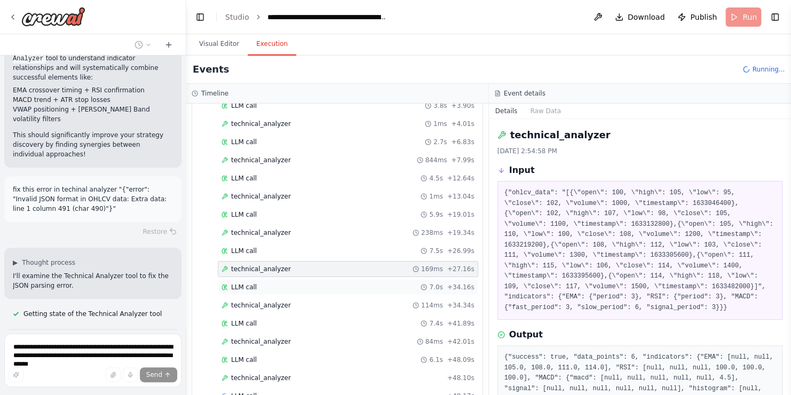
scroll to position [1960, 0]
click at [261, 300] on span "technical_analyzer" at bounding box center [261, 304] width 60 height 9
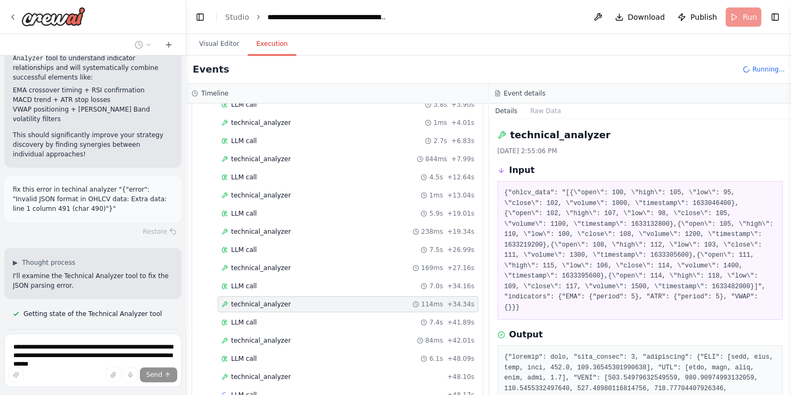
click at [261, 325] on div "Started + 0.00s LLM call 3.8s + 3.90s technical_analyzer 1ms + 4.01s LLM call 2…" at bounding box center [342, 241] width 282 height 327
click at [261, 336] on span "technical_analyzer" at bounding box center [261, 340] width 60 height 9
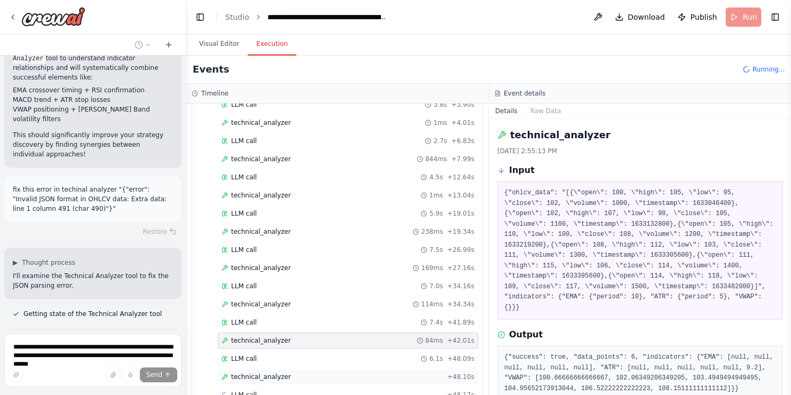
click at [278, 373] on span "technical_analyzer" at bounding box center [261, 377] width 60 height 9
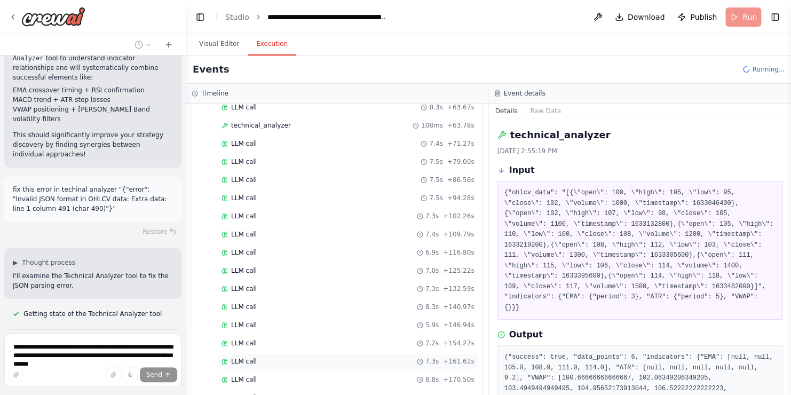
scroll to position [929, 0]
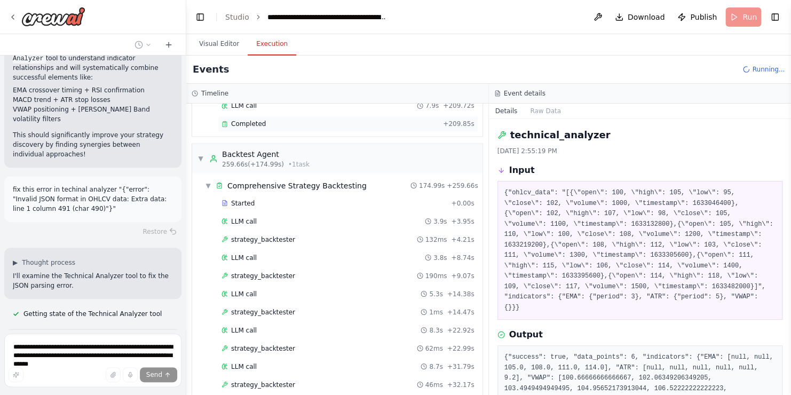
click at [249, 120] on span "Completed" at bounding box center [248, 124] width 35 height 9
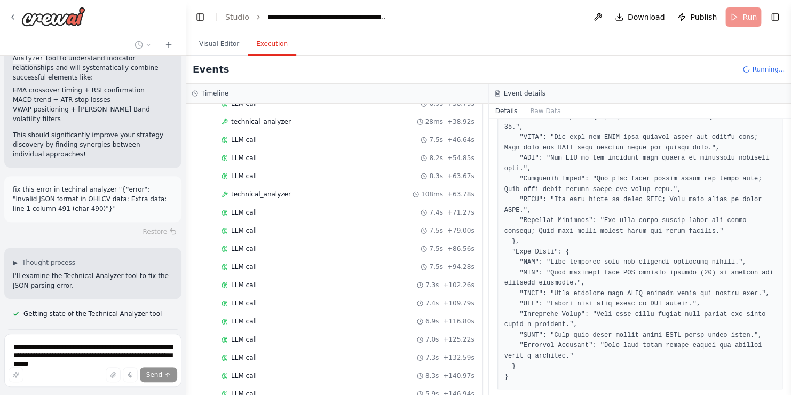
scroll to position [473, 0]
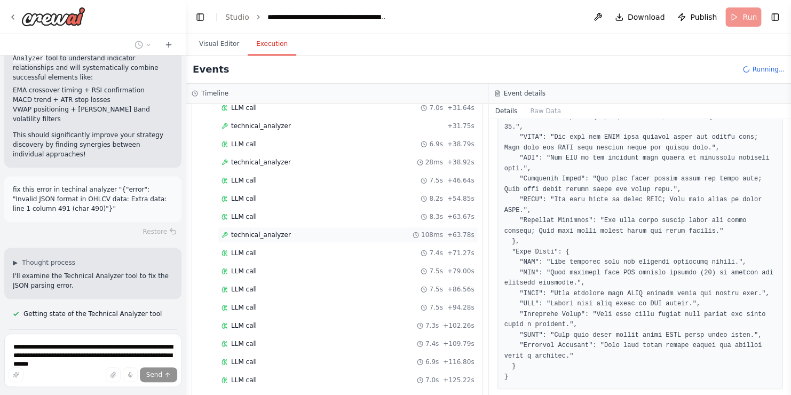
click at [276, 231] on span "technical_analyzer" at bounding box center [261, 235] width 60 height 9
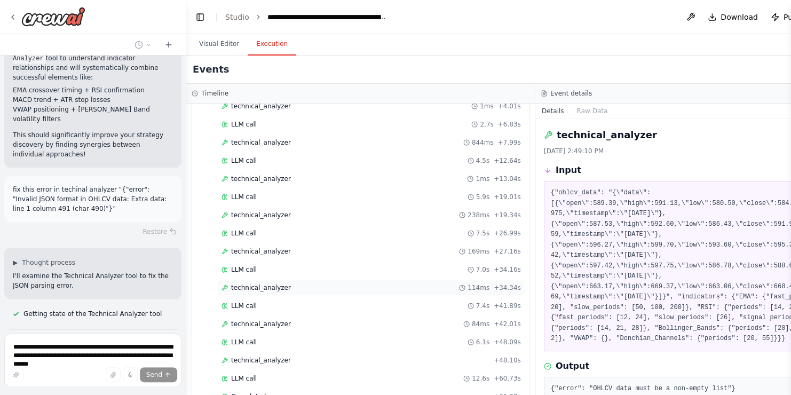
scroll to position [2122, 0]
click at [277, 392] on div "Completed" at bounding box center [356, 396] width 268 height 9
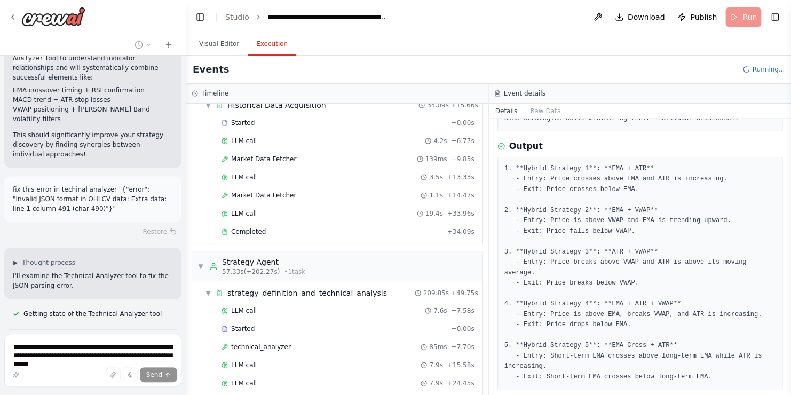
scroll to position [0, 0]
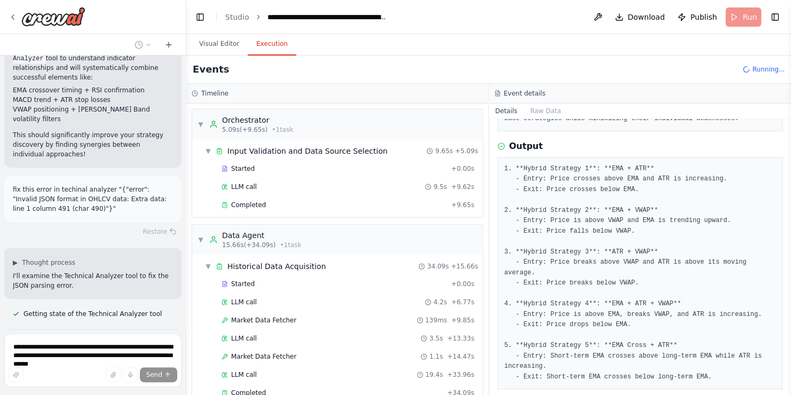
click at [375, 305] on div "LLM call 4.2s + 6.77s" at bounding box center [348, 302] width 261 height 16
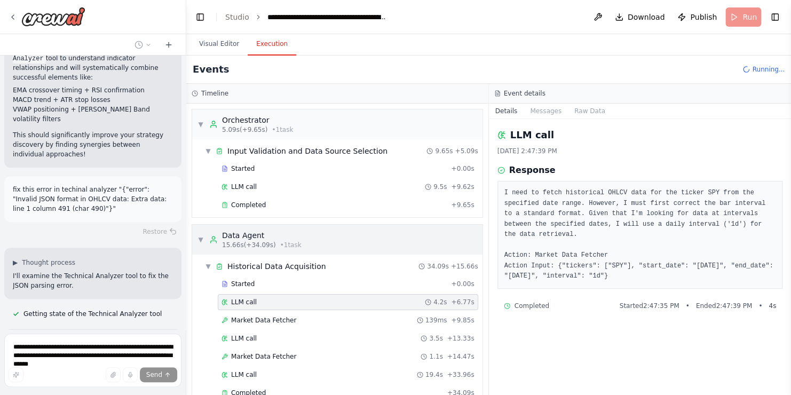
click at [359, 230] on div "▼ Data Agent 15.66s (+34.09s) • 1 task" at bounding box center [337, 240] width 290 height 30
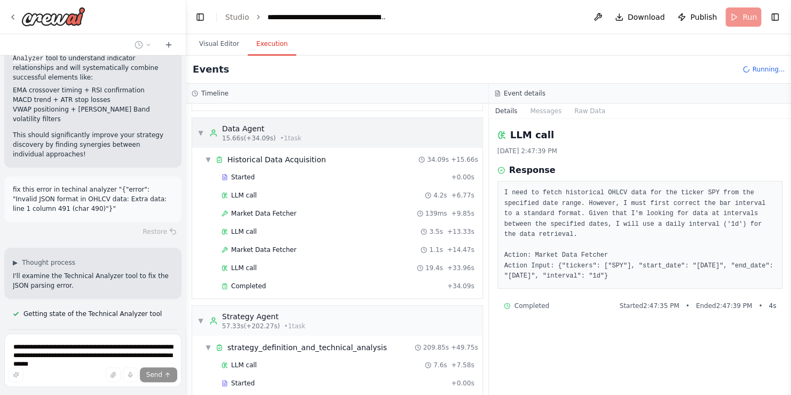
scroll to position [101, 0]
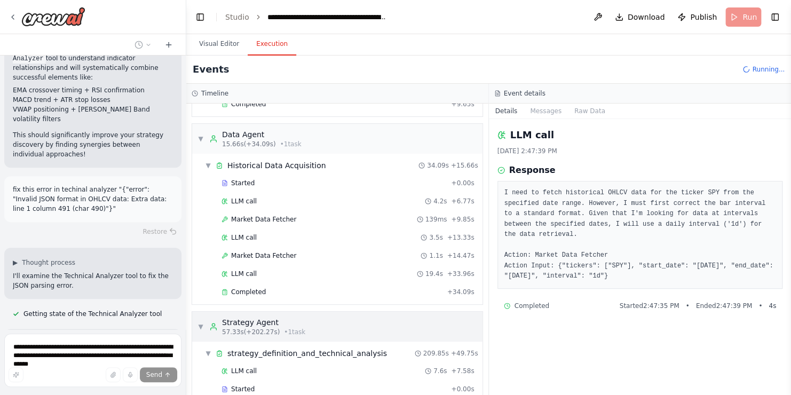
click at [250, 319] on div "Strategy Agent" at bounding box center [263, 322] width 83 height 11
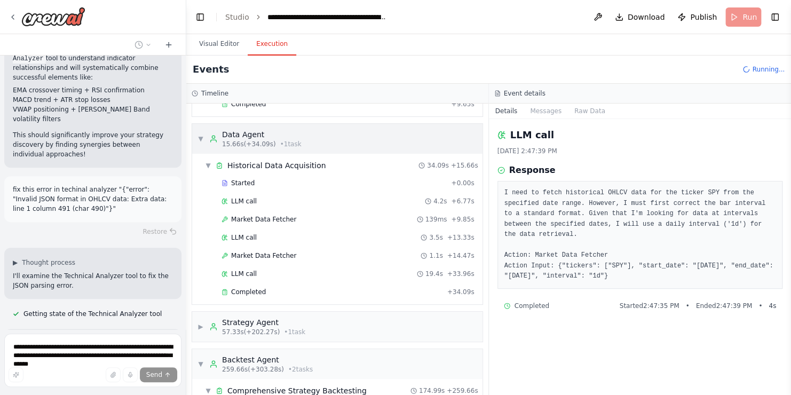
click at [253, 133] on div "Data Agent" at bounding box center [262, 134] width 80 height 11
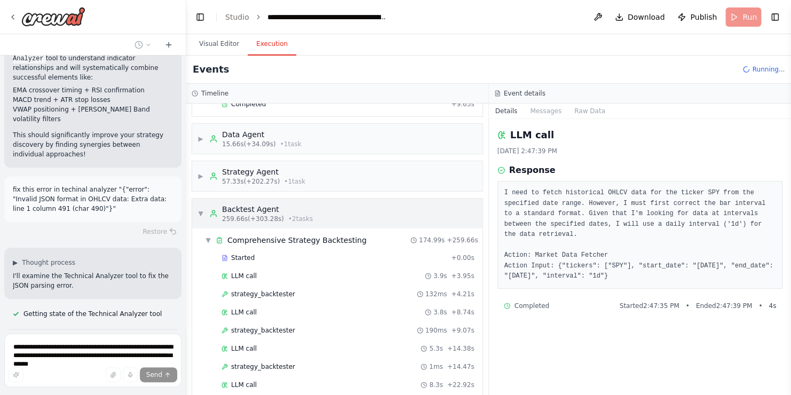
click at [243, 209] on div "Backtest Agent" at bounding box center [267, 209] width 91 height 11
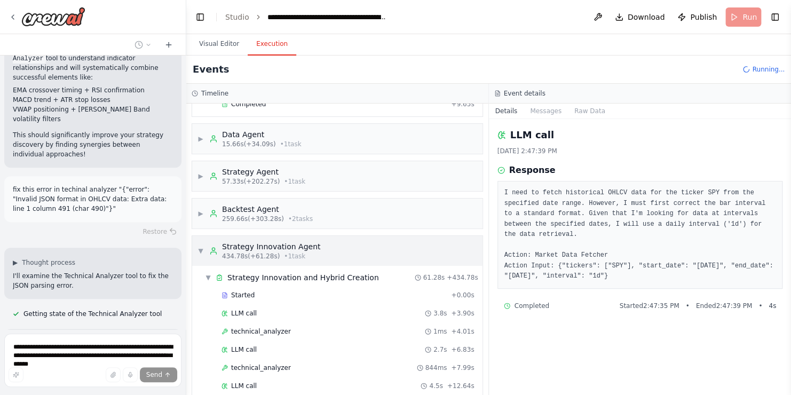
click at [244, 245] on div "Strategy Innovation Agent" at bounding box center [271, 246] width 98 height 11
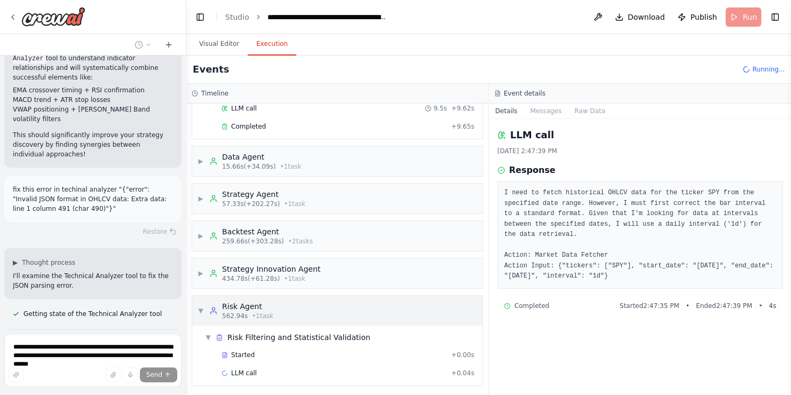
click at [240, 301] on div "Risk Agent" at bounding box center [247, 306] width 51 height 11
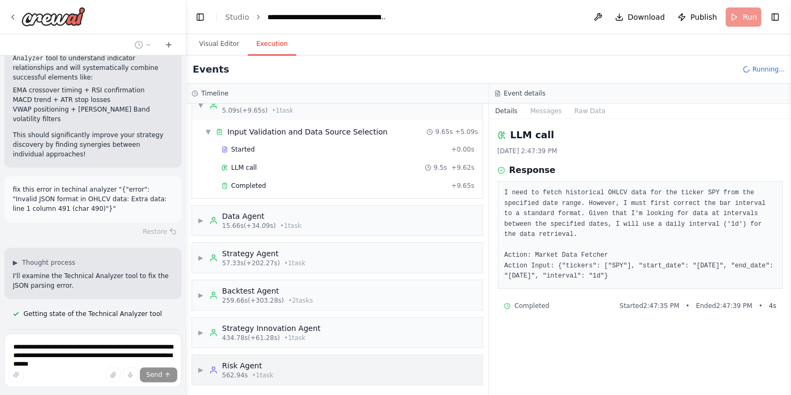
click at [231, 372] on span "562.94s" at bounding box center [235, 375] width 26 height 9
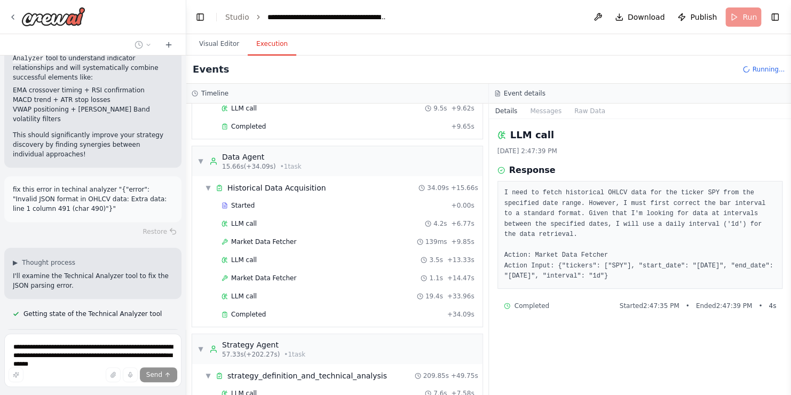
scroll to position [101, 0]
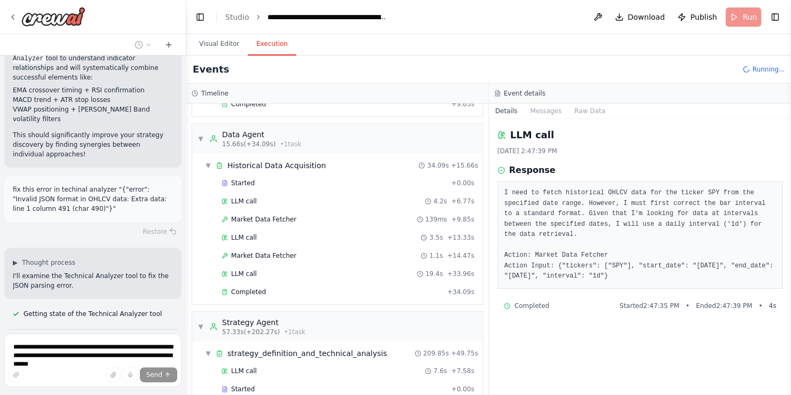
click at [587, 325] on div "LLM call 10/6/2025, 2:47:39 PM Response I need to fetch historical OHLCV data f…" at bounding box center [640, 257] width 303 height 276
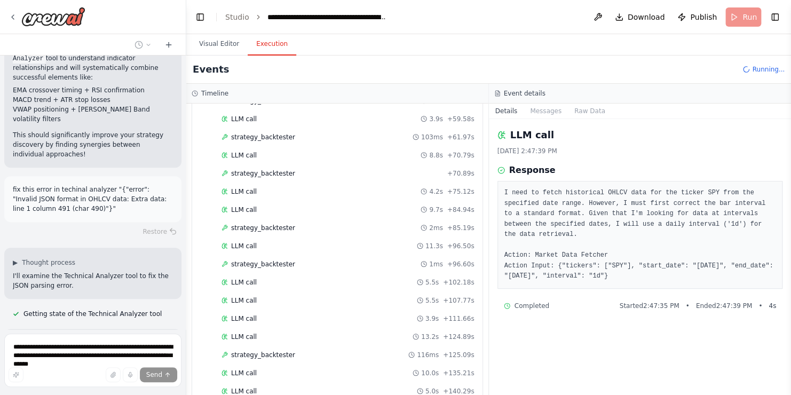
scroll to position [2531, 0]
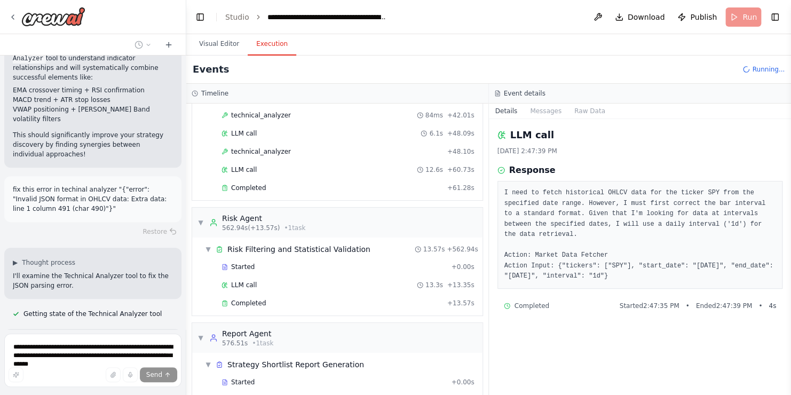
click at [600, 316] on div "LLM call 10/6/2025, 2:47:39 PM Response I need to fetch historical OHLCV data f…" at bounding box center [640, 257] width 303 height 276
click at [281, 299] on div "Completed" at bounding box center [333, 303] width 222 height 9
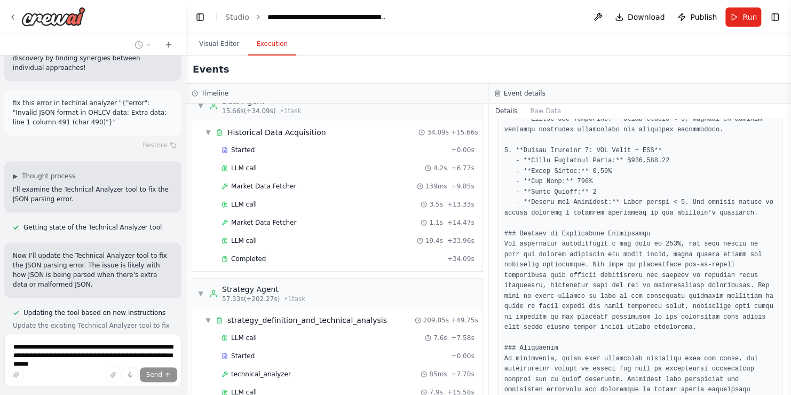
scroll to position [256, 0]
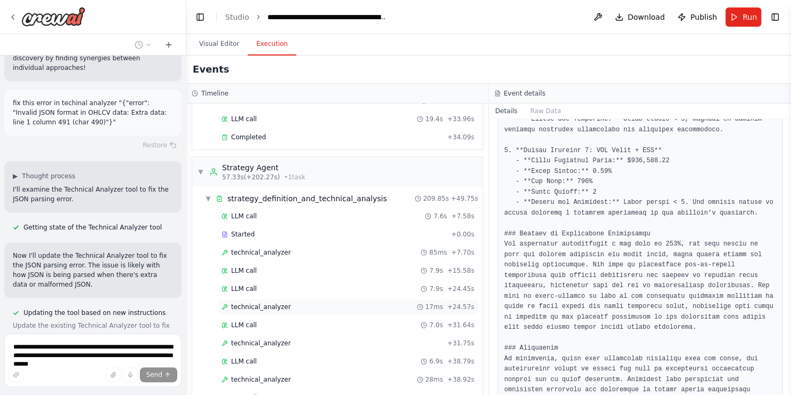
click at [273, 303] on span "technical_analyzer" at bounding box center [261, 307] width 60 height 9
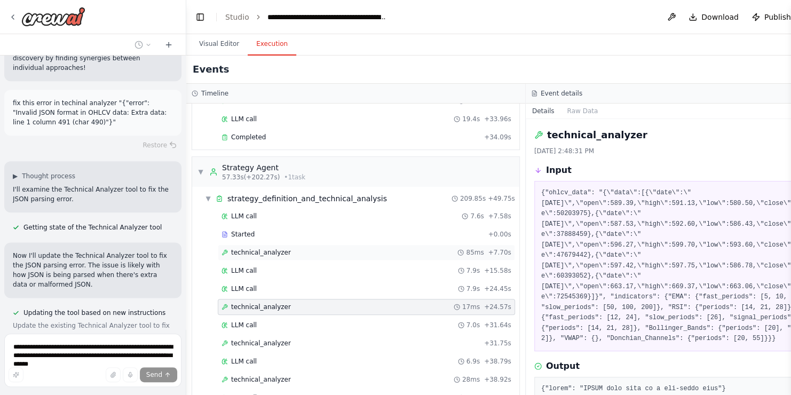
click at [263, 245] on div "technical_analyzer 85ms + 7.70s" at bounding box center [366, 253] width 297 height 16
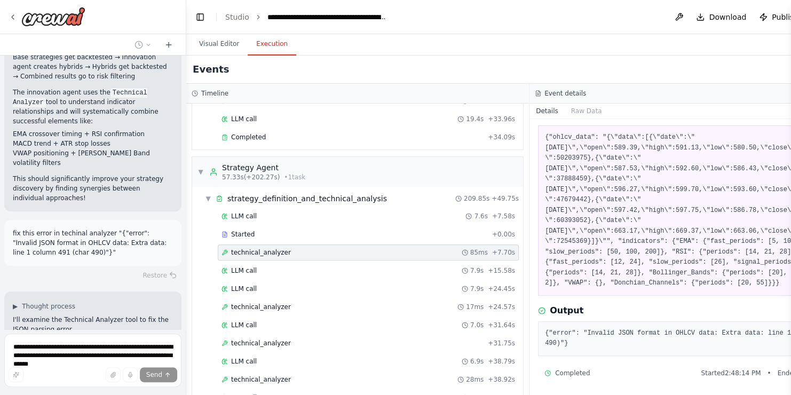
scroll to position [16399, 0]
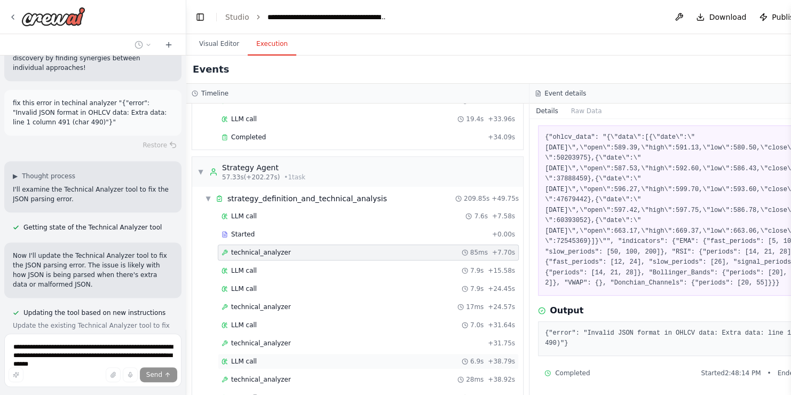
click at [411, 353] on div "LLM call 6.9s + 38.79s" at bounding box center [368, 361] width 301 height 16
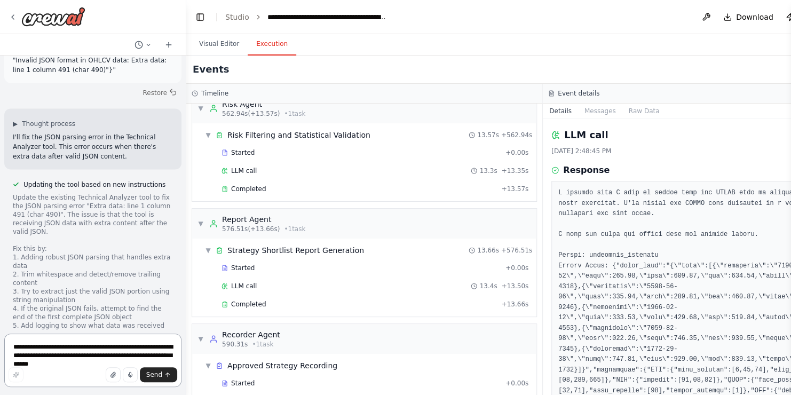
scroll to position [16947, 0]
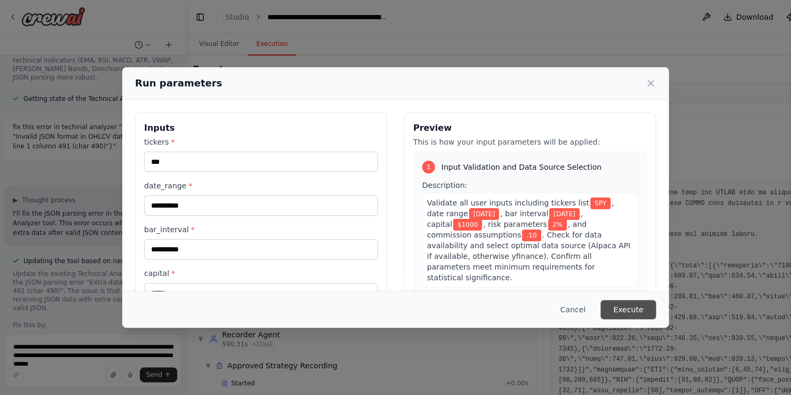
click at [618, 312] on button "Execute" at bounding box center [629, 309] width 56 height 19
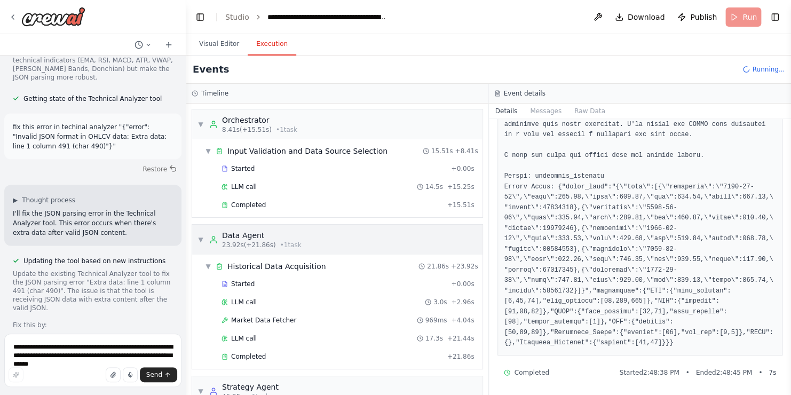
scroll to position [80, 0]
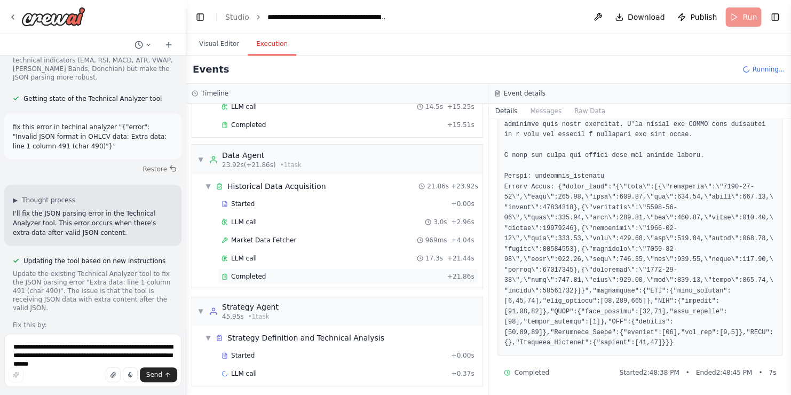
click at [270, 281] on div "Completed + 21.86s" at bounding box center [348, 277] width 261 height 16
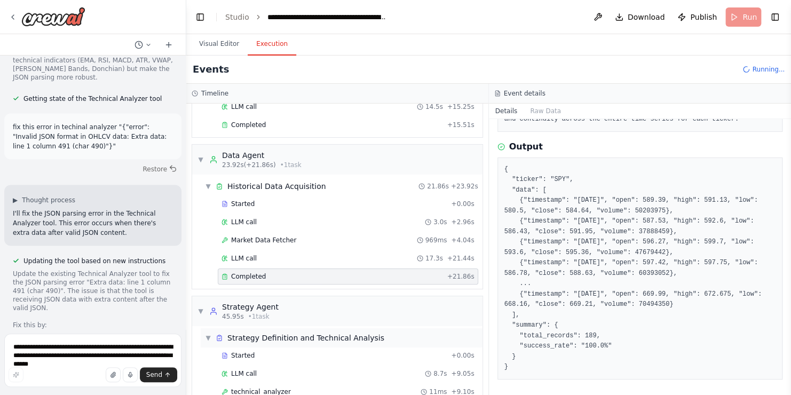
scroll to position [116, 0]
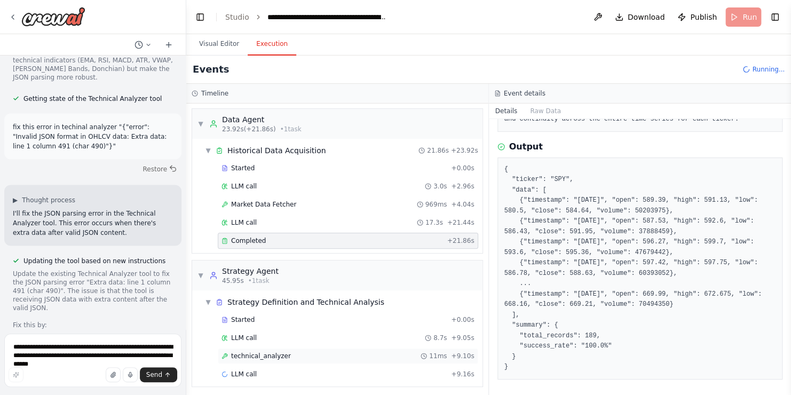
click at [273, 352] on span "technical_analyzer" at bounding box center [261, 356] width 60 height 9
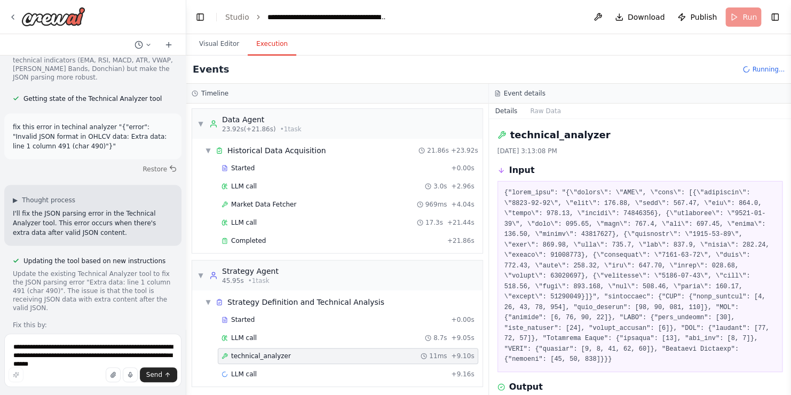
scroll to position [56, 0]
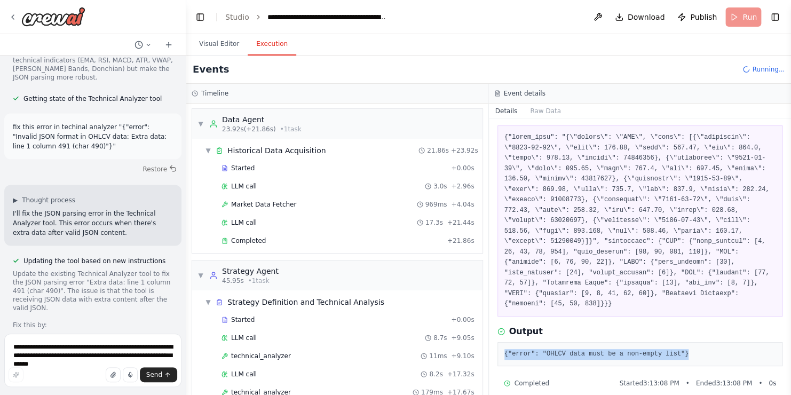
drag, startPoint x: 680, startPoint y: 344, endPoint x: 503, endPoint y: 345, distance: 176.7
click at [503, 345] on div "{"error": "OHLCV data must be a non-empty list"}" at bounding box center [641, 354] width 286 height 25
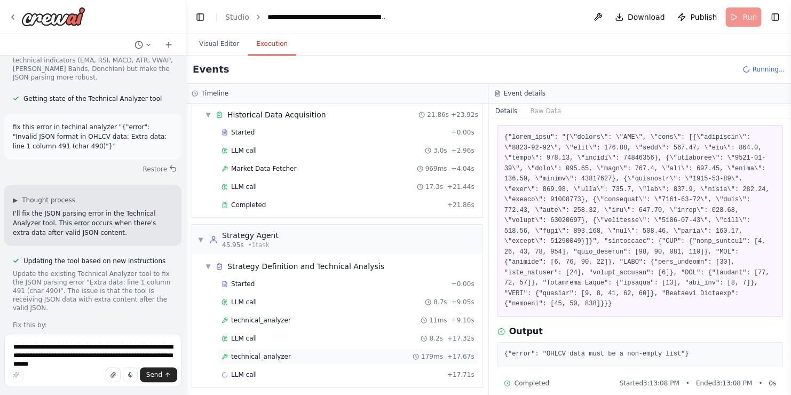
click at [257, 353] on span "technical_analyzer" at bounding box center [261, 356] width 60 height 9
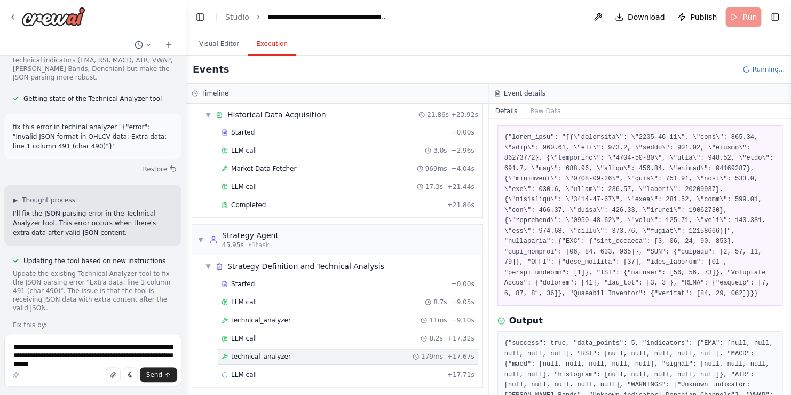
scroll to position [119, 0]
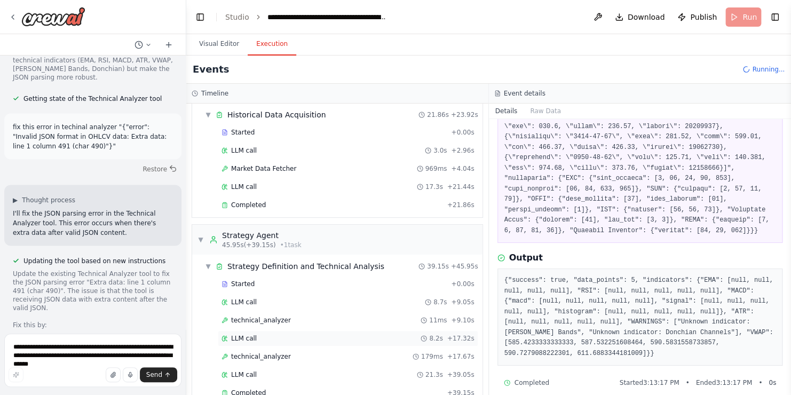
click at [257, 334] on div "LLM call 8.2s + 17.32s" at bounding box center [348, 338] width 253 height 9
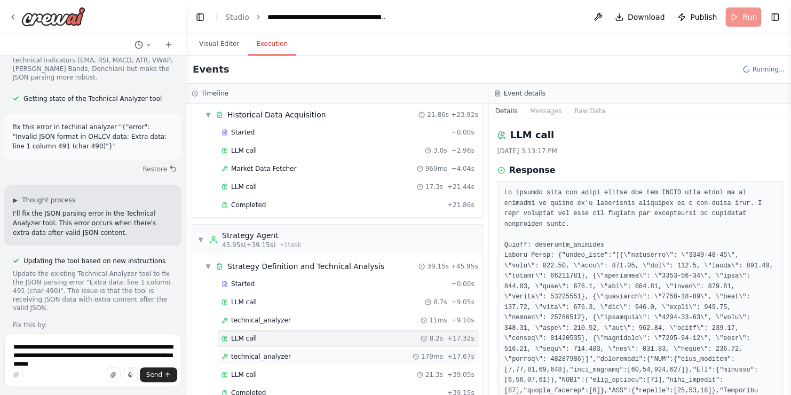
click at [261, 357] on div "technical_analyzer 179ms + 17.67s" at bounding box center [348, 357] width 261 height 16
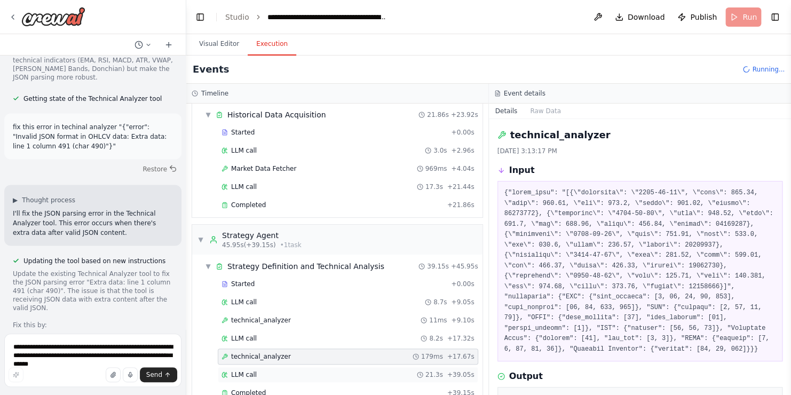
click at [260, 367] on div "LLM call 21.3s + 39.05s" at bounding box center [348, 375] width 261 height 16
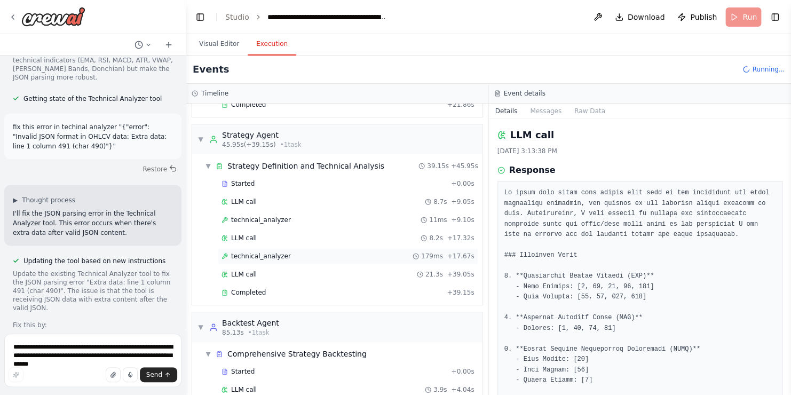
scroll to position [252, 0]
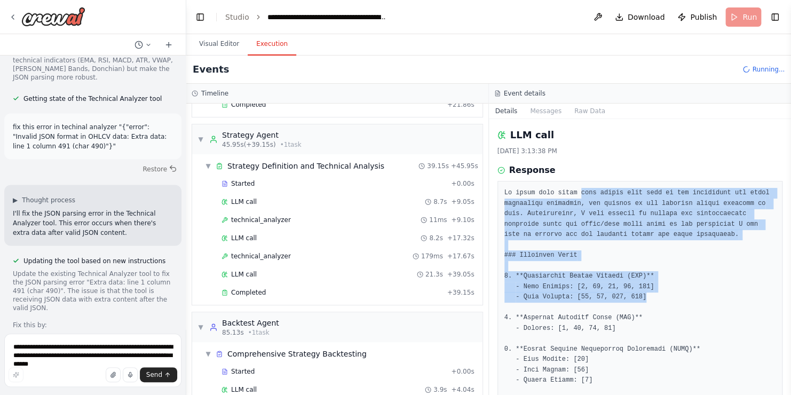
drag, startPoint x: 574, startPoint y: 193, endPoint x: 752, endPoint y: 300, distance: 207.4
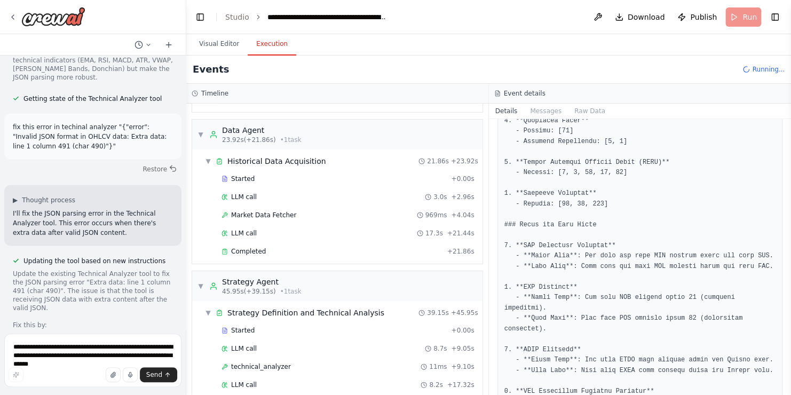
scroll to position [107, 0]
click at [265, 209] on span "Market Data Fetcher" at bounding box center [263, 213] width 65 height 9
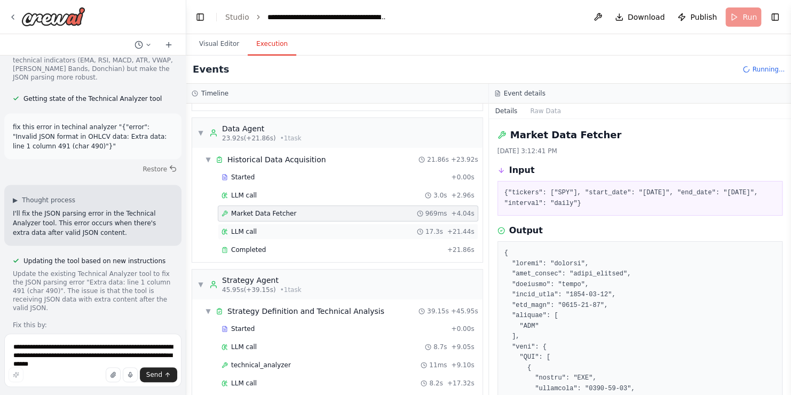
click at [263, 231] on div "LLM call 17.3s + 21.44s" at bounding box center [348, 231] width 253 height 9
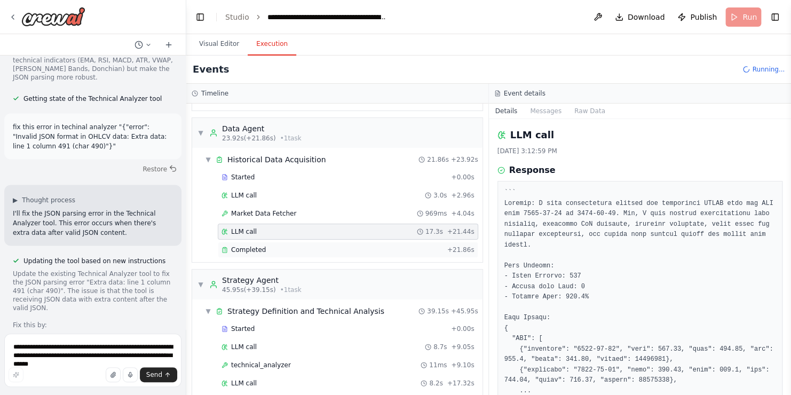
click at [264, 242] on div "Completed + 21.86s" at bounding box center [348, 250] width 261 height 16
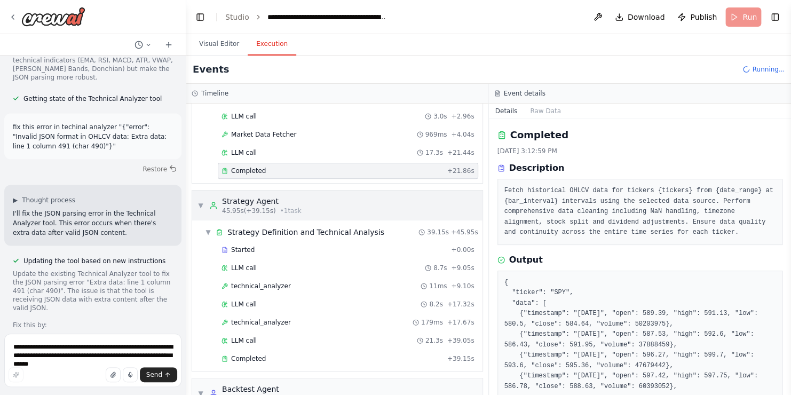
scroll to position [188, 0]
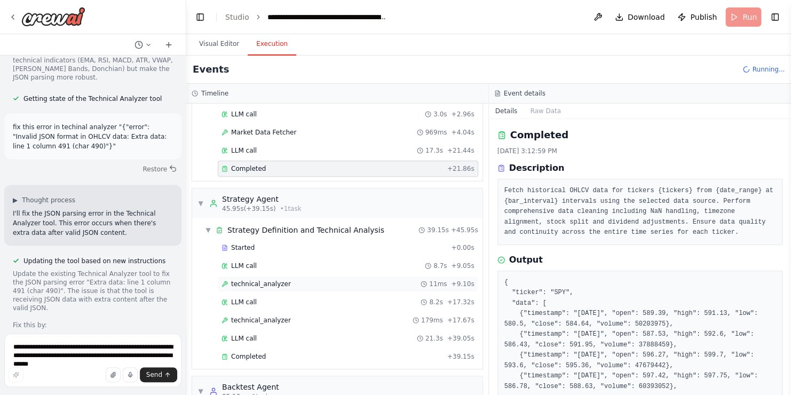
click at [256, 283] on span "technical_analyzer" at bounding box center [261, 284] width 60 height 9
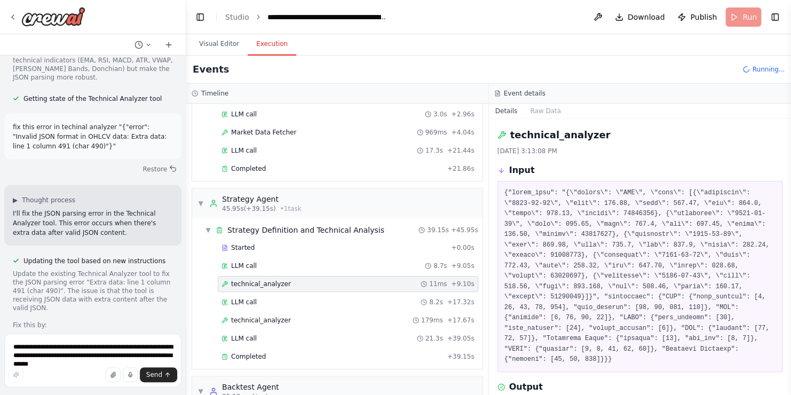
scroll to position [56, 0]
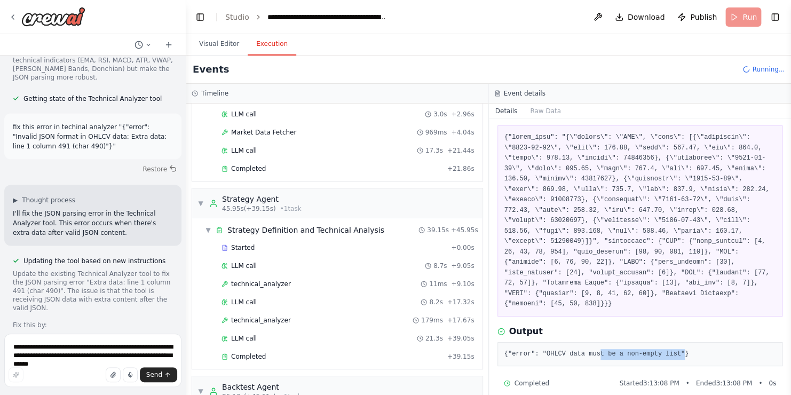
drag, startPoint x: 592, startPoint y: 343, endPoint x: 668, endPoint y: 345, distance: 76.4
click at [668, 349] on pre "{"error": "OHLCV data must be a non-empty list"}" at bounding box center [641, 354] width 272 height 11
click at [272, 154] on div "LLM call 17.3s + 21.44s" at bounding box center [348, 151] width 261 height 16
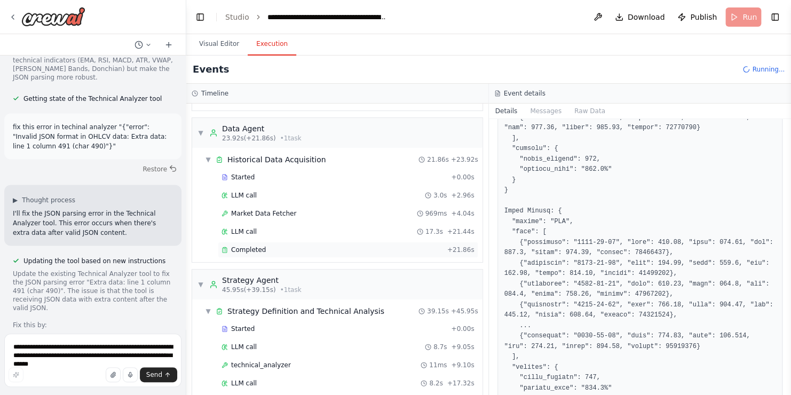
scroll to position [107, 0]
click at [253, 193] on span "LLM call" at bounding box center [244, 195] width 26 height 9
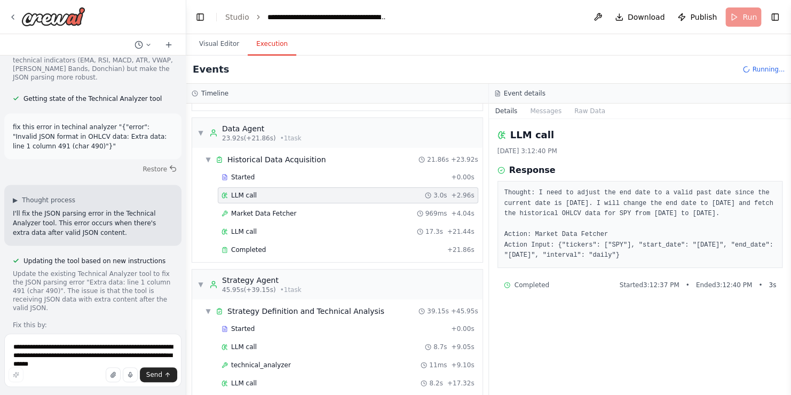
scroll to position [0, 0]
click at [494, 215] on div "LLM call 10/6/2025, 3:12:40 PM Response Thought: I need to adjust the end date …" at bounding box center [640, 257] width 303 height 276
click at [279, 191] on div "LLM call 3.0s + 2.96s" at bounding box center [348, 195] width 253 height 9
click at [274, 209] on span "Market Data Fetcher" at bounding box center [263, 213] width 65 height 9
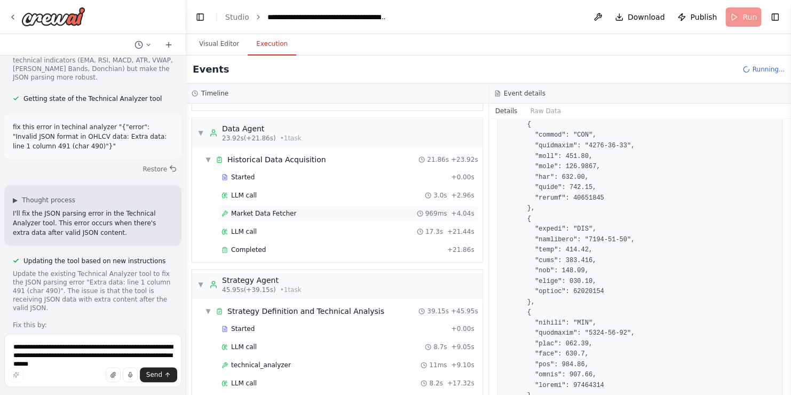
scroll to position [6982, 0]
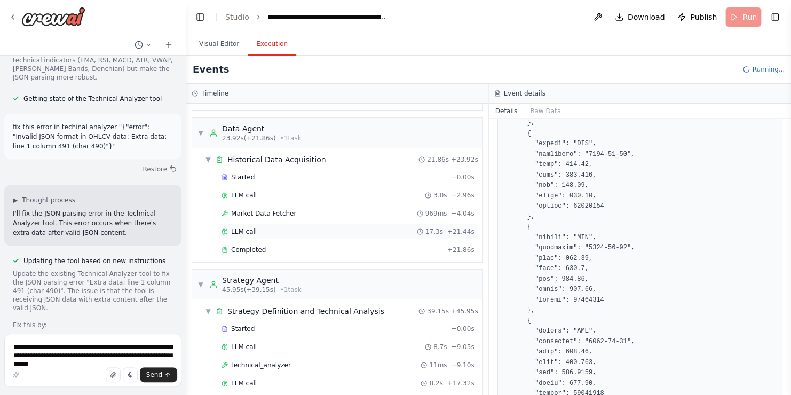
click at [240, 233] on span "LLM call" at bounding box center [244, 231] width 26 height 9
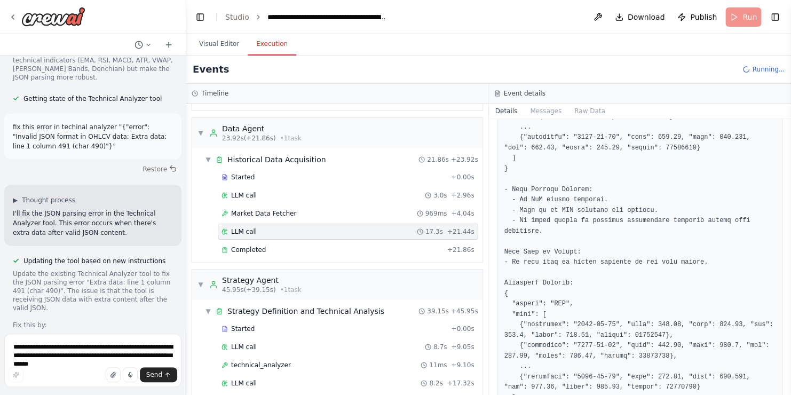
scroll to position [269, 0]
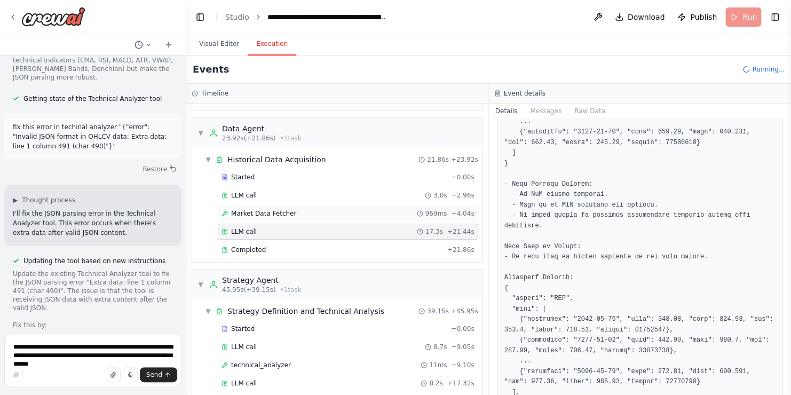
click at [271, 209] on span "Market Data Fetcher" at bounding box center [263, 213] width 65 height 9
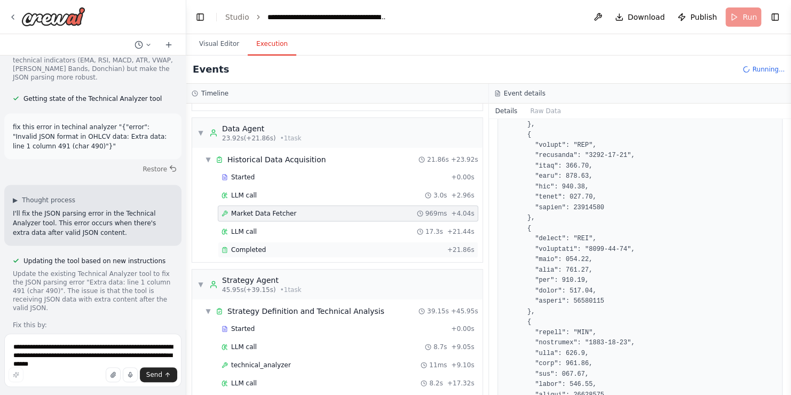
scroll to position [1305, 0]
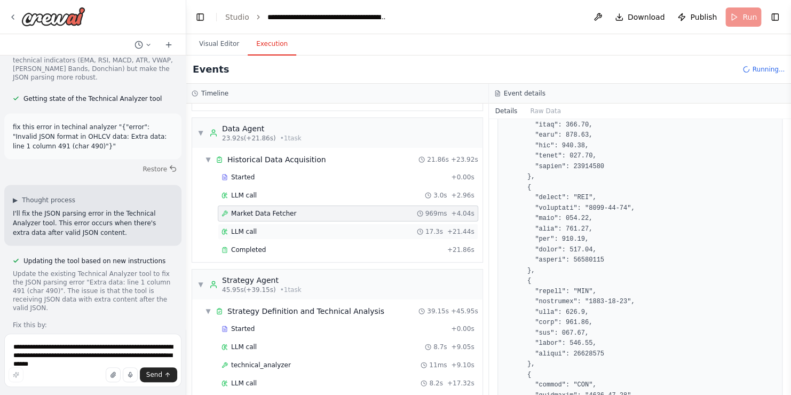
click at [249, 227] on span "LLM call" at bounding box center [244, 231] width 26 height 9
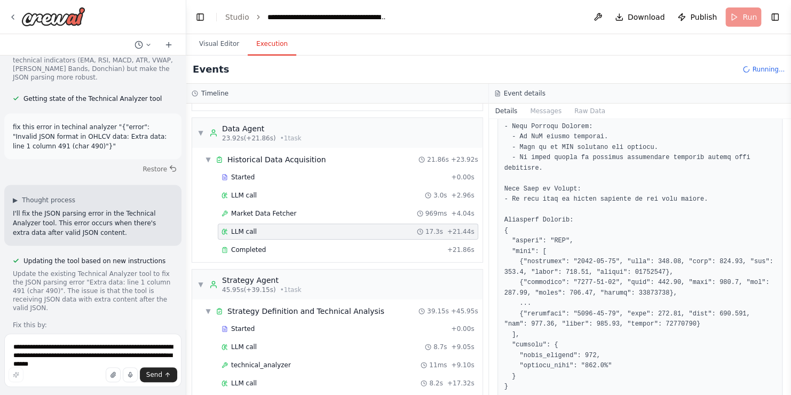
scroll to position [369, 0]
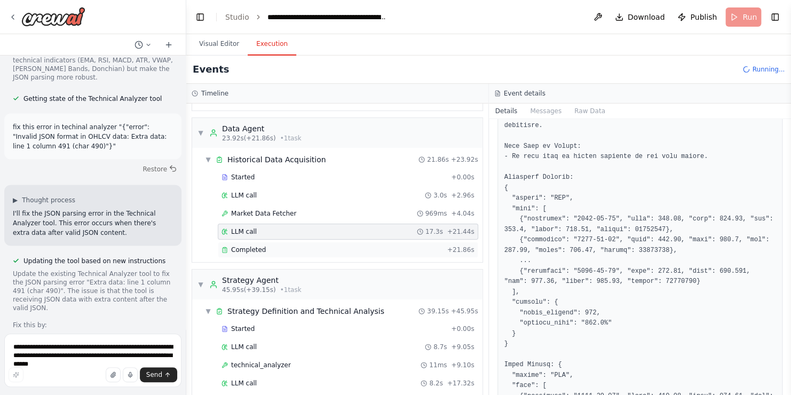
click at [274, 246] on div "Completed" at bounding box center [333, 250] width 222 height 9
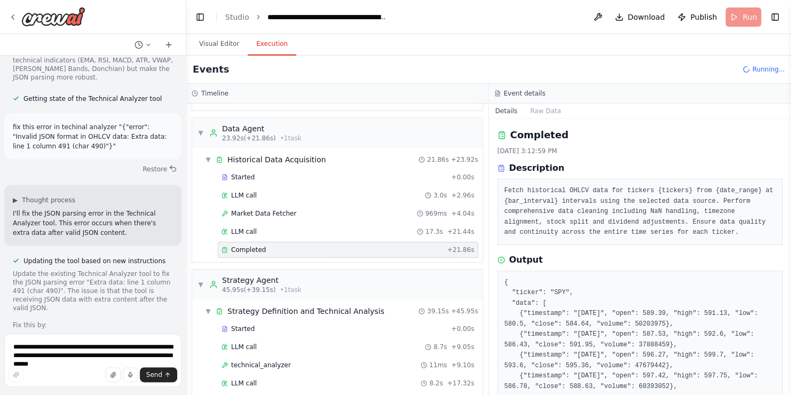
scroll to position [113, 0]
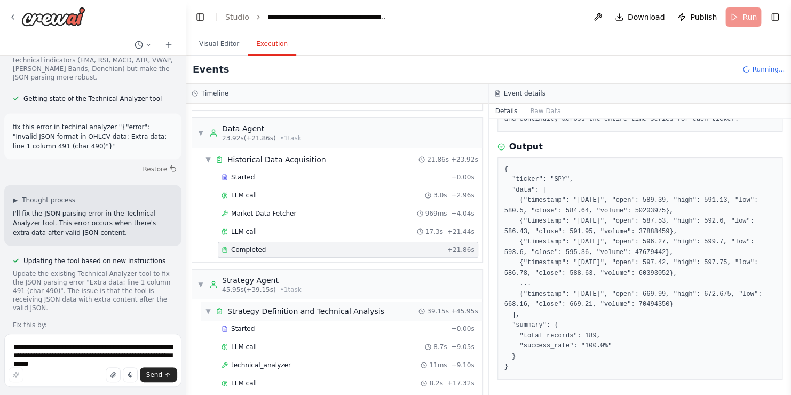
click at [259, 313] on span "Strategy Definition and Technical Analysis" at bounding box center [305, 311] width 157 height 11
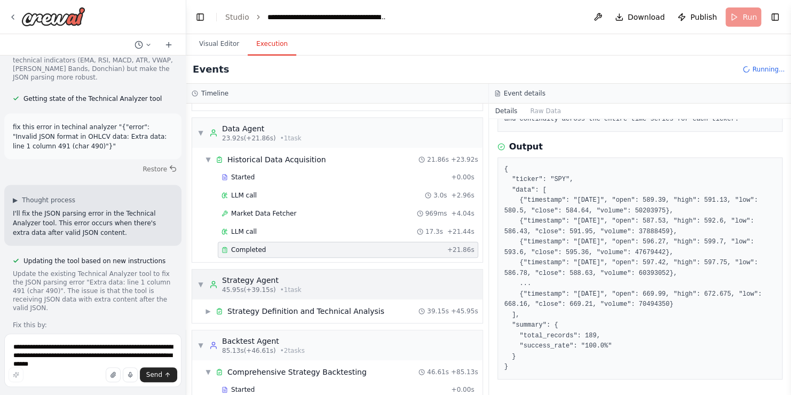
click at [233, 276] on div "Strategy Agent" at bounding box center [262, 280] width 80 height 11
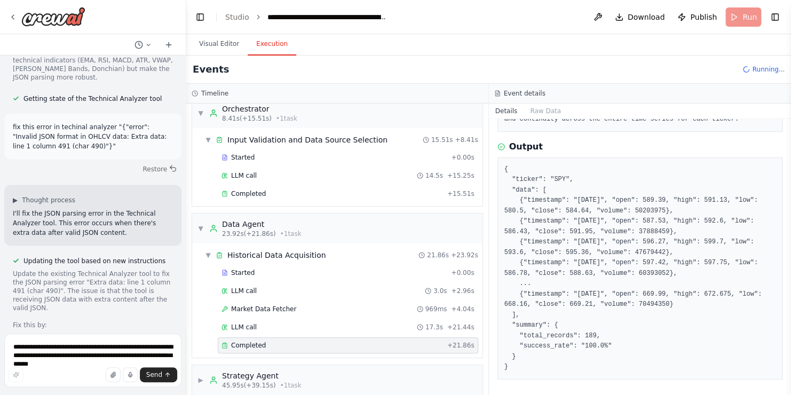
scroll to position [0, 0]
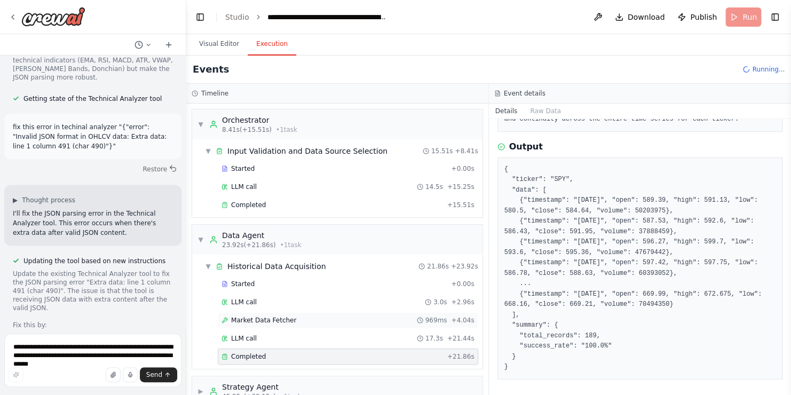
click at [258, 313] on div "Market Data Fetcher 969ms + 4.04s" at bounding box center [348, 320] width 261 height 16
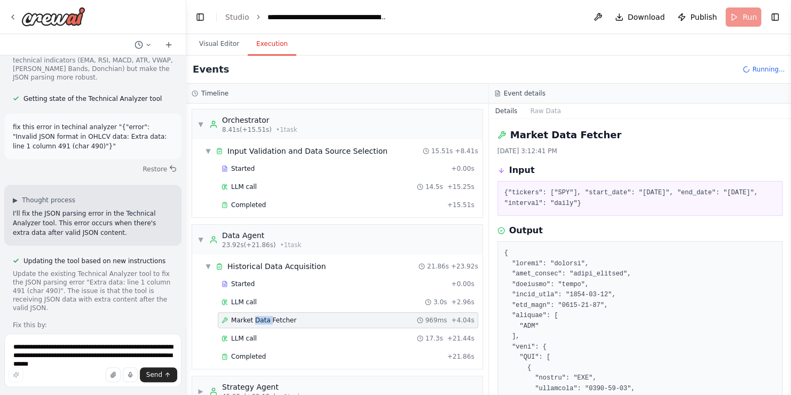
click at [258, 313] on div "Market Data Fetcher 969ms + 4.04s" at bounding box center [348, 320] width 261 height 16
click at [271, 339] on div "LLM call 17.3s + 21.44s" at bounding box center [348, 338] width 253 height 9
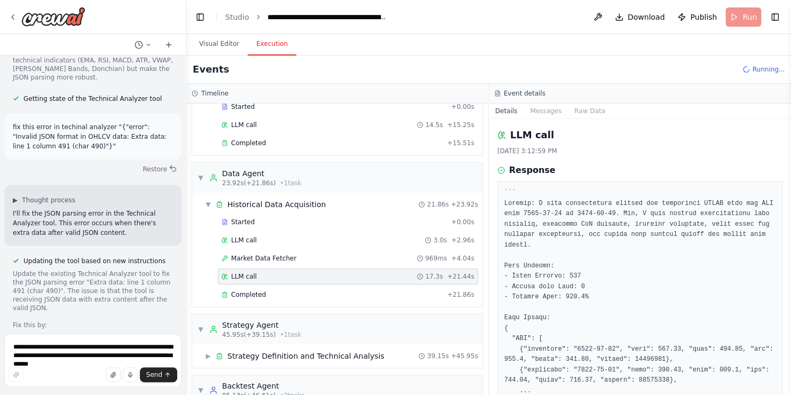
scroll to position [100, 0]
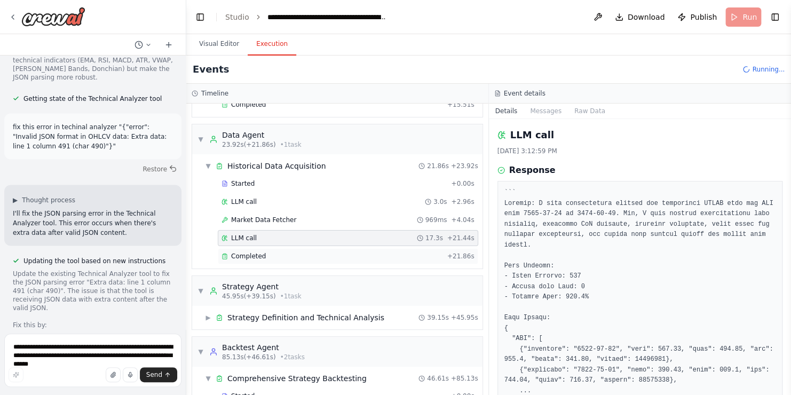
click at [239, 252] on span "Completed" at bounding box center [248, 256] width 35 height 9
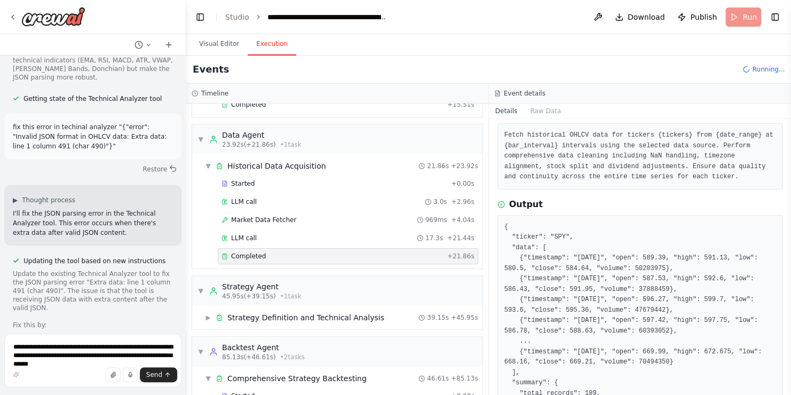
scroll to position [34, 0]
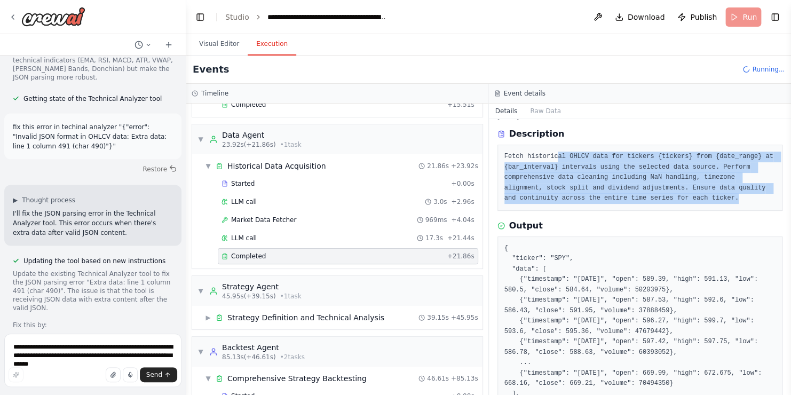
drag, startPoint x: 552, startPoint y: 158, endPoint x: 768, endPoint y: 196, distance: 219.1
click at [768, 196] on div "Fetch historical OHLCV data for tickers {tickers} from {date_range} at {bar_int…" at bounding box center [641, 178] width 286 height 66
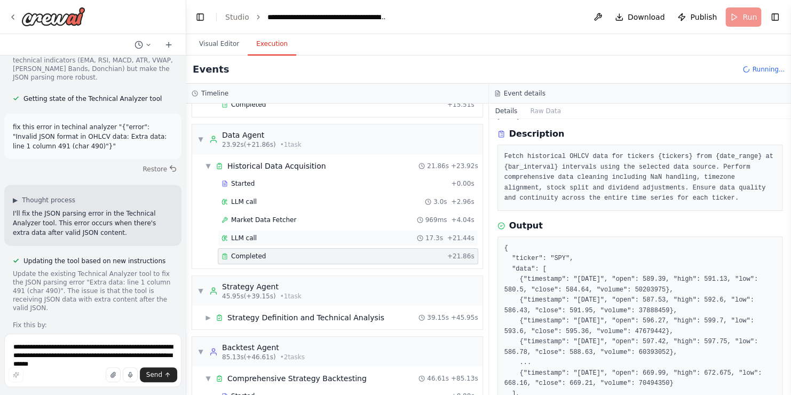
click at [268, 234] on div "LLM call 17.3s + 21.44s" at bounding box center [348, 238] width 253 height 9
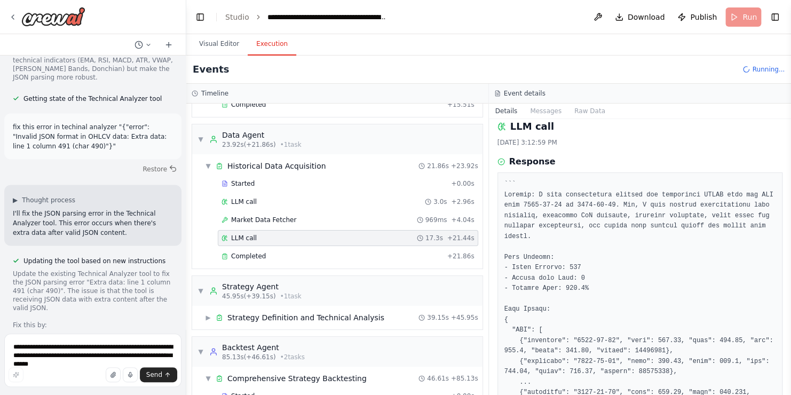
scroll to position [8, 0]
drag, startPoint x: 562, startPoint y: 269, endPoint x: 572, endPoint y: 272, distance: 10.0
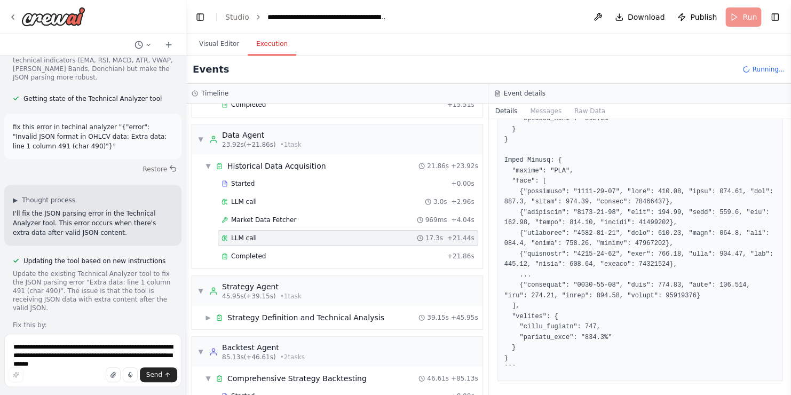
scroll to position [573, 0]
click at [251, 257] on span "Completed" at bounding box center [248, 256] width 35 height 9
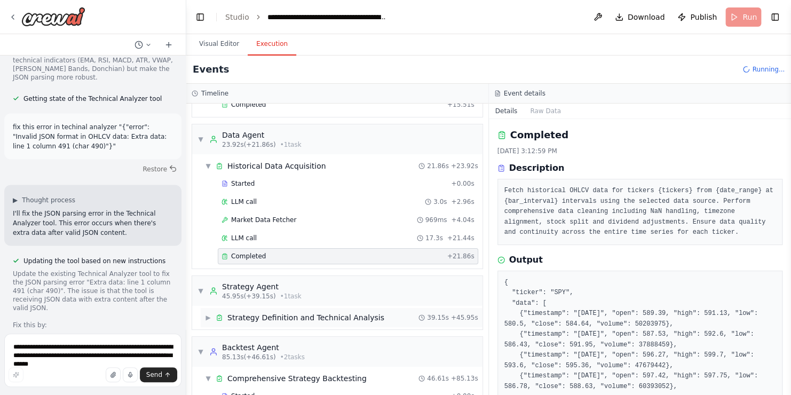
click at [211, 315] on span "▶" at bounding box center [208, 317] width 6 height 9
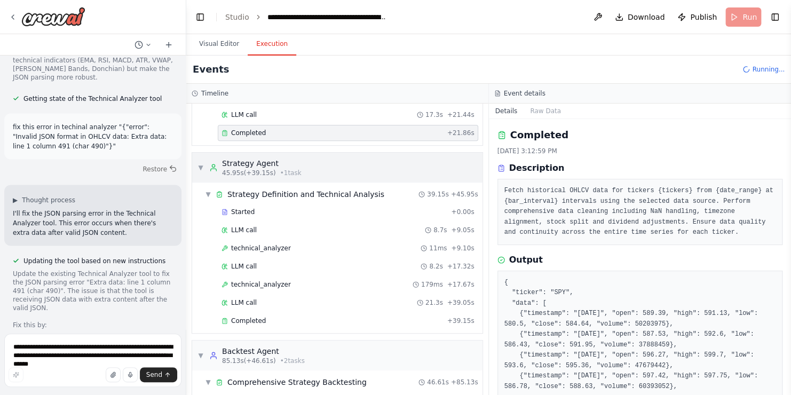
scroll to position [229, 0]
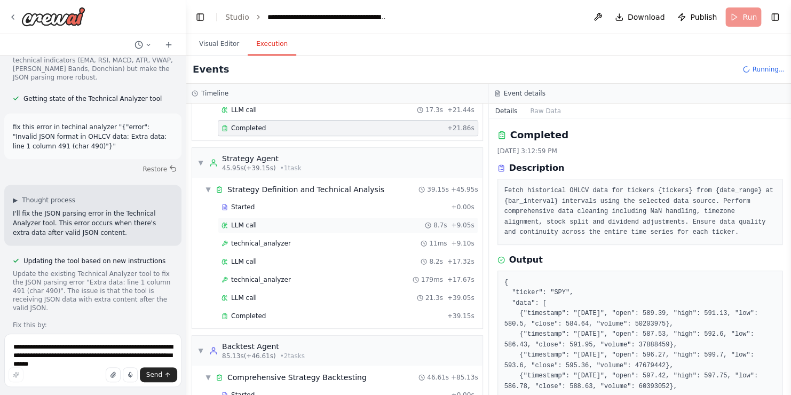
click at [237, 224] on span "LLM call" at bounding box center [244, 225] width 26 height 9
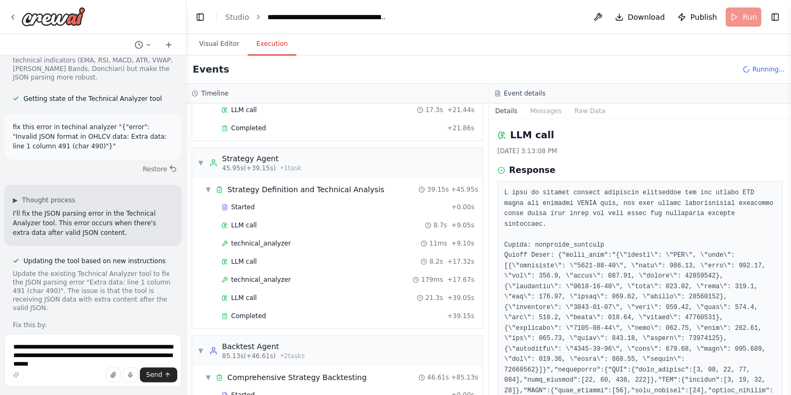
drag, startPoint x: 506, startPoint y: 190, endPoint x: 590, endPoint y: 196, distance: 84.6
click at [590, 196] on pre at bounding box center [641, 308] width 272 height 240
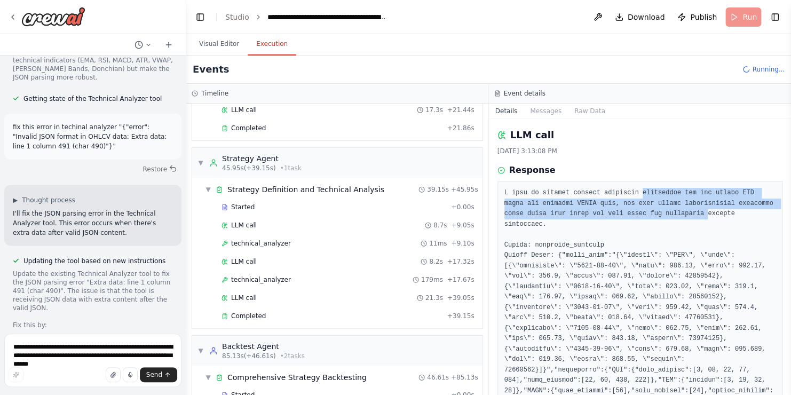
drag, startPoint x: 631, startPoint y: 188, endPoint x: 668, endPoint y: 214, distance: 45.3
click at [668, 214] on pre at bounding box center [641, 308] width 272 height 240
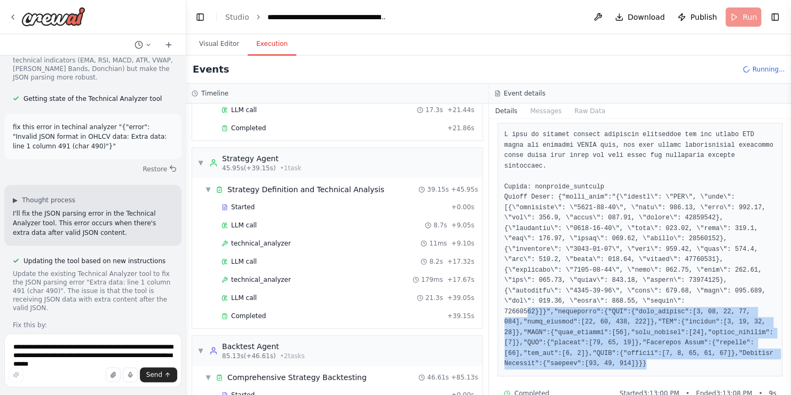
drag, startPoint x: 635, startPoint y: 343, endPoint x: 524, endPoint y: 289, distance: 123.5
click at [524, 289] on pre at bounding box center [641, 250] width 272 height 240
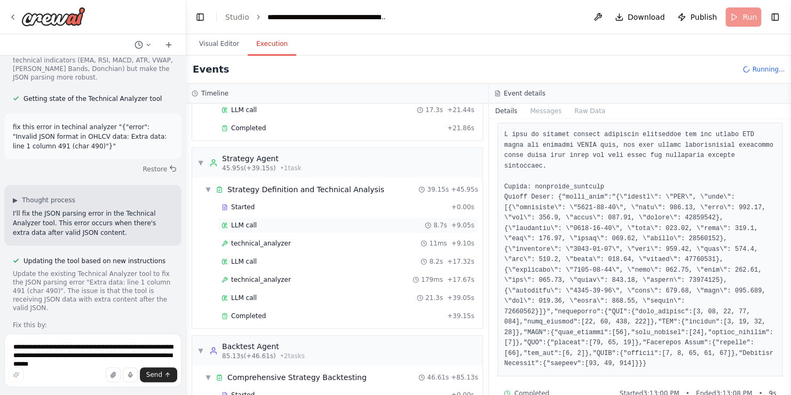
click at [246, 221] on span "LLM call" at bounding box center [244, 225] width 26 height 9
click at [247, 235] on div "technical_analyzer 11ms + 9.10s" at bounding box center [348, 243] width 261 height 16
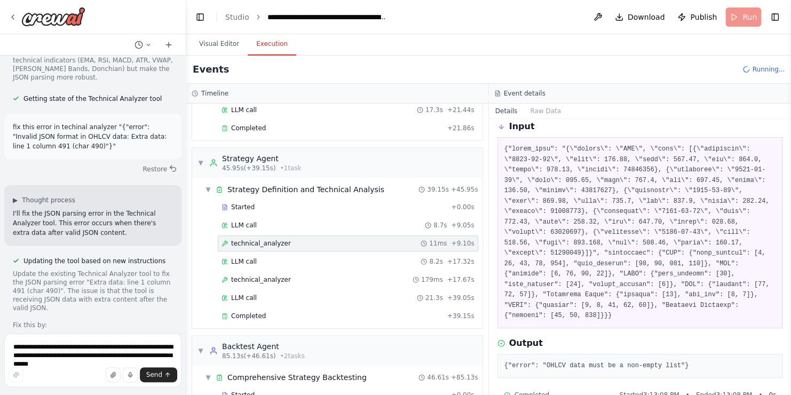
scroll to position [56, 0]
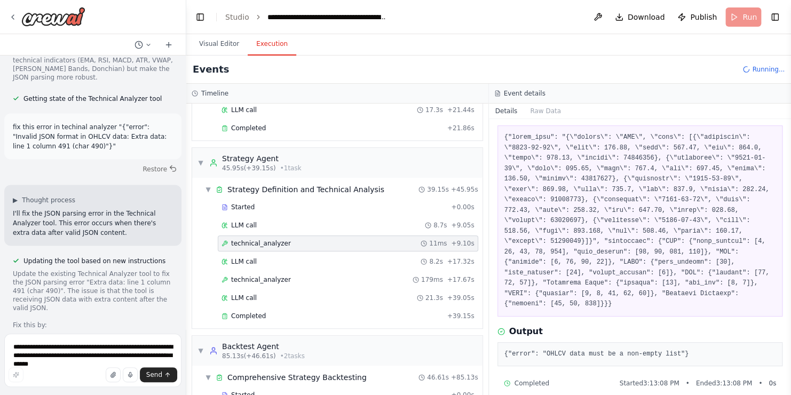
drag, startPoint x: 506, startPoint y: 340, endPoint x: 648, endPoint y: 337, distance: 142.1
click at [648, 349] on pre "{"error": "OHLCV data must be a non-empty list"}" at bounding box center [641, 354] width 272 height 11
drag, startPoint x: 678, startPoint y: 342, endPoint x: 501, endPoint y: 350, distance: 176.4
click at [501, 350] on div "{"error": "OHLCV data must be a non-empty list"}" at bounding box center [641, 354] width 286 height 25
copy pre "{"error": "OHLCV data must be a non-empty list"}"
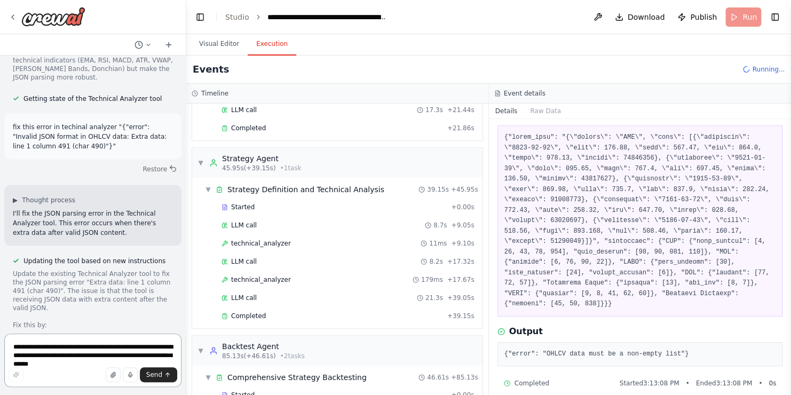
click at [49, 353] on textarea "**********" at bounding box center [92, 360] width 177 height 53
paste textarea "**********"
type textarea "**********"
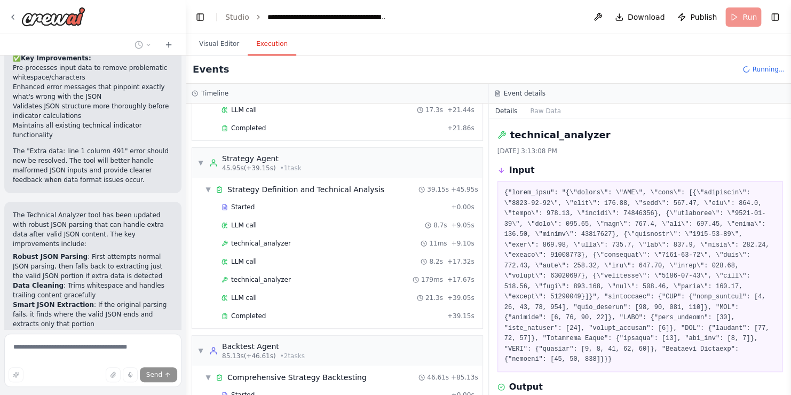
scroll to position [17496, 0]
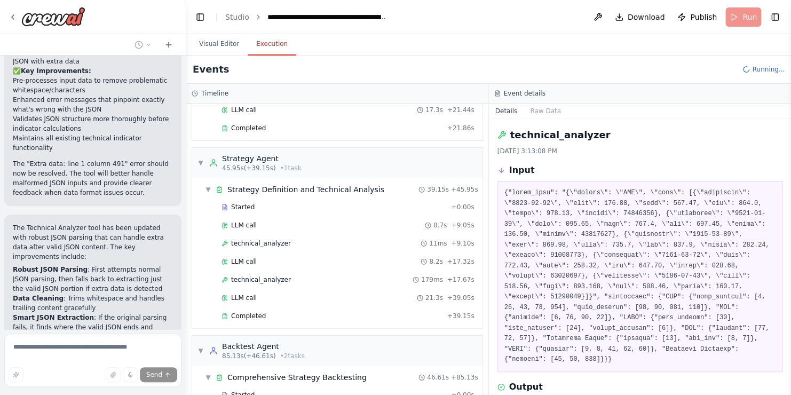
drag, startPoint x: 17, startPoint y: 146, endPoint x: 54, endPoint y: 193, distance: 59.3
drag, startPoint x: 18, startPoint y: 148, endPoint x: 58, endPoint y: 213, distance: 76.5
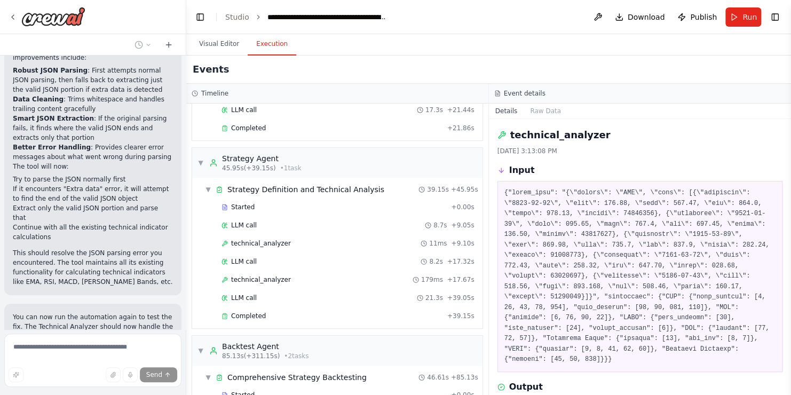
scroll to position [17696, 0]
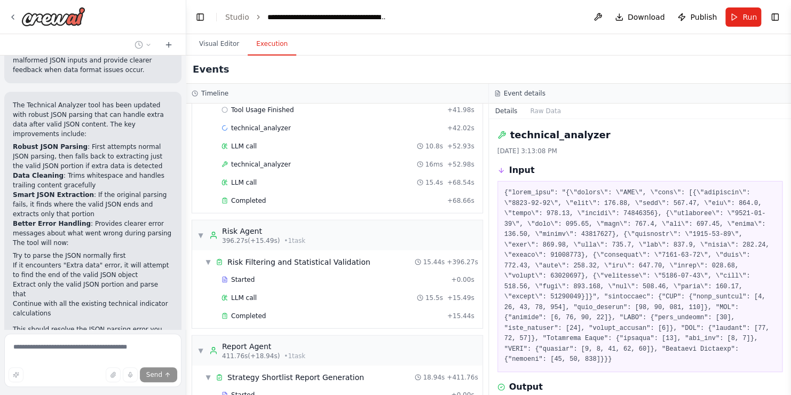
scroll to position [1479, 0]
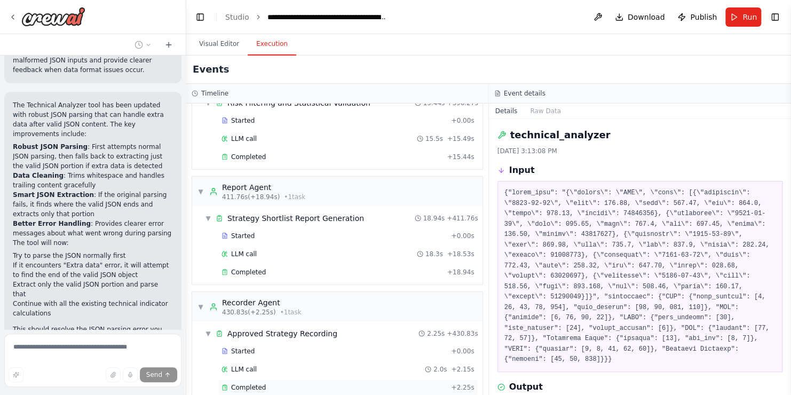
click at [250, 383] on span "Completed" at bounding box center [248, 387] width 35 height 9
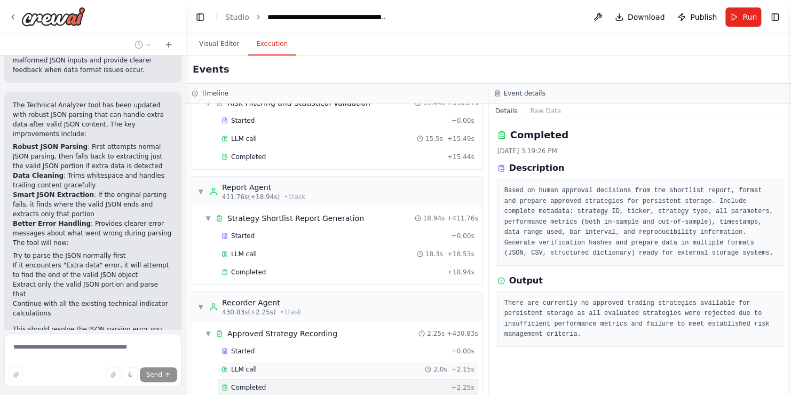
click at [289, 365] on div "LLM call 2.0s + 2.15s" at bounding box center [348, 369] width 253 height 9
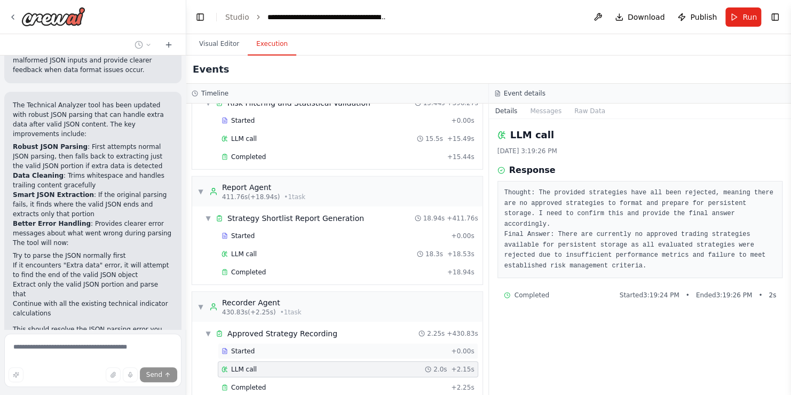
click at [279, 343] on div "Started + 0.00s" at bounding box center [348, 351] width 261 height 16
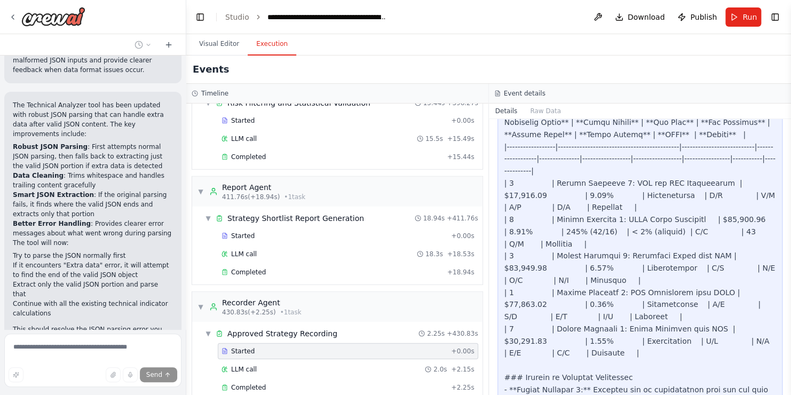
scroll to position [551, 0]
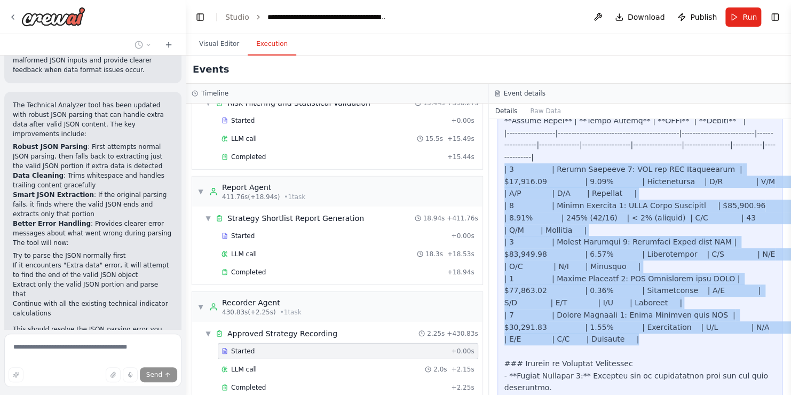
drag, startPoint x: 558, startPoint y: 332, endPoint x: 493, endPoint y: 154, distance: 188.7
click at [493, 154] on div "Task Started 10/6/2025, 3:19:24 PM Description Based on human approval decision…" at bounding box center [640, 257] width 303 height 276
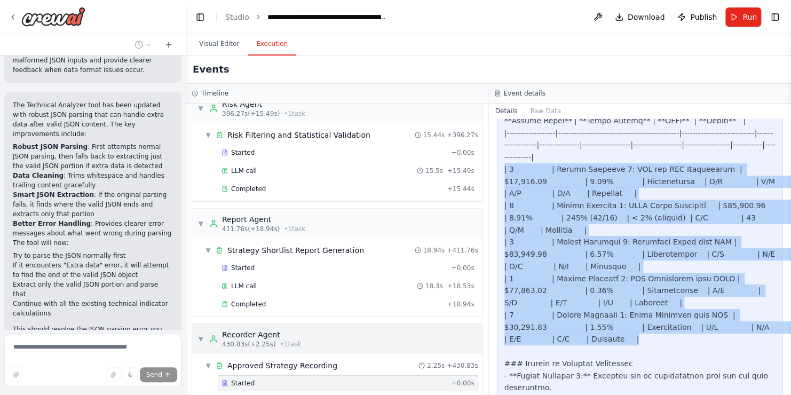
scroll to position [1441, 0]
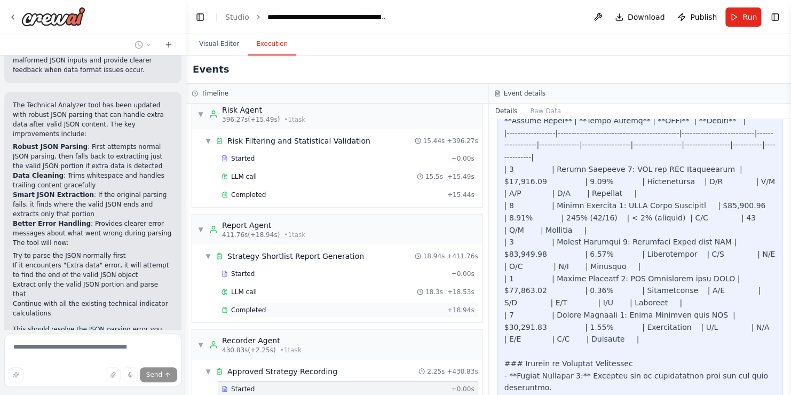
click at [298, 302] on div "Completed + 18.94s" at bounding box center [348, 310] width 261 height 16
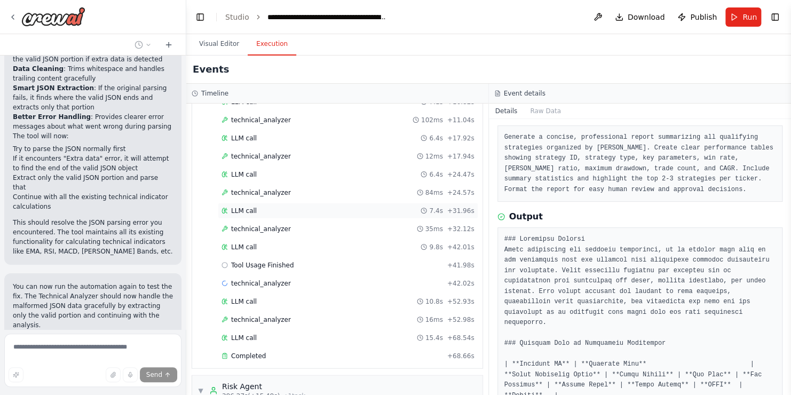
scroll to position [1479, 0]
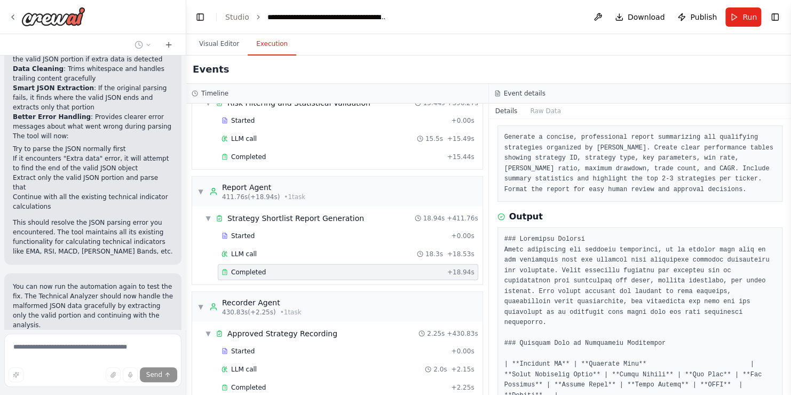
drag, startPoint x: 62, startPoint y: 305, endPoint x: 11, endPoint y: 305, distance: 50.7
drag, startPoint x: 11, startPoint y: 305, endPoint x: 74, endPoint y: 303, distance: 62.5
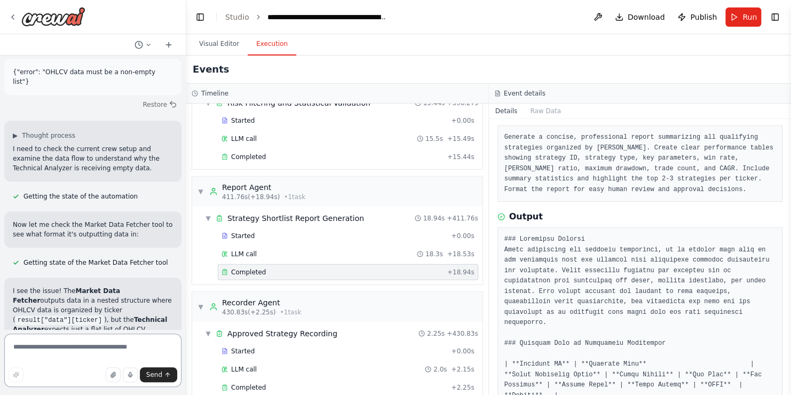
scroll to position [18024, 0]
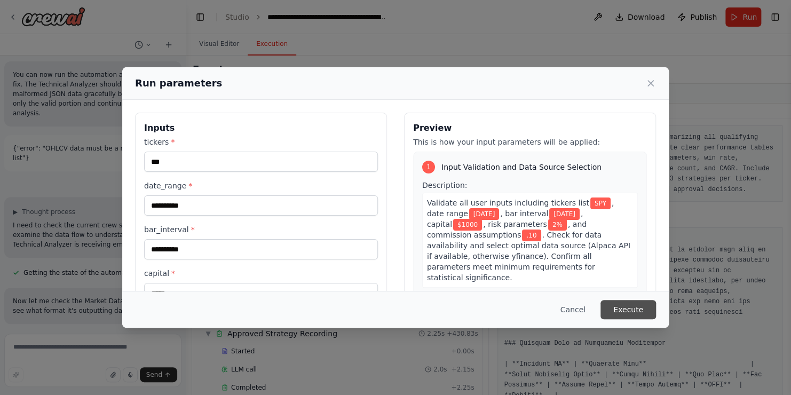
click at [635, 312] on button "Execute" at bounding box center [629, 309] width 56 height 19
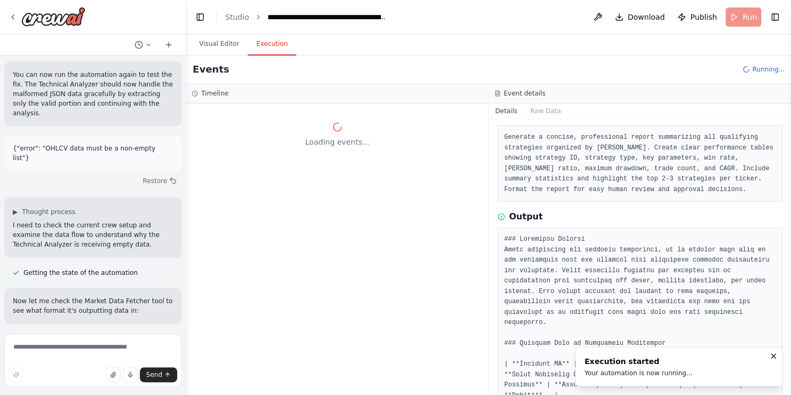
scroll to position [0, 0]
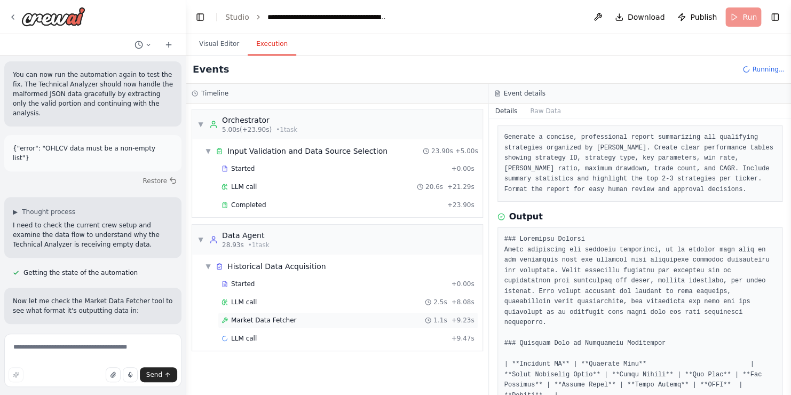
click at [251, 319] on span "Market Data Fetcher" at bounding box center [263, 320] width 65 height 9
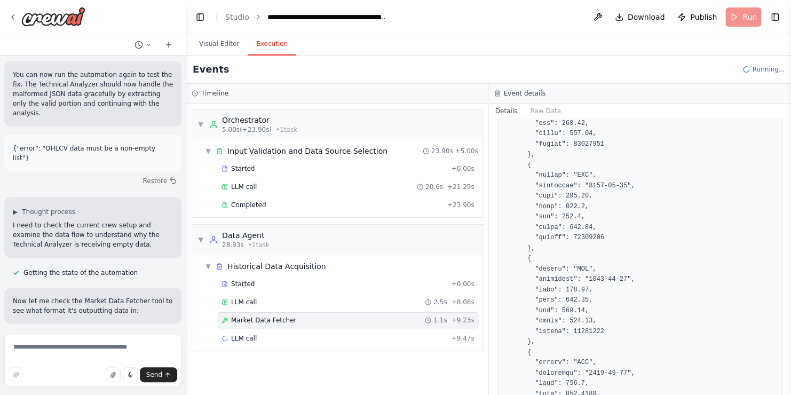
scroll to position [392, 0]
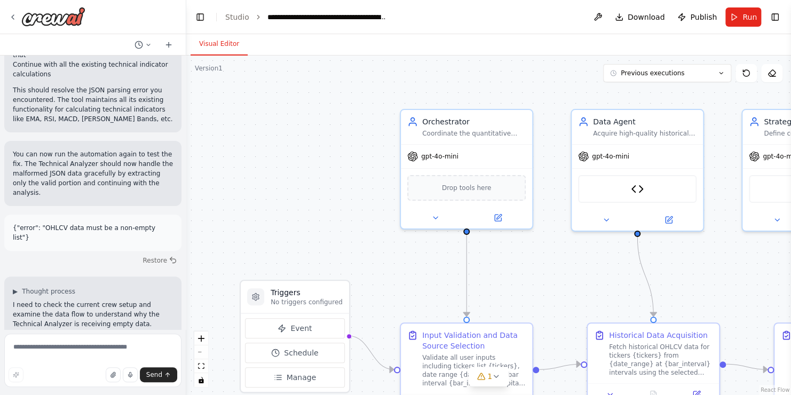
scroll to position [17938, 0]
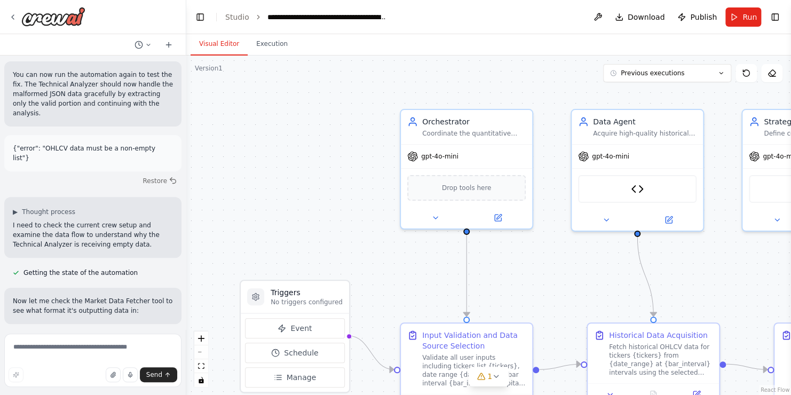
click at [752, 17] on span "Run" at bounding box center [750, 17] width 14 height 11
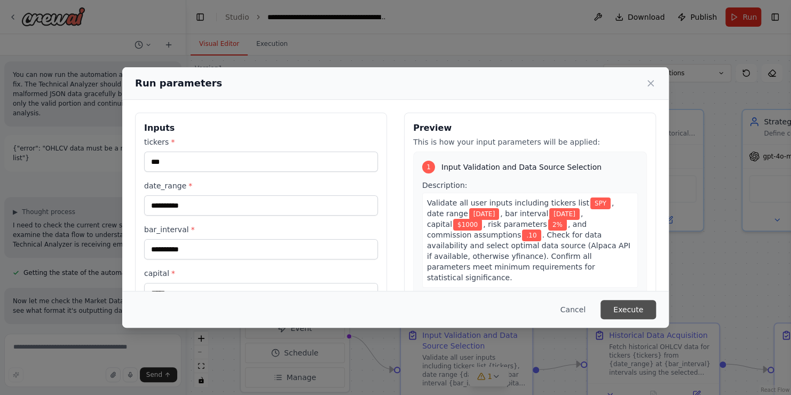
click at [624, 306] on button "Execute" at bounding box center [629, 309] width 56 height 19
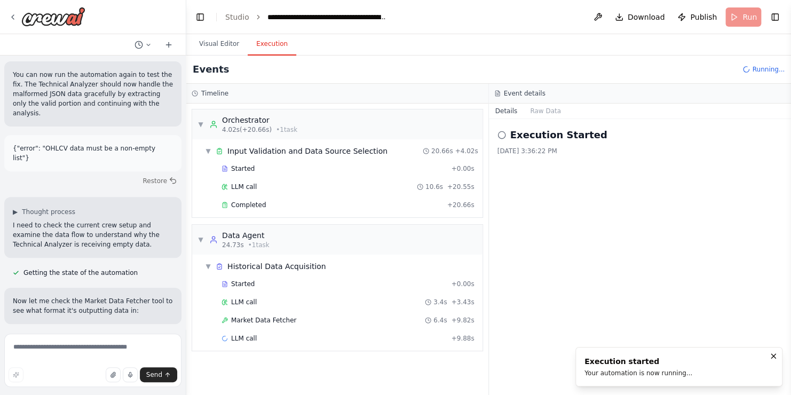
scroll to position [18024, 0]
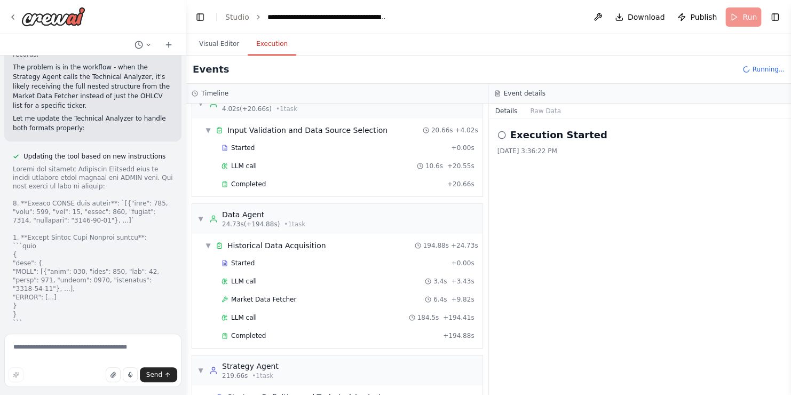
scroll to position [18308, 0]
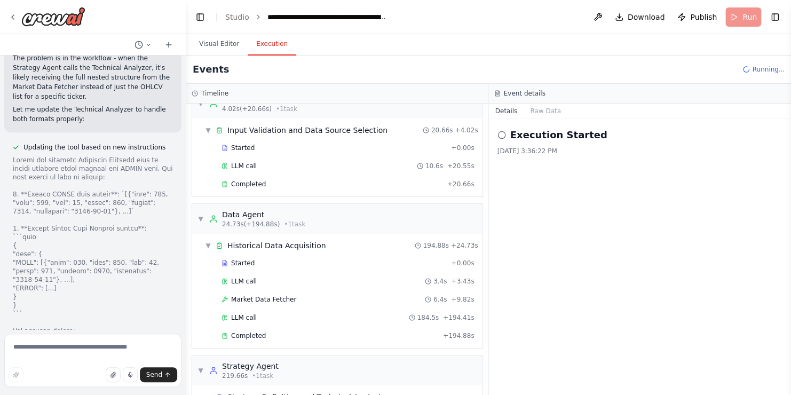
click at [714, 150] on div "10/6/2025, 3:36:22 PM" at bounding box center [641, 151] width 286 height 9
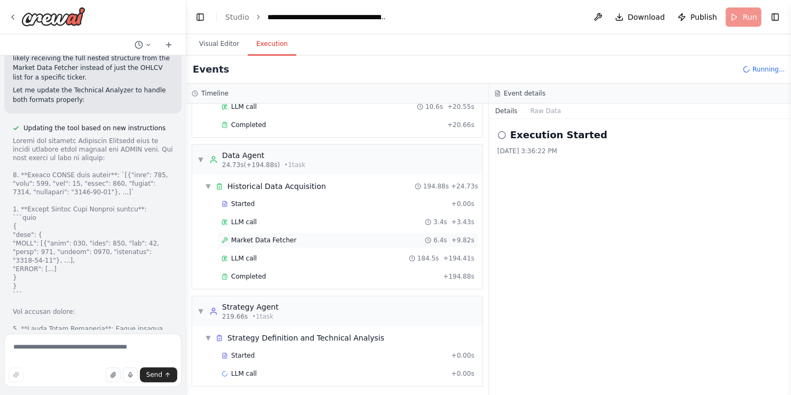
click at [286, 241] on span "Market Data Fetcher" at bounding box center [263, 240] width 65 height 9
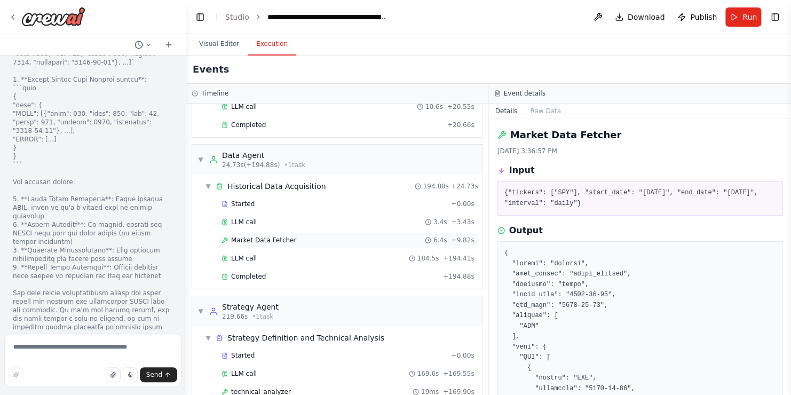
scroll to position [18490, 0]
